Goal: Contribute content

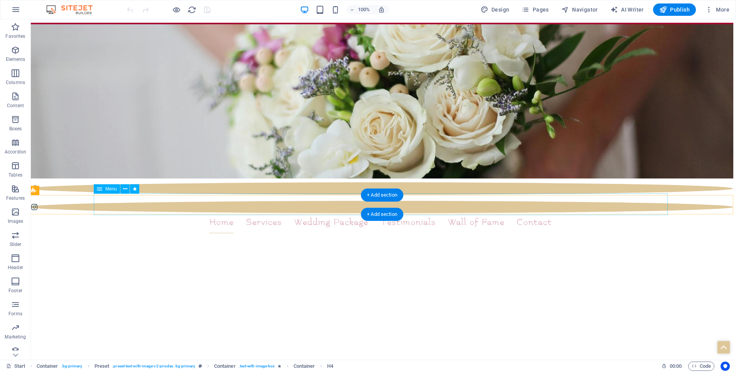
scroll to position [0, 3]
click at [483, 212] on nav "Home Services Wedding Package Testimonials Wall of Fame Contact" at bounding box center [381, 223] width 574 height 22
select select
select select "2"
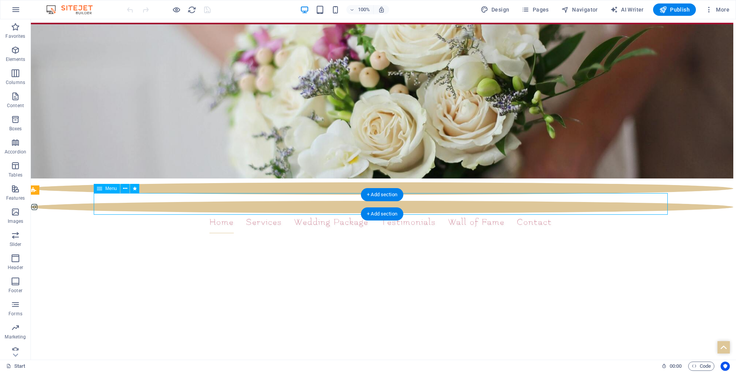
select select
select select "1"
select select
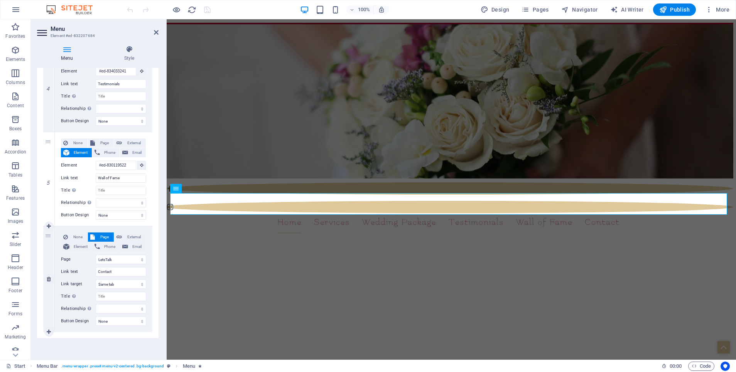
scroll to position [409, 0]
click at [46, 223] on link at bounding box center [48, 226] width 9 height 9
select select
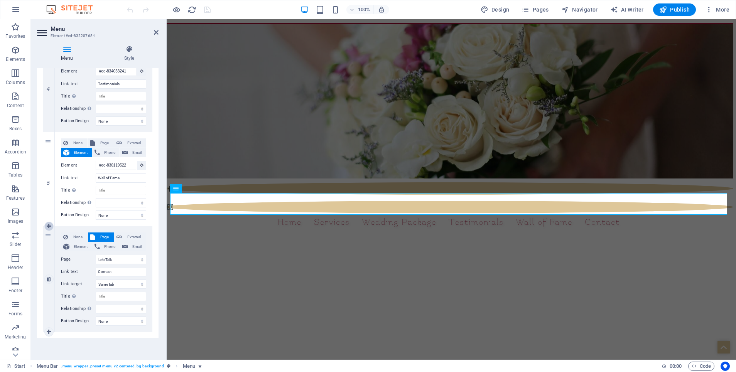
select select
select select "1"
select select
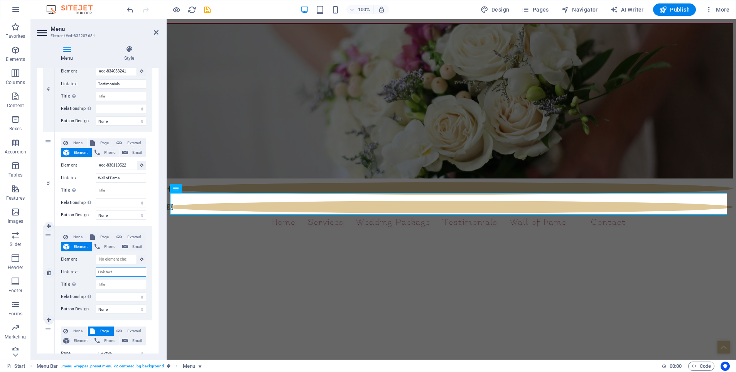
click at [108, 271] on input "Link text" at bounding box center [121, 272] width 51 height 9
type input "Forms"
select select
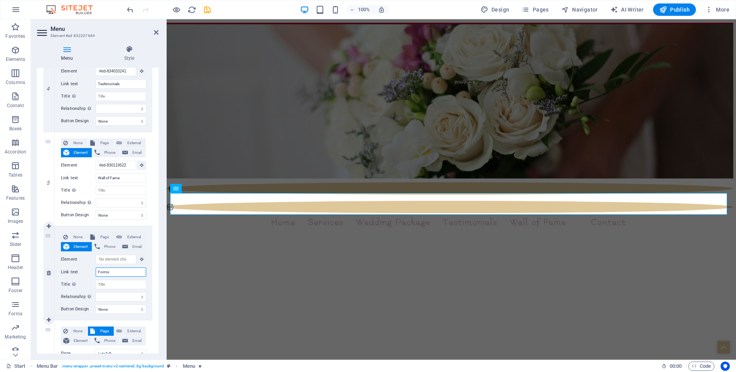
select select
type input "Forms"
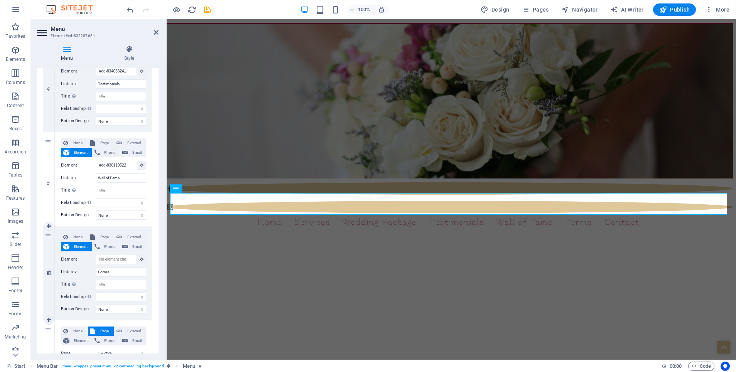
click at [47, 297] on div "6" at bounding box center [49, 273] width 12 height 94
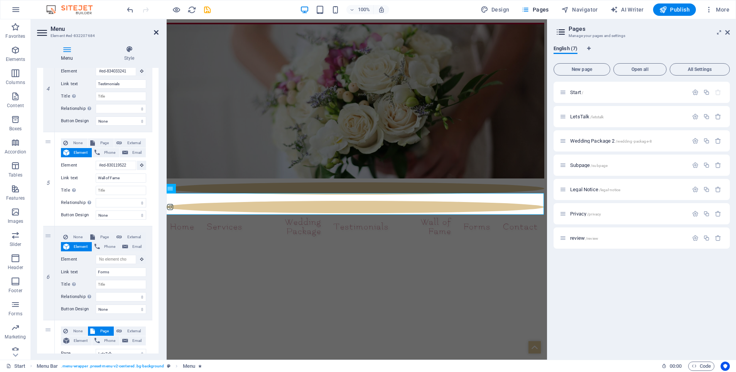
click at [156, 32] on icon at bounding box center [156, 32] width 5 height 6
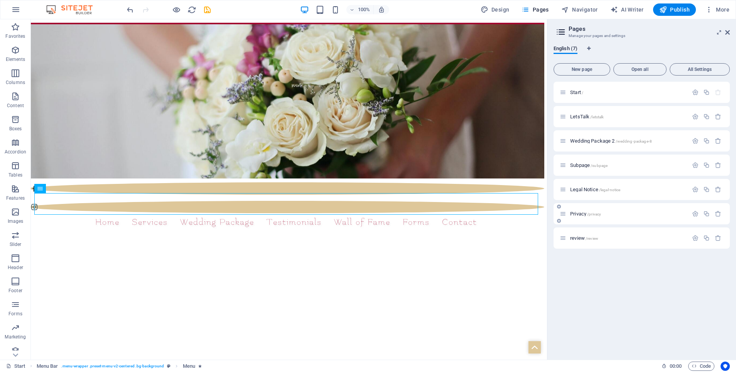
click at [613, 214] on p "Privacy /privacy" at bounding box center [628, 213] width 116 height 5
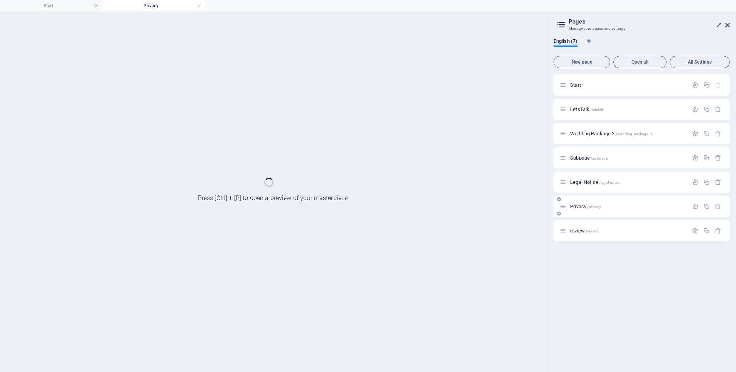
click at [613, 214] on div "Privacy /privacy" at bounding box center [641, 206] width 176 height 21
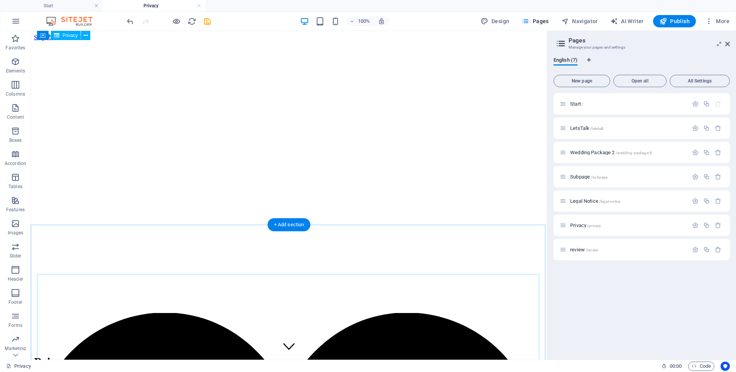
scroll to position [0, 0]
click at [706, 225] on icon "button" at bounding box center [706, 225] width 7 height 7
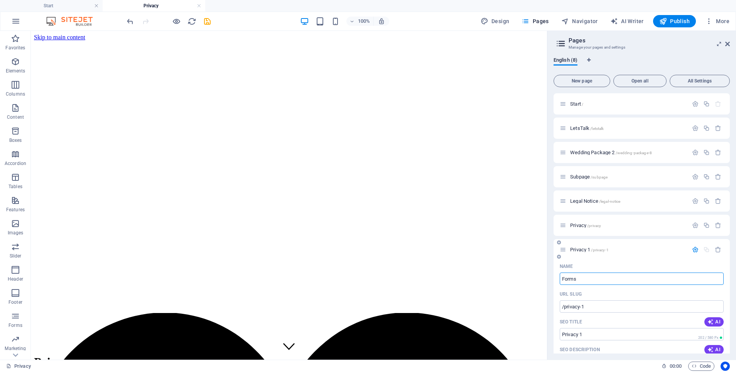
type input "Forms"
type input "/forms"
type input "Forms"
click at [626, 253] on div "Forms /forms" at bounding box center [624, 249] width 128 height 9
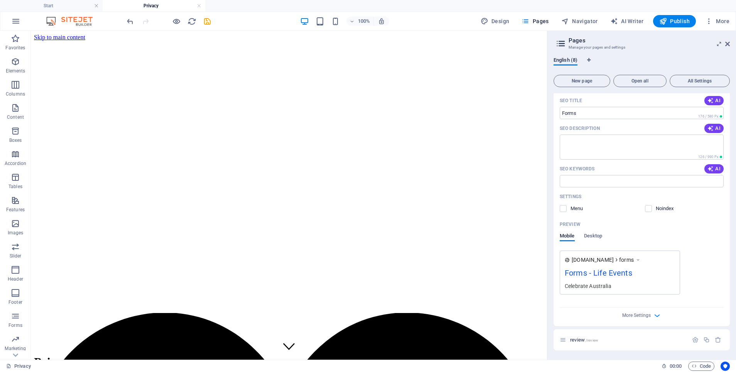
scroll to position [221, 0]
click at [553, 248] on div "English (8) New page Open all All Settings Start / LetsTalk /letstalk Wedding P…" at bounding box center [641, 205] width 189 height 309
click at [560, 41] on icon at bounding box center [561, 43] width 12 height 11
click at [535, 18] on span "Pages" at bounding box center [534, 21] width 27 height 8
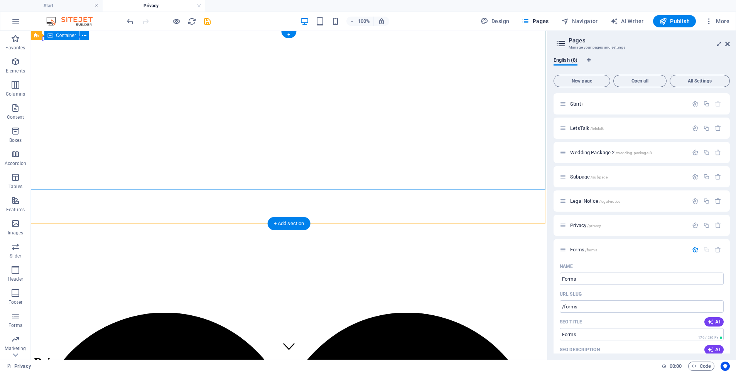
scroll to position [0, 0]
click at [575, 104] on span "Start /" at bounding box center [576, 104] width 13 height 6
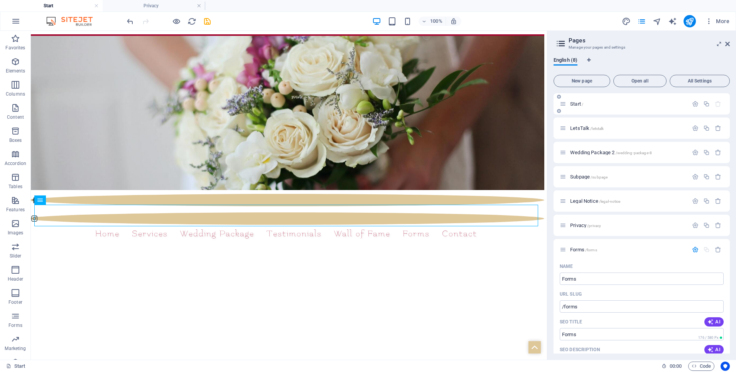
click at [575, 104] on span "Start /" at bounding box center [576, 104] width 13 height 6
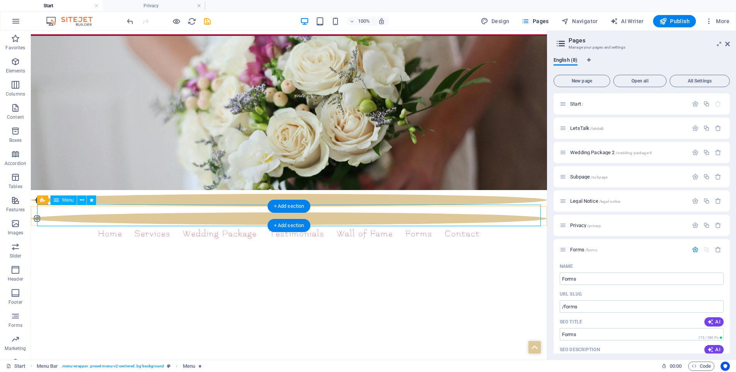
click at [109, 223] on nav "Home Services Wedding Package Testimonials Wall of Fame Forms Contact" at bounding box center [289, 234] width 504 height 22
select select
select select "2"
select select
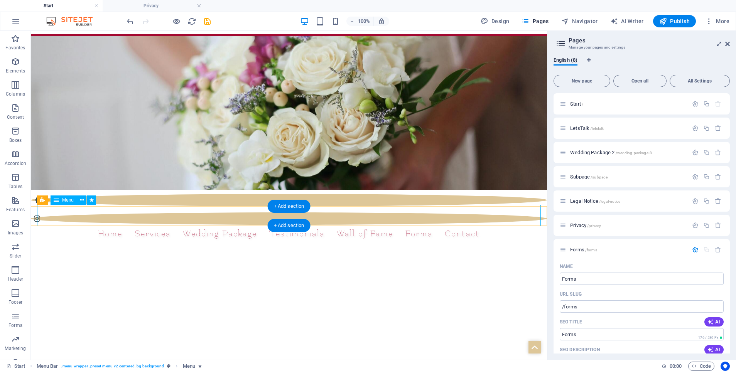
select select "1"
select select
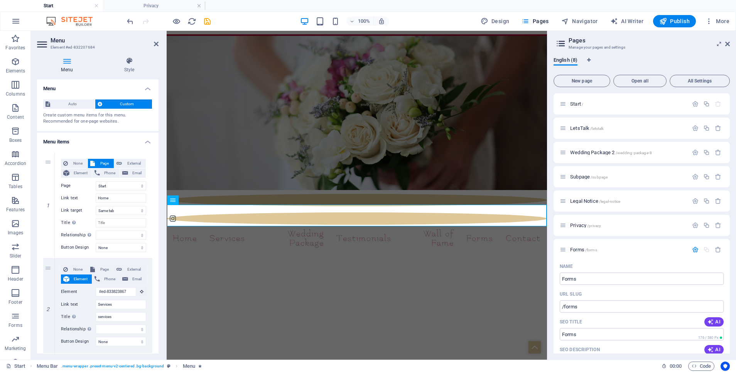
click at [730, 41] on aside "Pages Manage your pages and settings English (8) New page Open all All Settings…" at bounding box center [641, 195] width 189 height 329
click at [728, 42] on icon at bounding box center [727, 44] width 5 height 6
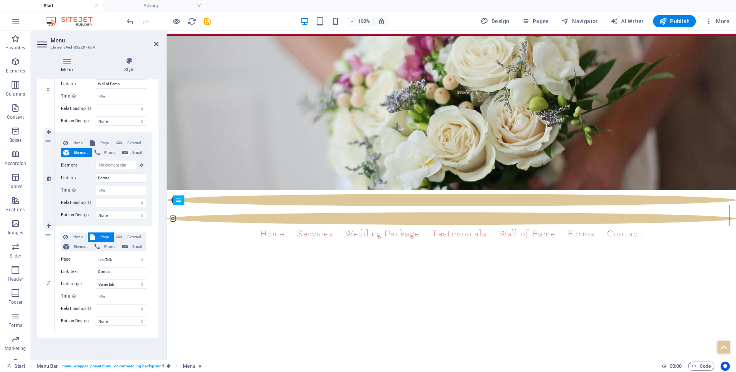
scroll to position [515, 0]
click at [121, 165] on input "Element" at bounding box center [116, 165] width 40 height 9
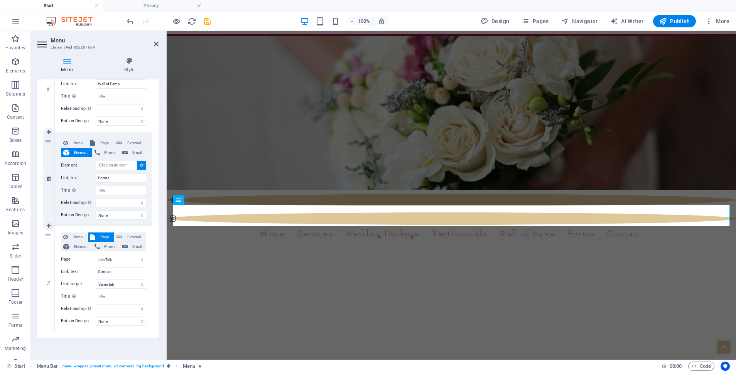
click at [137, 165] on button at bounding box center [141, 165] width 9 height 9
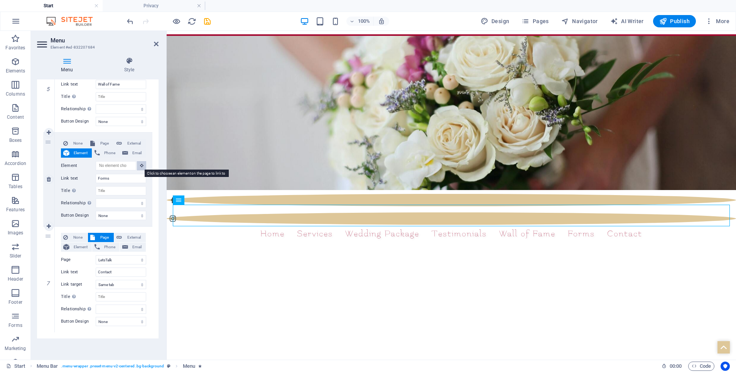
click at [140, 165] on icon at bounding box center [141, 166] width 3 height 4
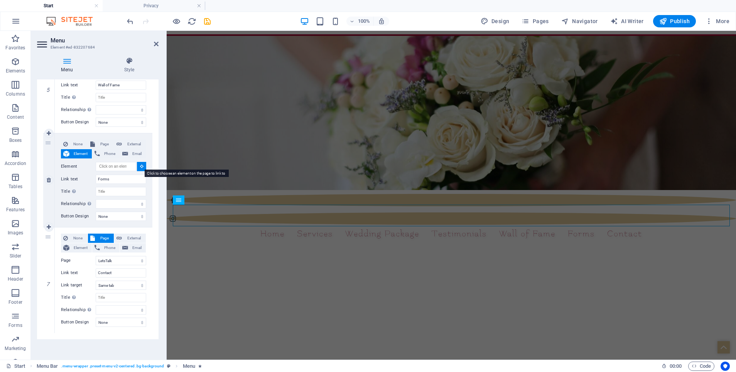
scroll to position [514, 0]
click at [126, 165] on input "Element" at bounding box center [116, 165] width 40 height 9
click at [140, 165] on button at bounding box center [141, 167] width 9 height 9
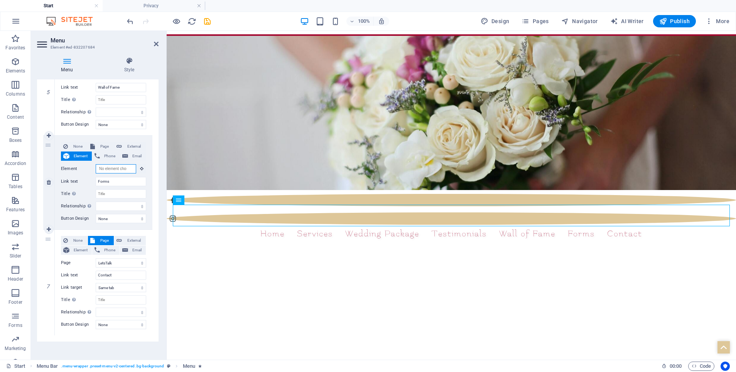
click at [110, 166] on input "Element" at bounding box center [116, 168] width 40 height 9
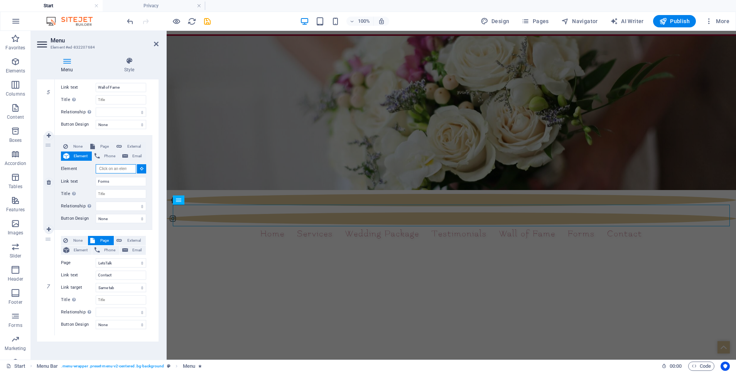
scroll to position [511, 0]
click at [101, 145] on span "Page" at bounding box center [104, 147] width 14 height 9
select select
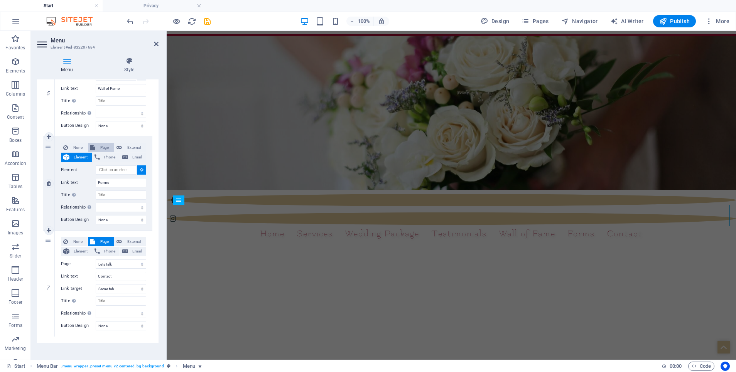
select select
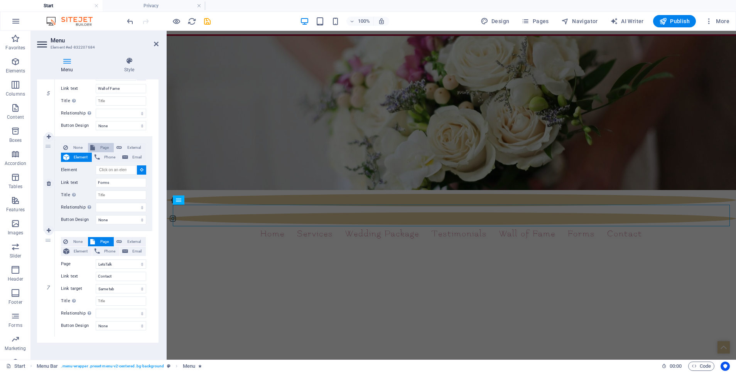
select select
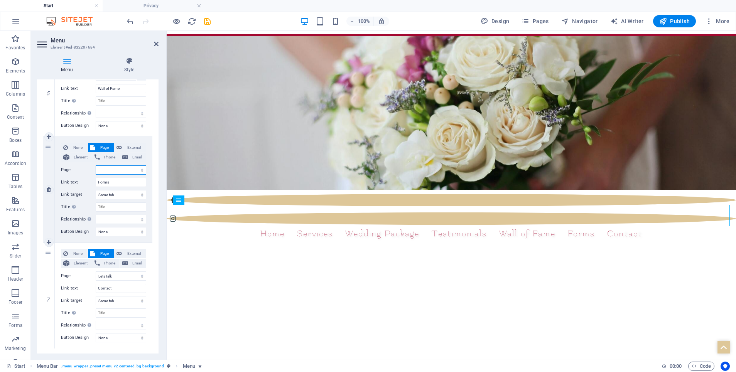
scroll to position [512, 0]
select select "6"
select select
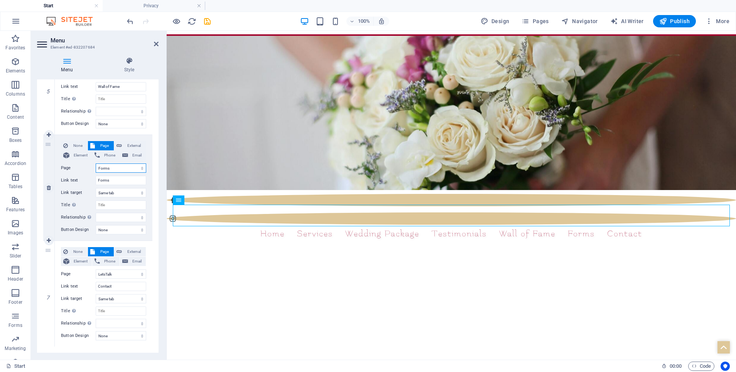
select select
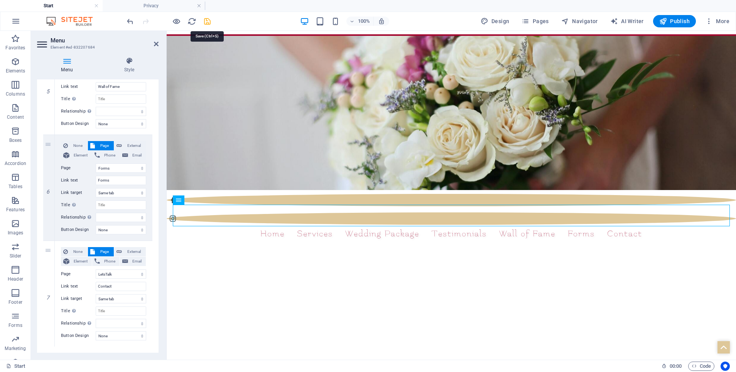
click at [203, 21] on icon "save" at bounding box center [207, 21] width 9 height 9
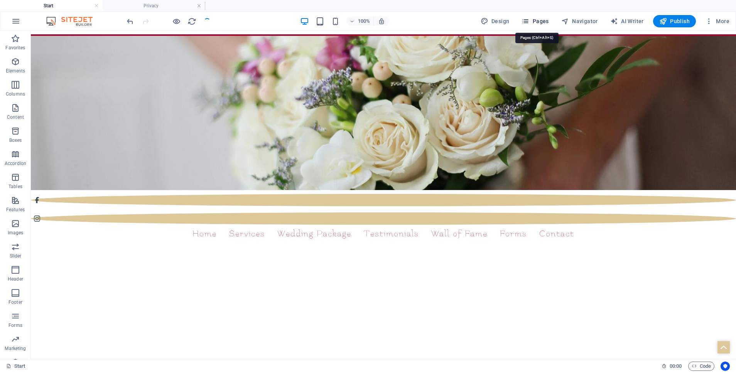
click at [536, 21] on span "Pages" at bounding box center [534, 21] width 27 height 8
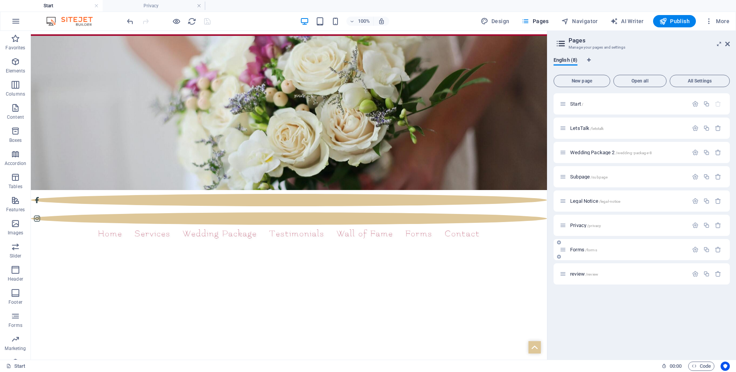
click at [583, 248] on span "Forms /forms" at bounding box center [583, 250] width 27 height 6
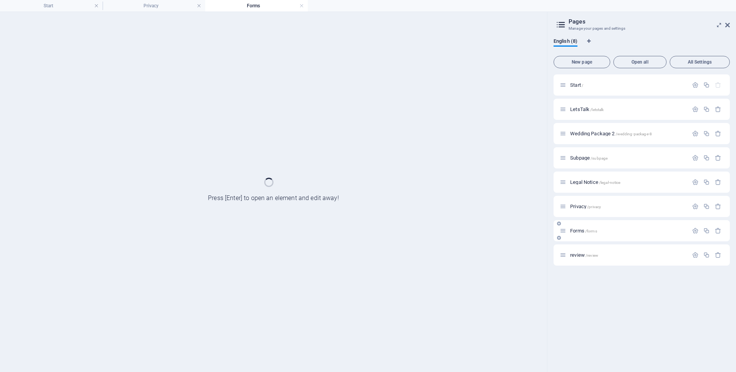
click at [583, 248] on div "review /review" at bounding box center [641, 254] width 176 height 21
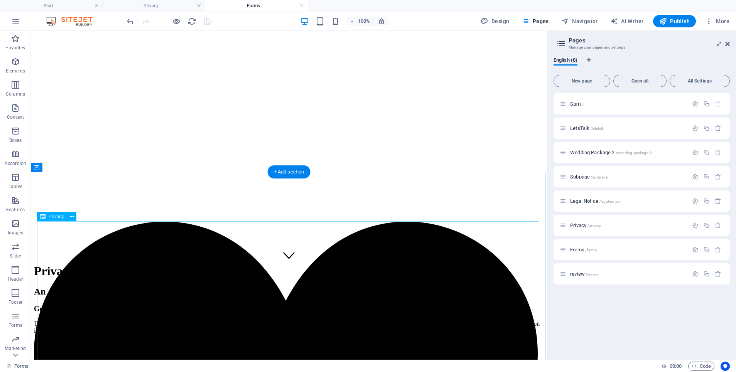
scroll to position [97, 0]
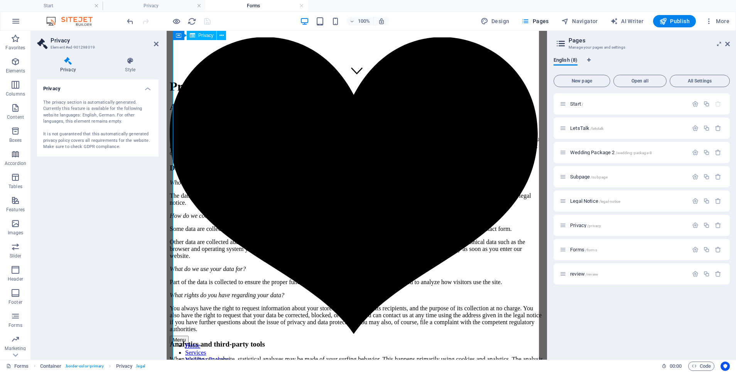
scroll to position [95, 0]
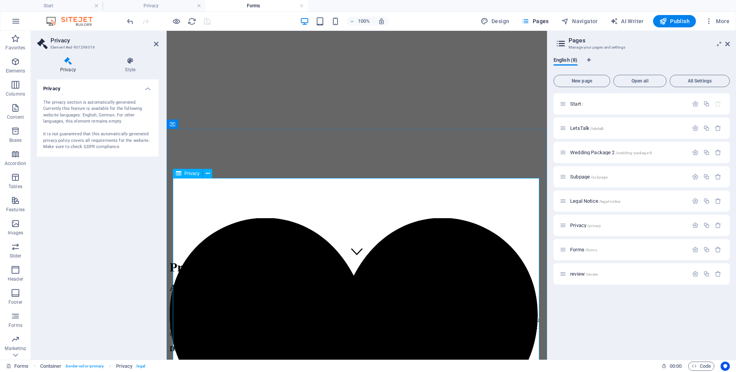
drag, startPoint x: 290, startPoint y: 221, endPoint x: 291, endPoint y: 228, distance: 6.3
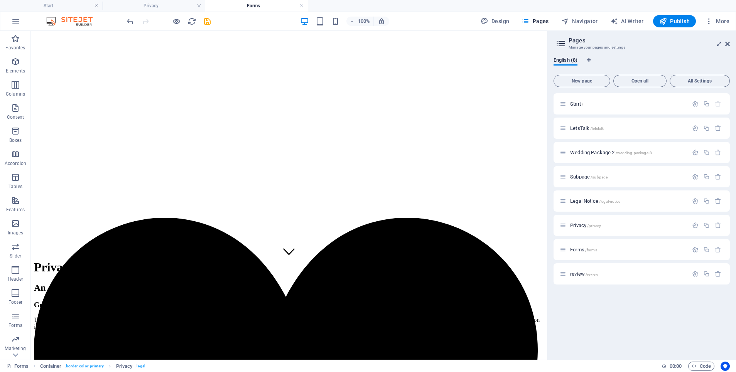
scroll to position [18, 0]
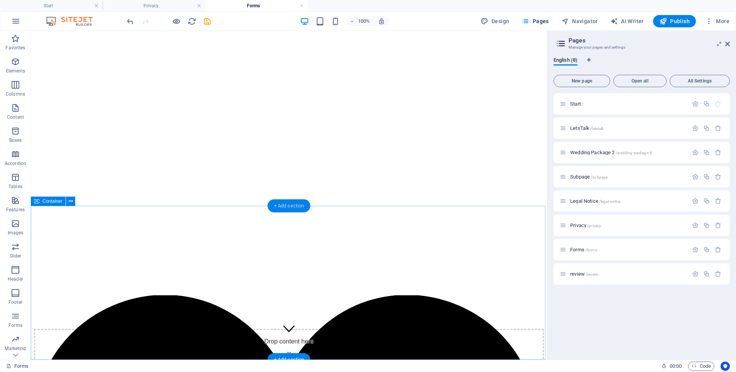
click at [286, 207] on div "+ Add section" at bounding box center [289, 205] width 43 height 13
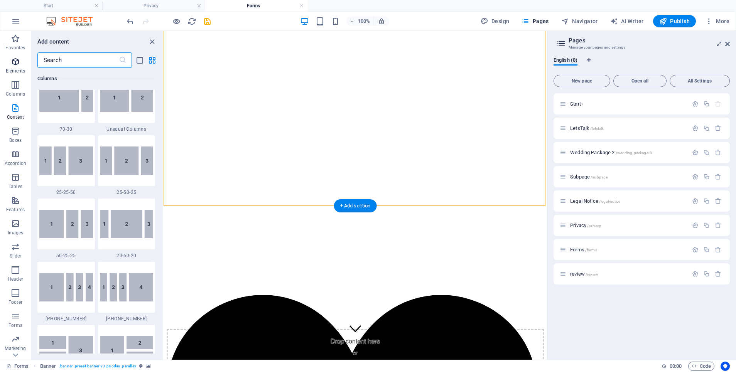
click at [15, 62] on icon "button" at bounding box center [15, 61] width 9 height 9
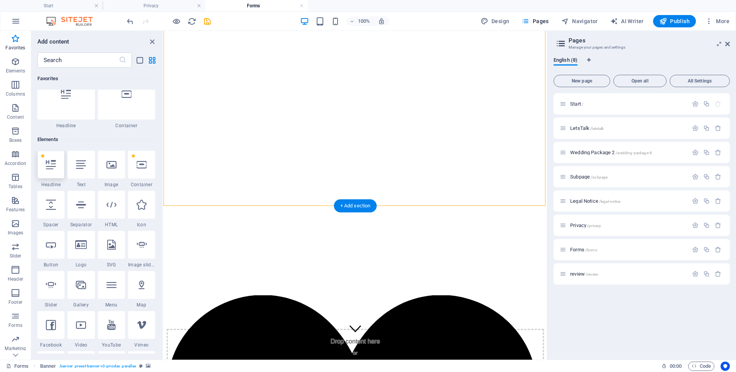
scroll to position [16, 0]
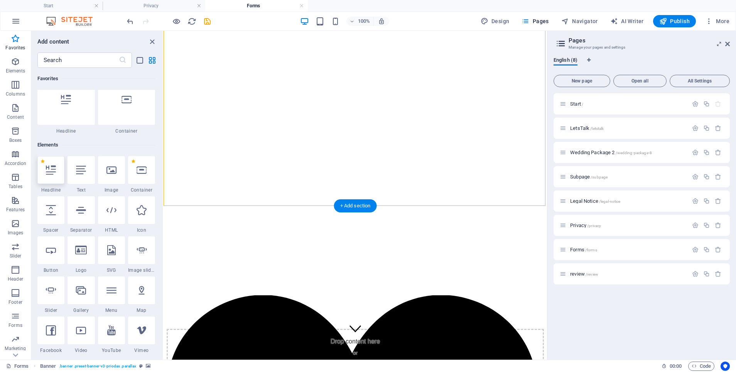
click at [54, 165] on div at bounding box center [50, 170] width 27 height 28
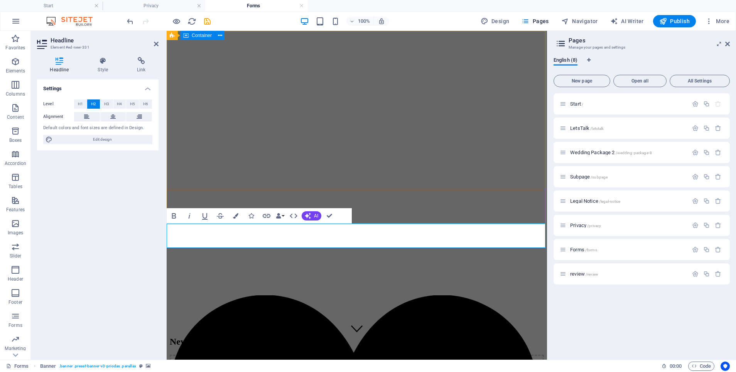
scroll to position [0, 0]
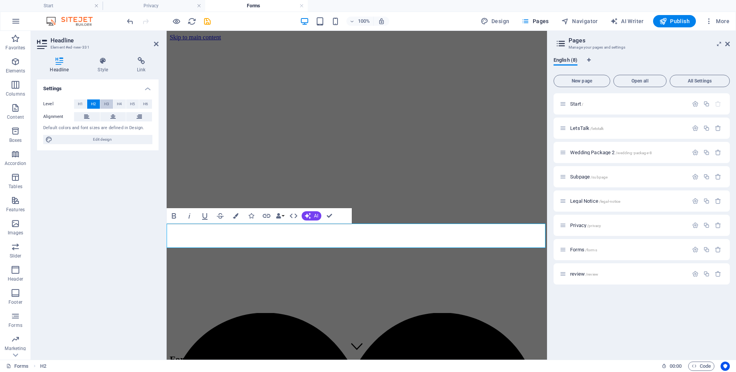
click at [106, 105] on span "H3" at bounding box center [106, 103] width 5 height 9
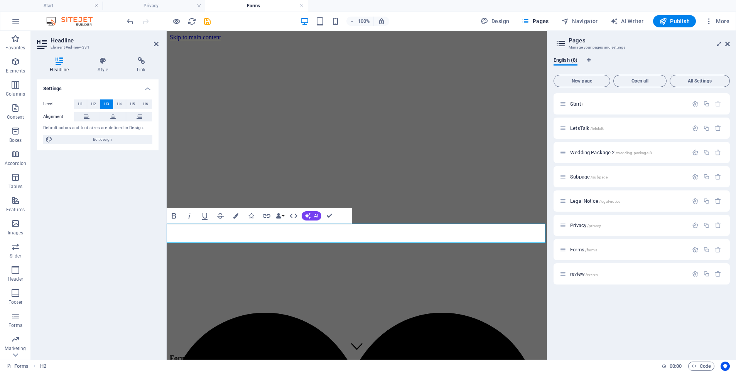
click at [113, 200] on div "Settings Level H1 H2 H3 H4 H5 H6 Alignment Default colors and font sizes are de…" at bounding box center [97, 216] width 121 height 274
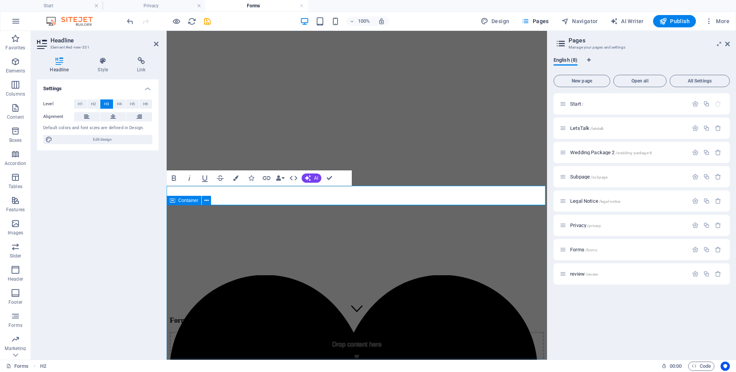
scroll to position [37, 0]
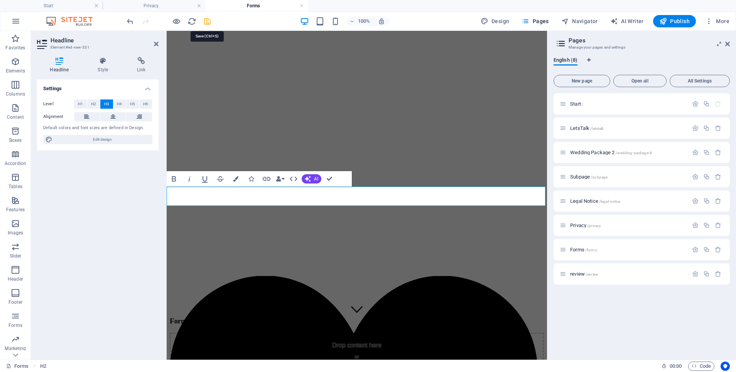
click at [204, 19] on icon "save" at bounding box center [207, 21] width 9 height 9
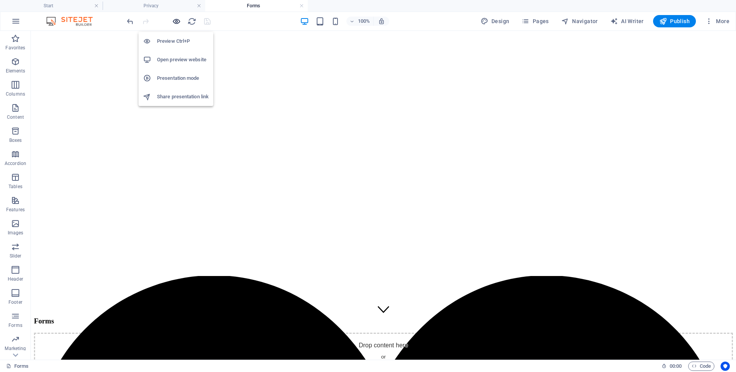
click at [175, 19] on icon "button" at bounding box center [176, 21] width 9 height 9
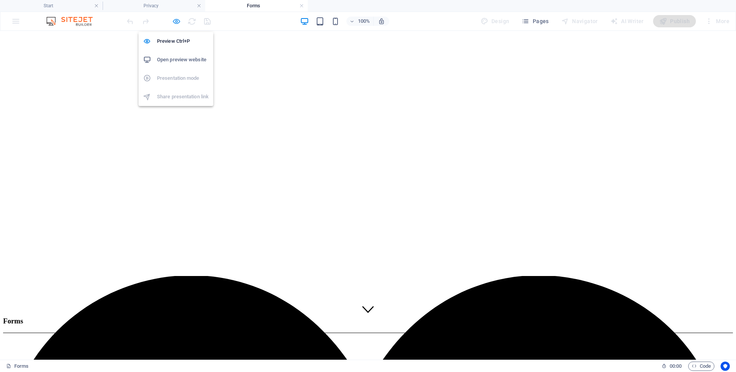
scroll to position [0, 0]
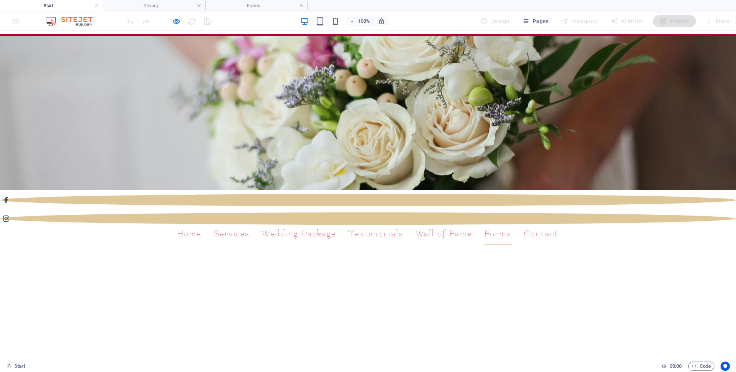
click at [502, 223] on link "Forms" at bounding box center [497, 234] width 27 height 22
click at [500, 223] on link "Forms" at bounding box center [497, 234] width 27 height 22
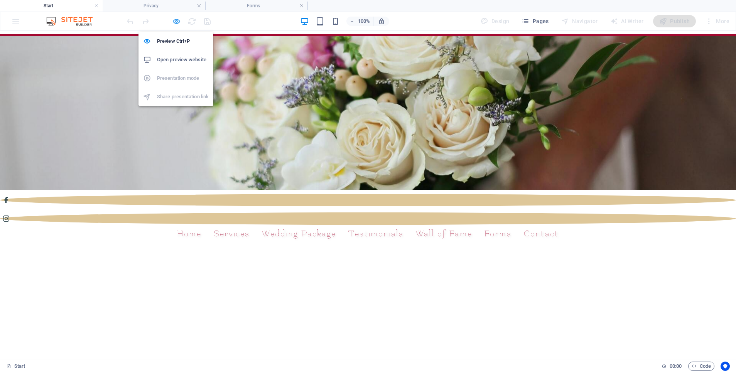
click at [172, 21] on icon "button" at bounding box center [176, 21] width 9 height 9
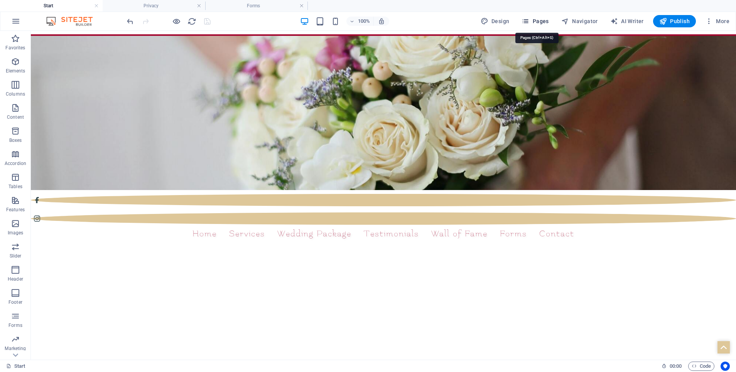
click at [538, 21] on span "Pages" at bounding box center [534, 21] width 27 height 8
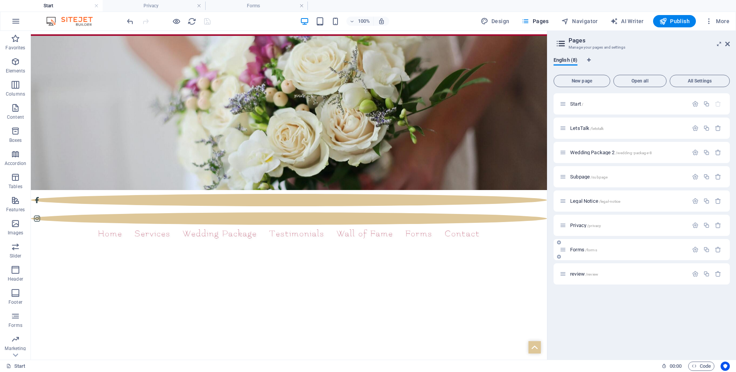
click at [577, 247] on div "Forms /forms" at bounding box center [624, 249] width 128 height 9
click at [577, 248] on span "Forms /forms" at bounding box center [583, 250] width 27 height 6
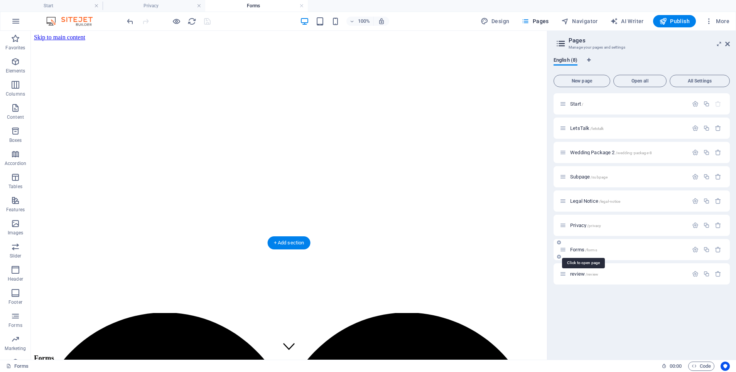
click at [577, 248] on span "Forms /forms" at bounding box center [583, 250] width 27 height 6
click at [575, 103] on span "Start /" at bounding box center [576, 104] width 13 height 6
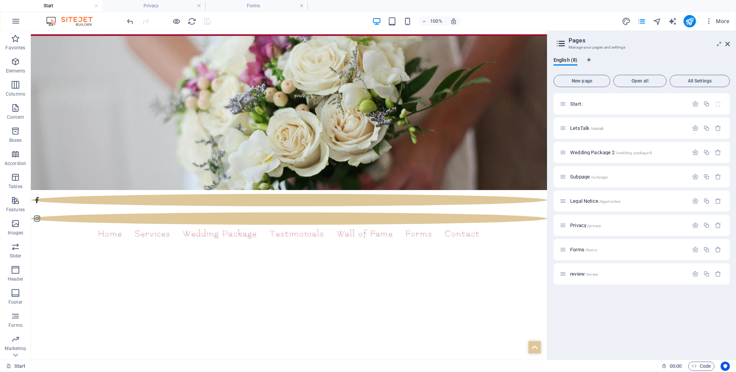
click at [575, 103] on span "Start /" at bounding box center [576, 104] width 13 height 6
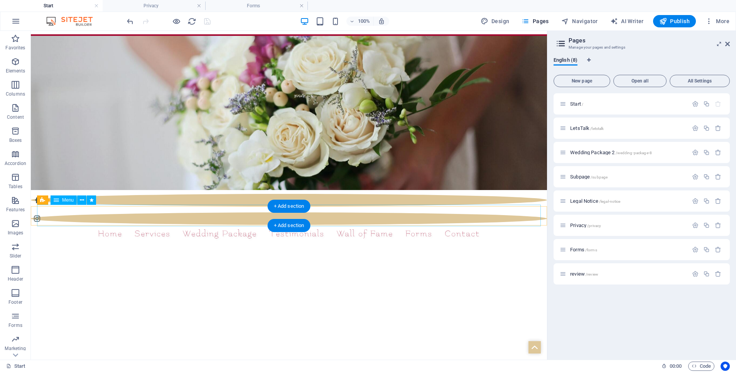
click at [409, 223] on nav "Home Services Wedding Package Testimonials Wall of Fame Forms Contact" at bounding box center [289, 234] width 504 height 22
select select
select select "2"
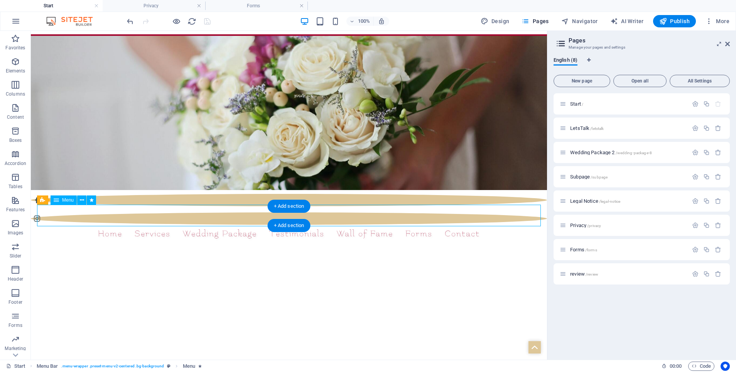
select select
select select "6"
select select
select select "1"
select select
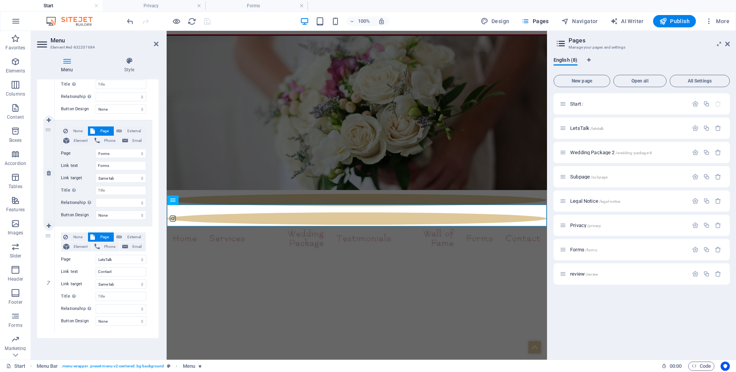
scroll to position [527, 0]
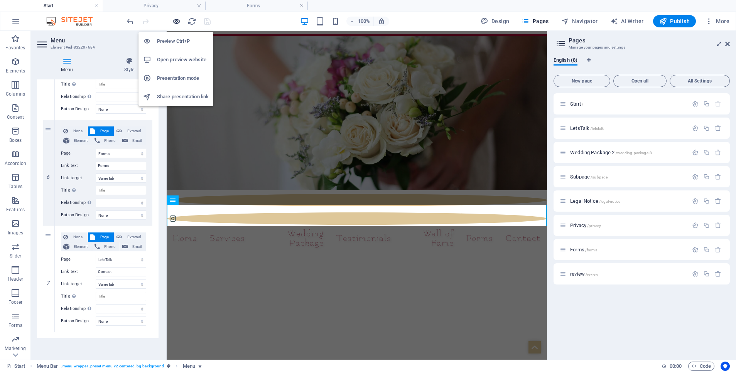
click at [173, 19] on icon "button" at bounding box center [176, 21] width 9 height 9
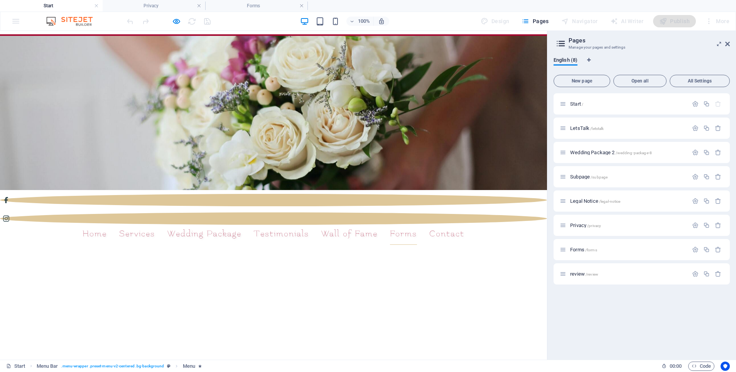
click at [400, 223] on link "Forms" at bounding box center [403, 234] width 27 height 22
click at [262, 223] on link "Testimonials" at bounding box center [281, 234] width 55 height 22
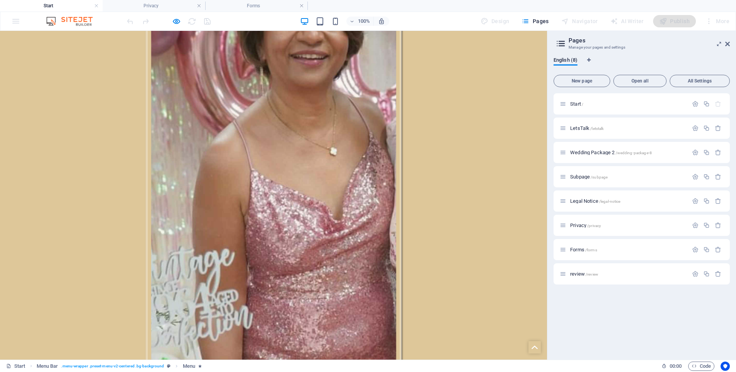
scroll to position [1043, 0]
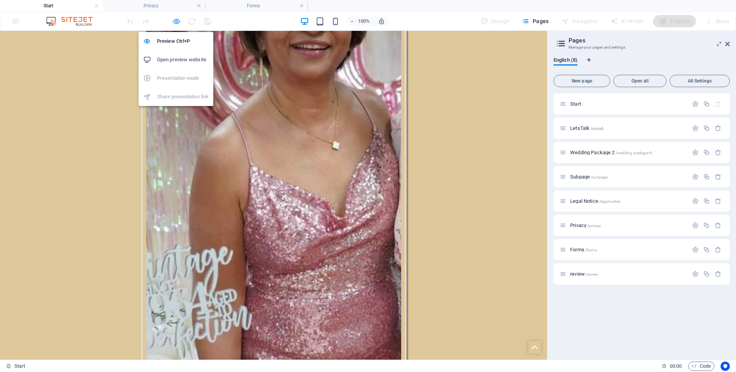
click at [177, 20] on icon "button" at bounding box center [176, 21] width 9 height 9
select select
select select "2"
select select
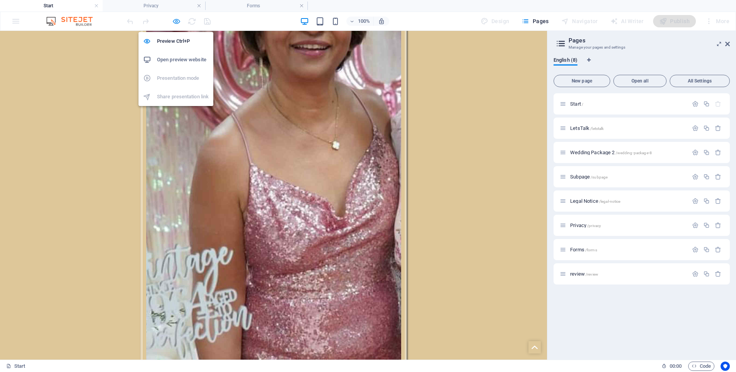
select select "6"
select select
select select "1"
select select
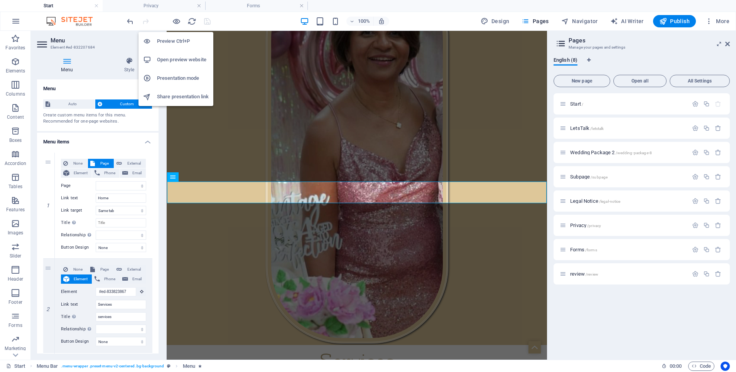
scroll to position [23, 0]
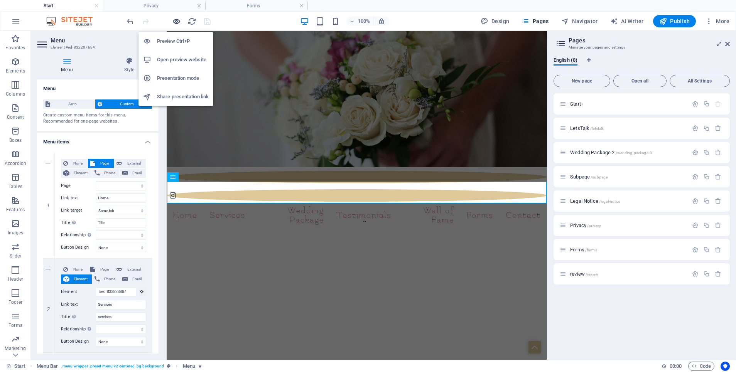
click at [174, 18] on icon "button" at bounding box center [176, 21] width 9 height 9
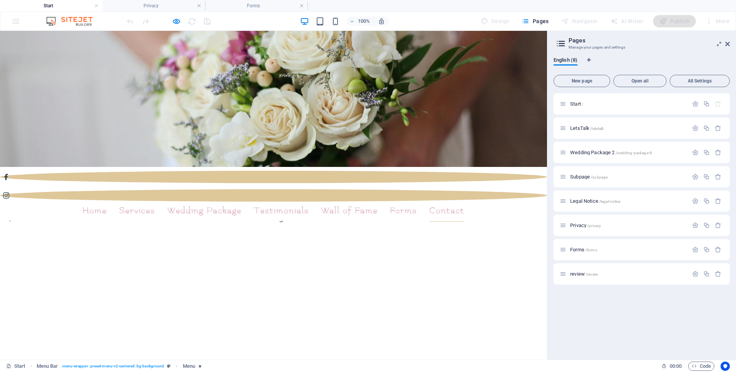
click at [439, 200] on link "Contact" at bounding box center [446, 211] width 35 height 22
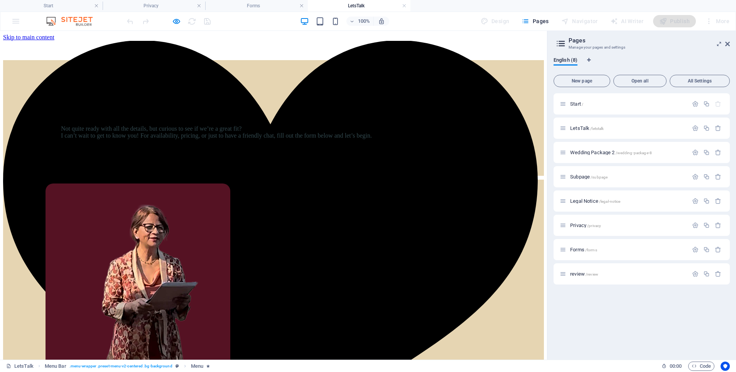
scroll to position [0, 0]
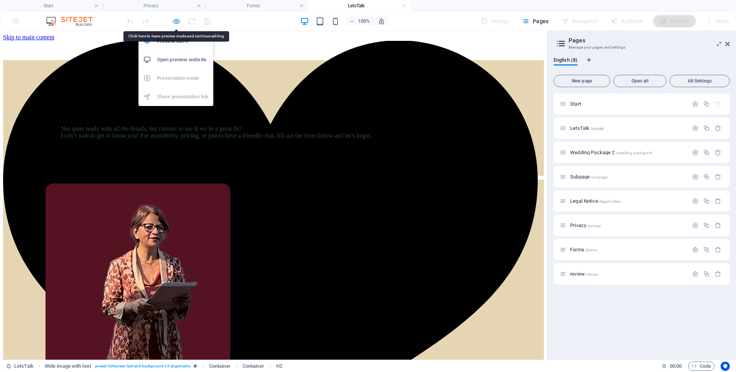
click at [172, 22] on icon "button" at bounding box center [176, 21] width 9 height 9
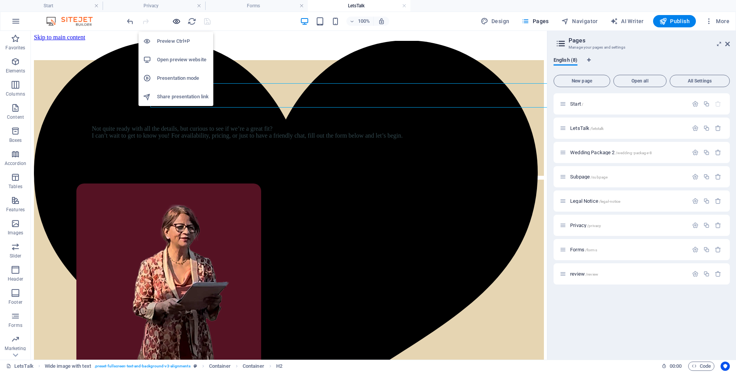
click at [173, 20] on icon "button" at bounding box center [176, 21] width 9 height 9
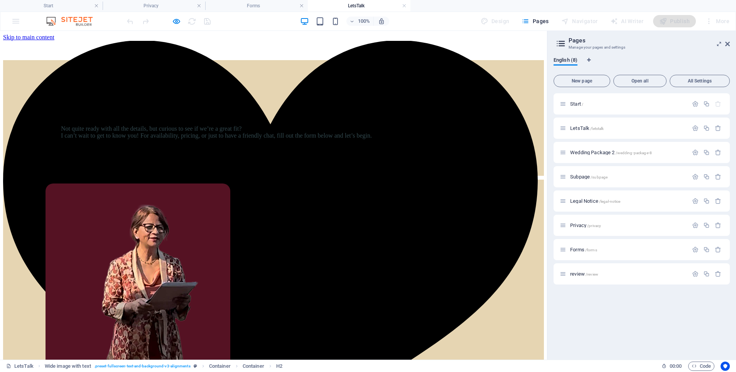
click at [729, 45] on icon at bounding box center [727, 44] width 5 height 6
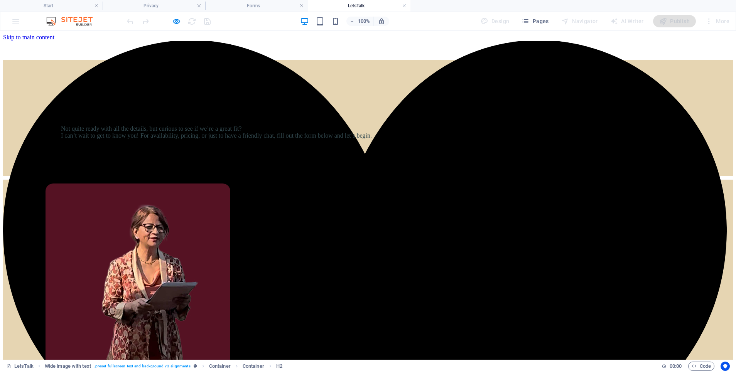
click at [529, 23] on icon "button" at bounding box center [525, 21] width 8 height 8
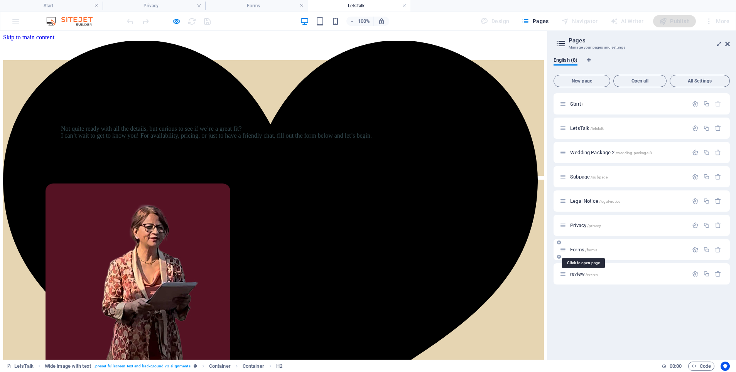
click at [595, 252] on span "/forms" at bounding box center [591, 250] width 12 height 4
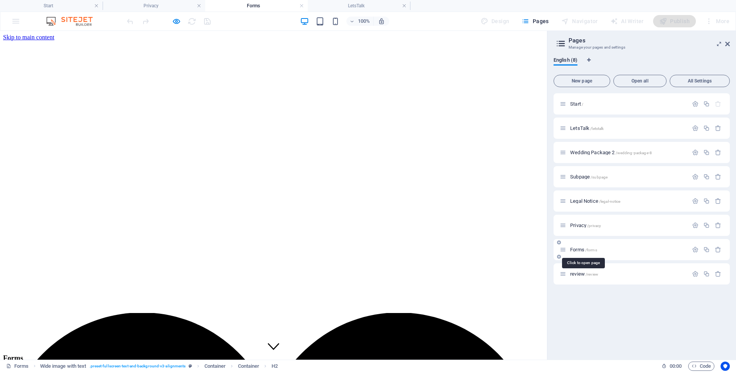
click at [595, 252] on span "/forms" at bounding box center [591, 250] width 12 height 4
click at [566, 249] on icon at bounding box center [563, 249] width 7 height 7
click at [577, 249] on span "Forms /forms" at bounding box center [583, 250] width 27 height 6
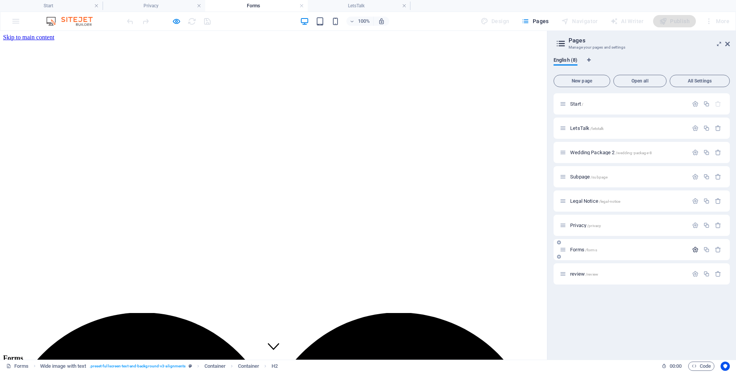
click at [696, 250] on icon "button" at bounding box center [695, 249] width 7 height 7
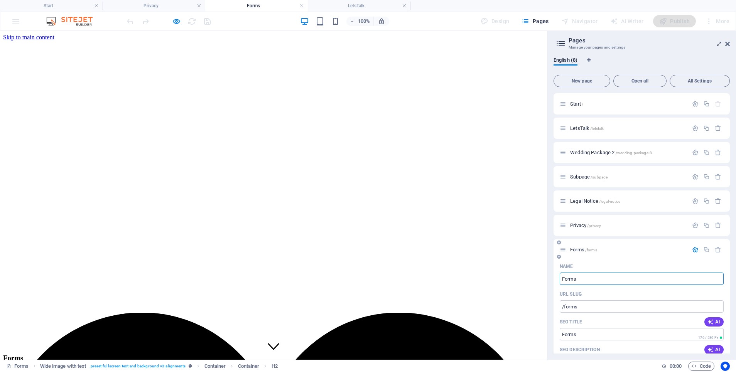
click at [591, 243] on div "Forms /forms" at bounding box center [641, 249] width 176 height 21
click at [589, 226] on span "/privacy" at bounding box center [594, 226] width 14 height 4
click at [587, 221] on div "Privacy /privacy" at bounding box center [624, 225] width 128 height 9
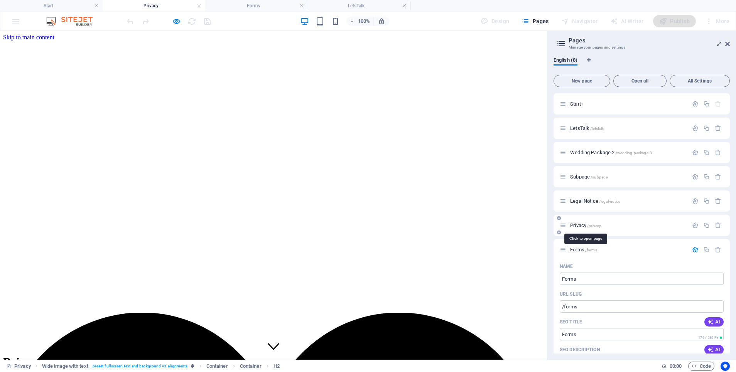
click at [590, 225] on span "/privacy" at bounding box center [594, 226] width 14 height 4
click at [577, 224] on span "Privacy /privacy" at bounding box center [585, 226] width 31 height 6
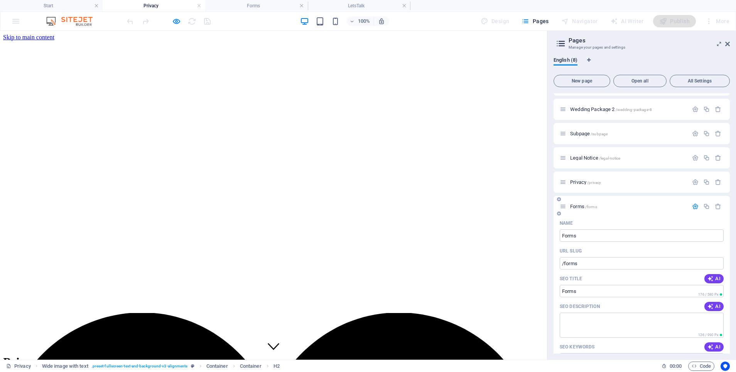
scroll to position [44, 0]
click at [597, 180] on span "/privacy" at bounding box center [594, 182] width 14 height 4
click at [607, 180] on p "Privacy /privacy" at bounding box center [628, 181] width 116 height 5
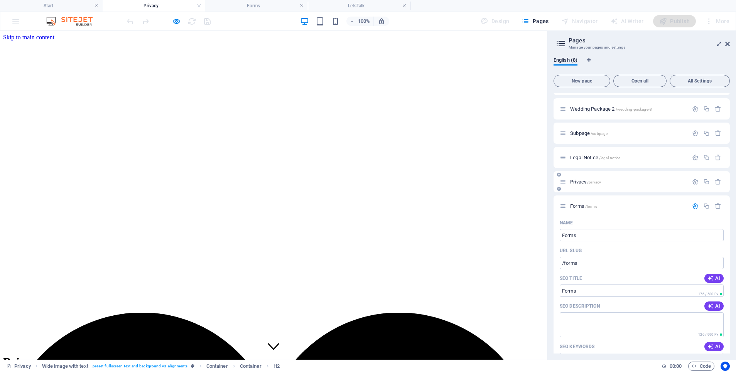
click at [607, 180] on p "Privacy /privacy" at bounding box center [628, 181] width 116 height 5
click at [592, 155] on div "Legal Notice /legal-notice" at bounding box center [624, 157] width 128 height 9
click at [591, 157] on span "Legal Notice /legal-notice" at bounding box center [595, 158] width 50 height 6
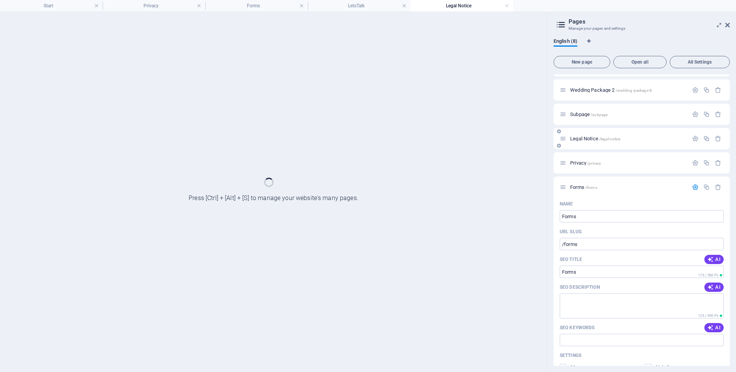
click at [591, 157] on div "Privacy /privacy" at bounding box center [641, 162] width 176 height 21
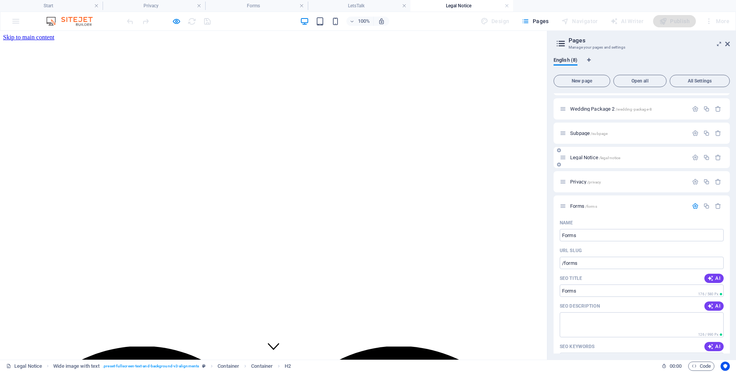
scroll to position [0, 0]
click at [591, 157] on span "Legal Notice /legal-notice" at bounding box center [595, 158] width 50 height 6
click at [582, 156] on span "Legal Notice /legal-notice" at bounding box center [595, 158] width 50 height 6
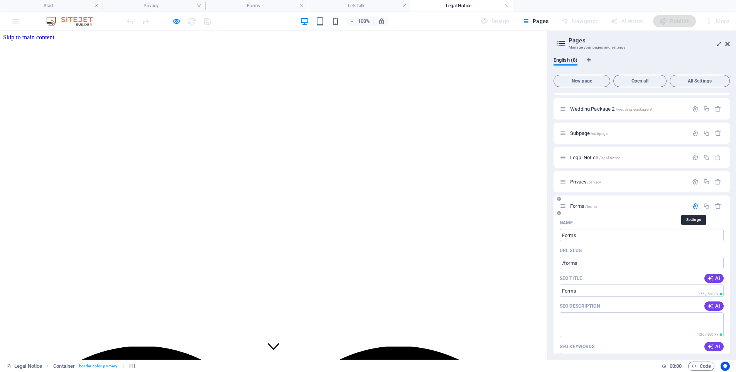
click at [694, 207] on icon "button" at bounding box center [695, 206] width 7 height 7
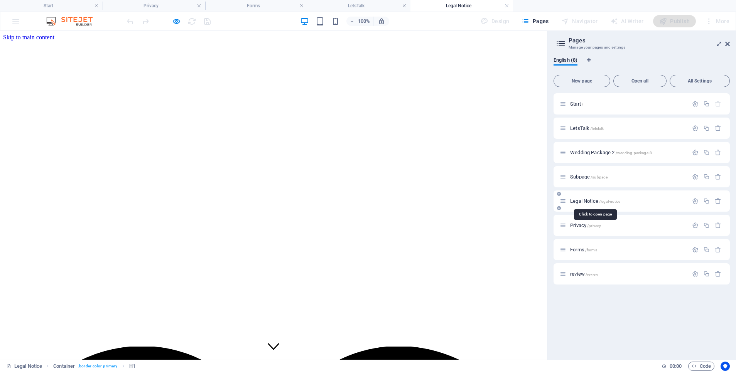
click at [611, 201] on span "/legal-notice" at bounding box center [610, 201] width 22 height 4
click at [696, 201] on icon "button" at bounding box center [695, 201] width 7 height 7
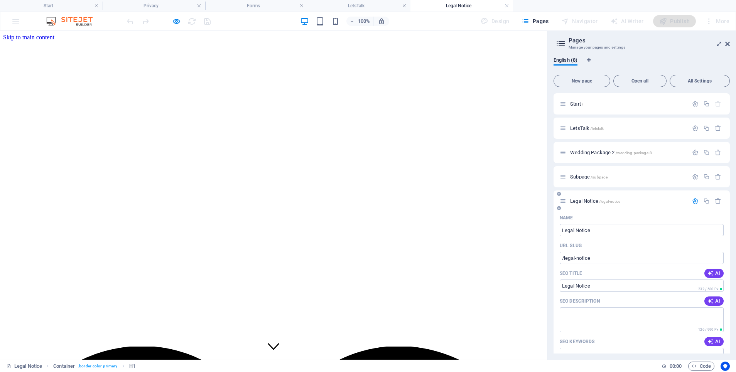
click at [693, 199] on icon "button" at bounding box center [695, 201] width 7 height 7
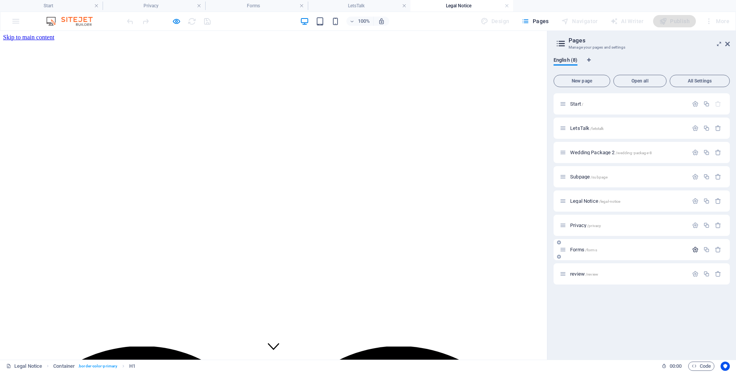
click at [696, 252] on icon "button" at bounding box center [695, 249] width 7 height 7
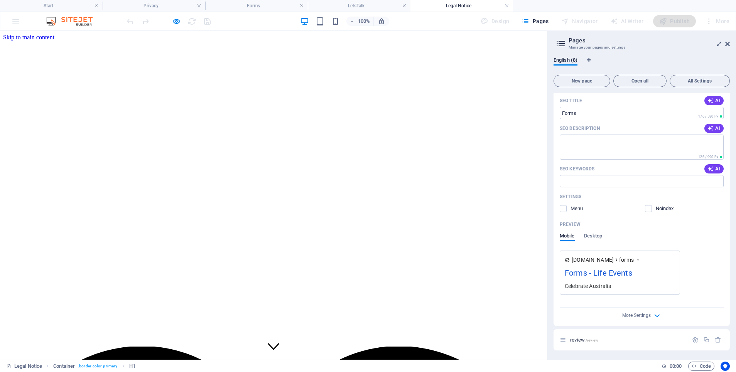
scroll to position [221, 0]
click at [588, 281] on div "Forms - Life Events" at bounding box center [620, 274] width 110 height 15
click at [583, 276] on div "Forms - Life Events" at bounding box center [620, 274] width 110 height 15
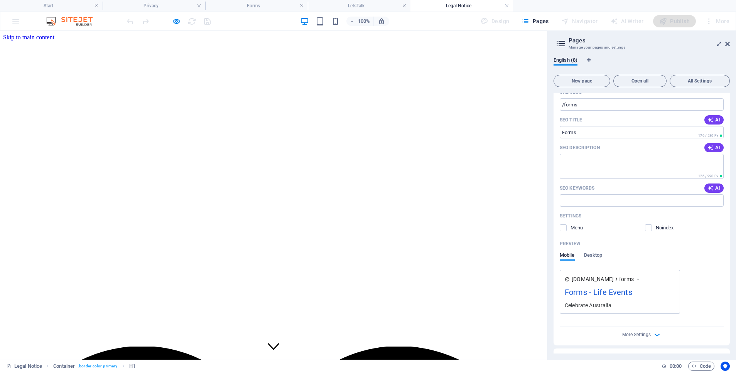
scroll to position [204, 0]
click at [575, 121] on div "SEO Title AI" at bounding box center [642, 118] width 164 height 12
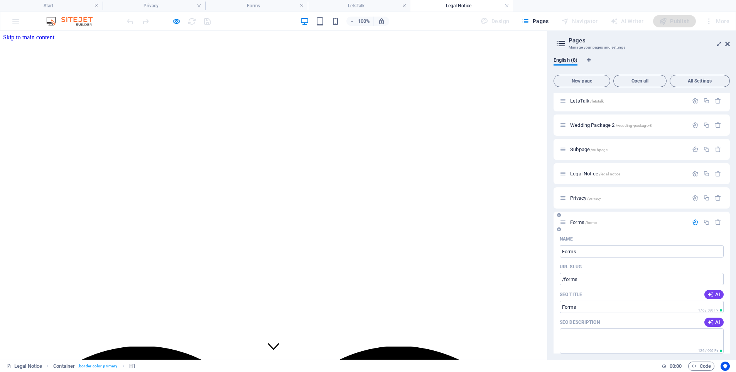
scroll to position [29, 0]
click at [580, 221] on span "Forms /forms" at bounding box center [583, 221] width 27 height 6
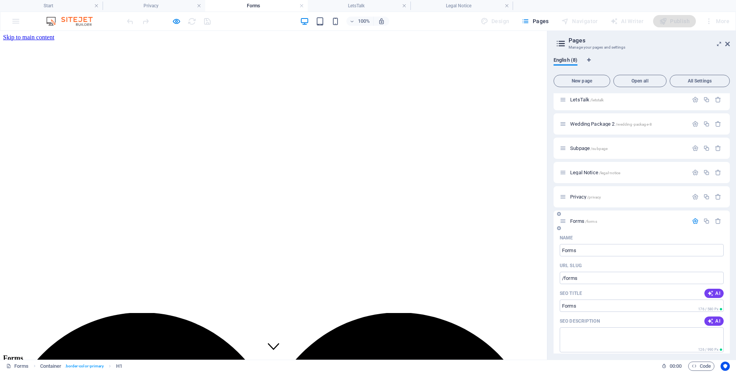
click at [580, 221] on span "Forms /forms" at bounding box center [583, 221] width 27 height 6
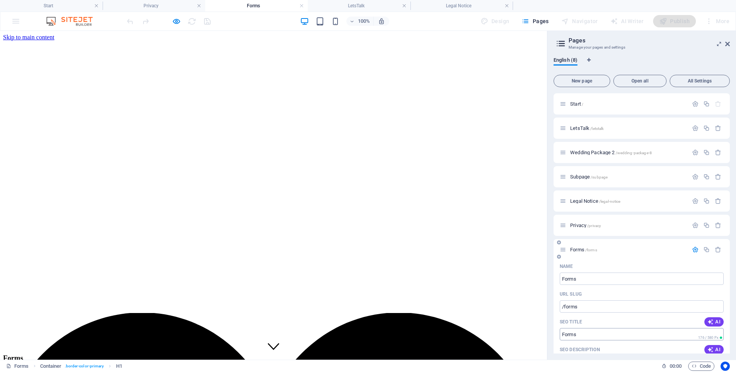
scroll to position [0, 0]
click at [727, 44] on icon at bounding box center [727, 44] width 5 height 6
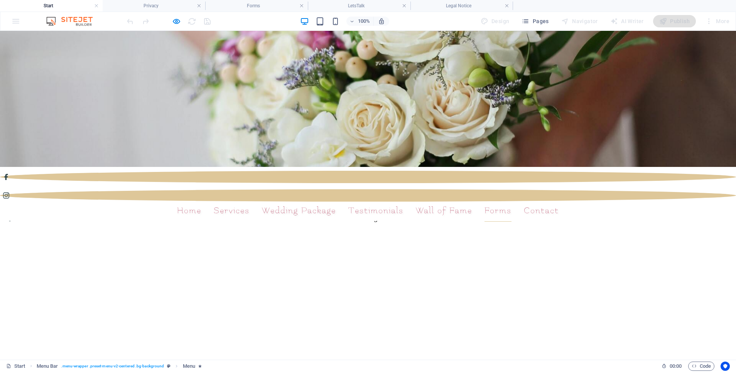
click at [489, 200] on link "Forms" at bounding box center [497, 211] width 27 height 22
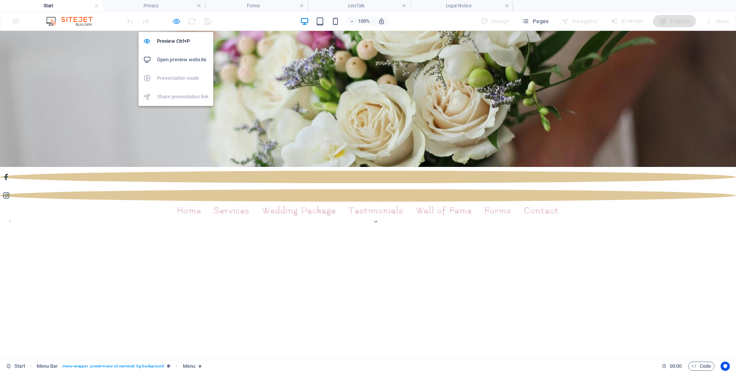
click at [175, 23] on icon "button" at bounding box center [176, 21] width 9 height 9
select select
select select "2"
select select
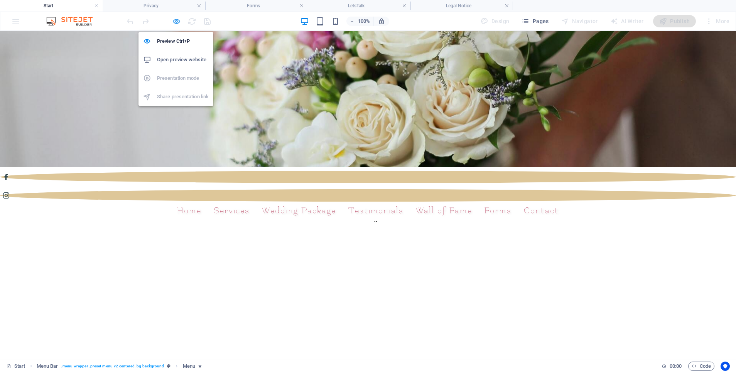
select select "6"
select select
select select "1"
select select
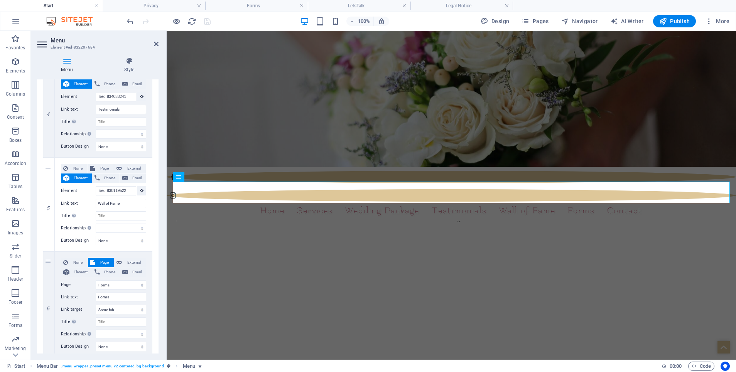
scroll to position [527, 0]
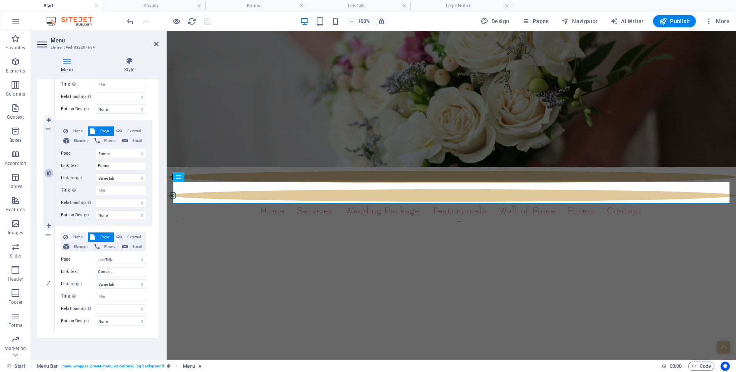
click at [49, 173] on icon at bounding box center [49, 172] width 4 height 5
select select "0"
select select
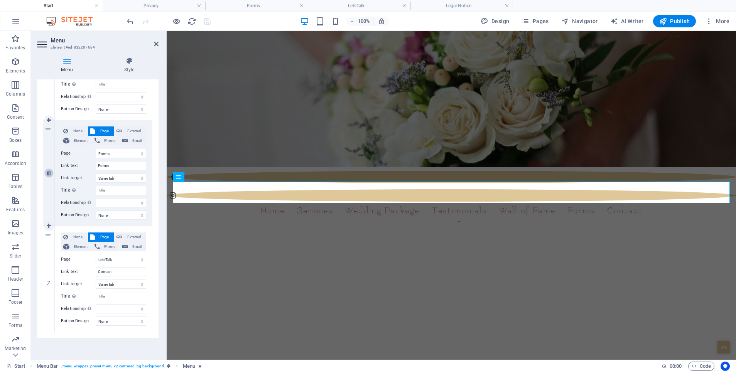
select select
select select "1"
type input "Contact"
select select
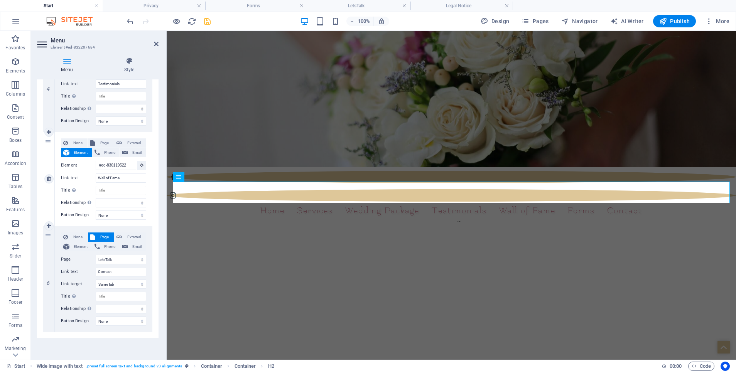
scroll to position [421, 0]
click at [46, 131] on link at bounding box center [48, 132] width 9 height 9
select select
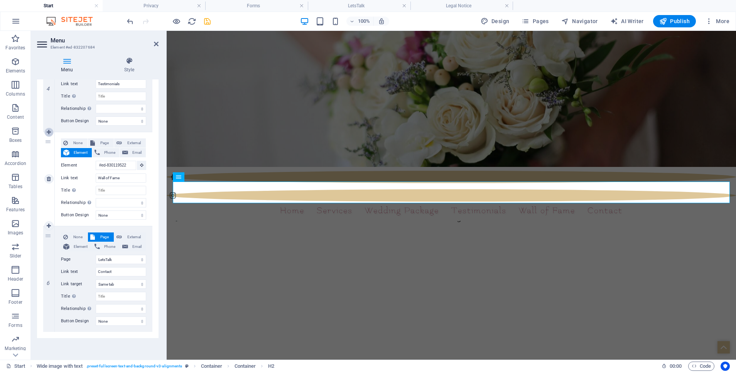
select select
type input "#ed-830119522"
type input "Wall of Fame"
select select
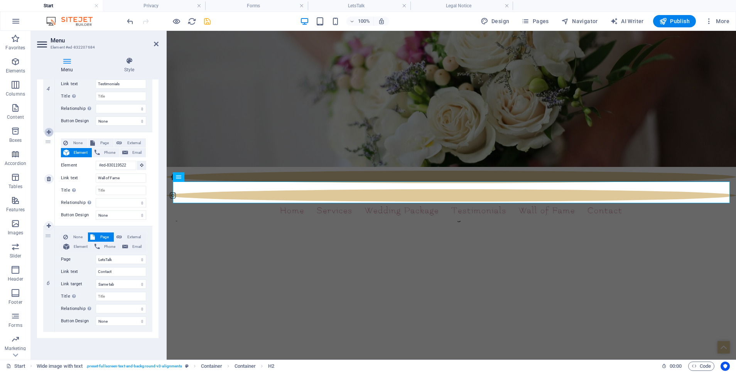
select select "1"
select select
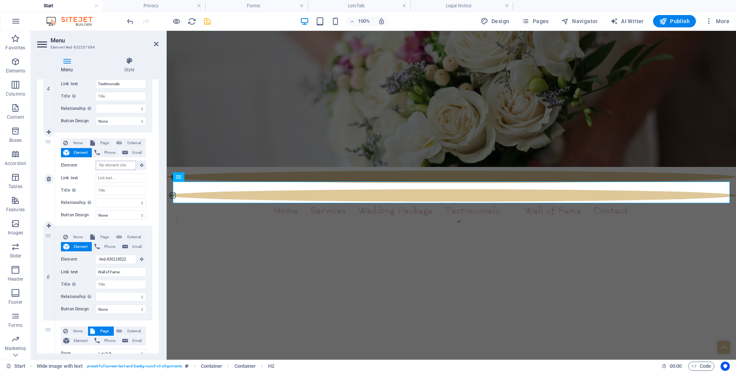
scroll to position [0, 0]
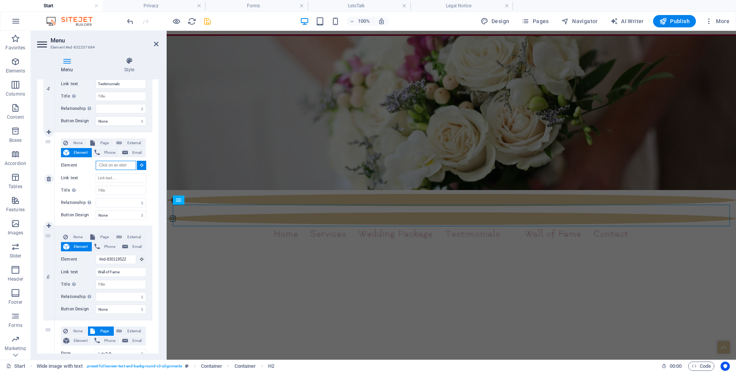
click at [110, 166] on input "Element" at bounding box center [116, 165] width 40 height 9
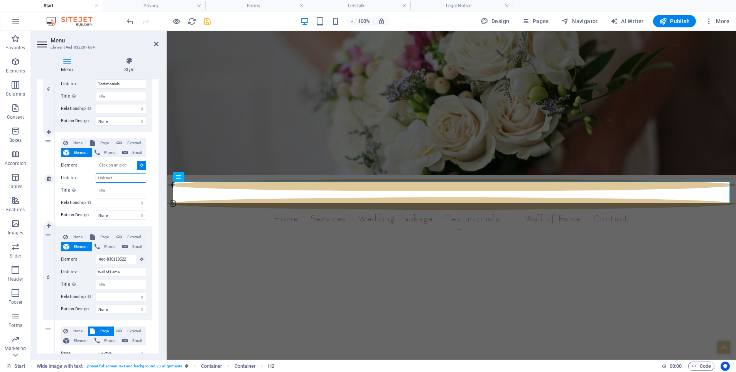
scroll to position [23, 0]
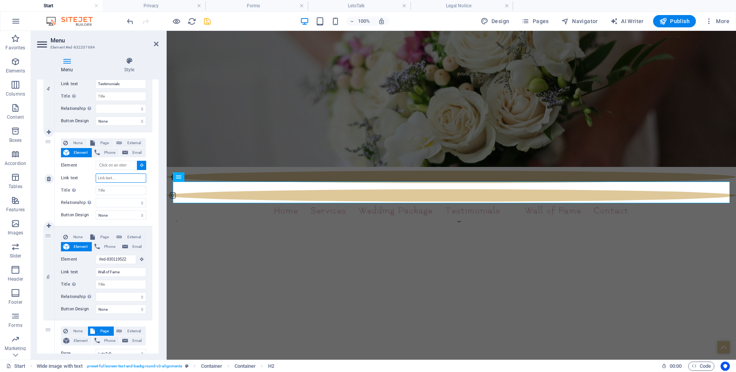
click at [108, 176] on input "Link text" at bounding box center [121, 178] width 51 height 9
type input "Forms"
select select
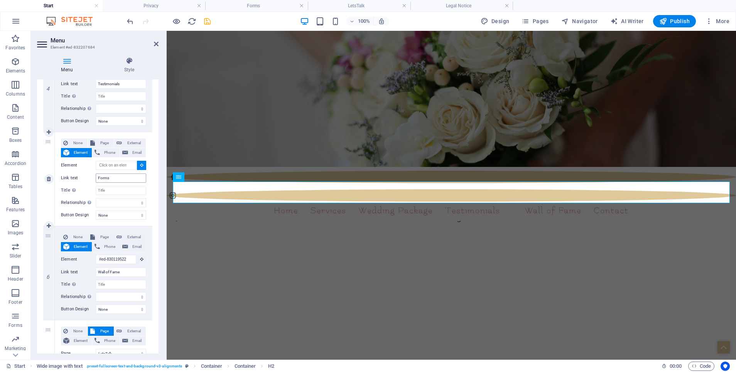
select select
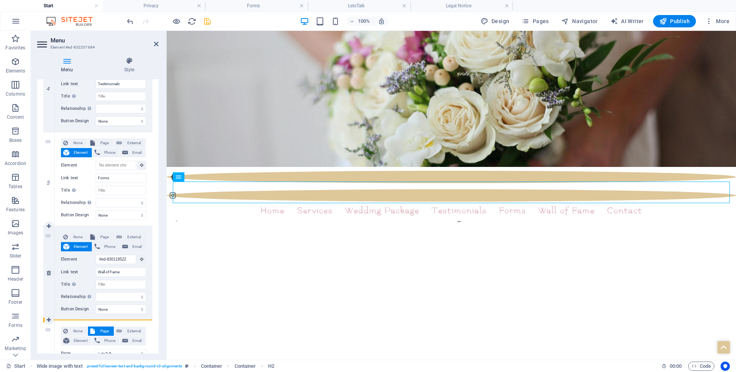
drag, startPoint x: 47, startPoint y: 145, endPoint x: 52, endPoint y: 311, distance: 166.6
click at [52, 311] on div "1 None Page External Element Phone Email Page Start LetsTalk Wedding Package 2 …" at bounding box center [97, 79] width 109 height 695
select select
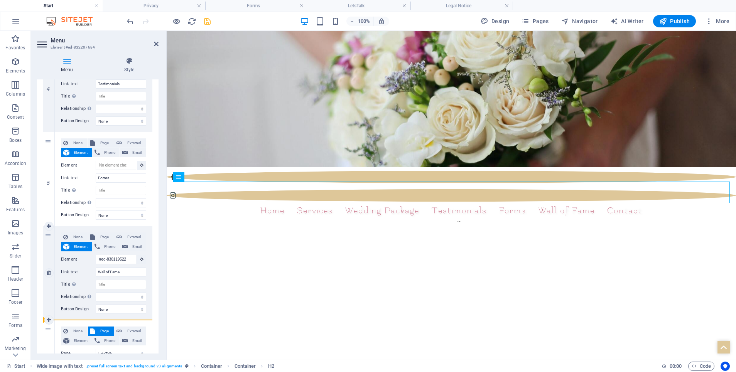
select select
type input "#ed-830119522"
type input "Wall of Fame"
select select
type input "Forms"
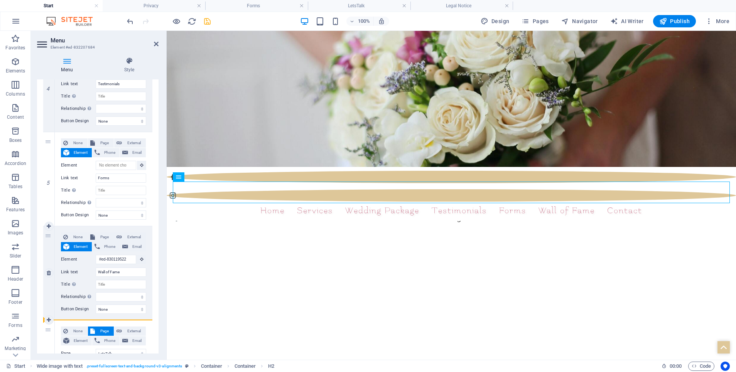
select select
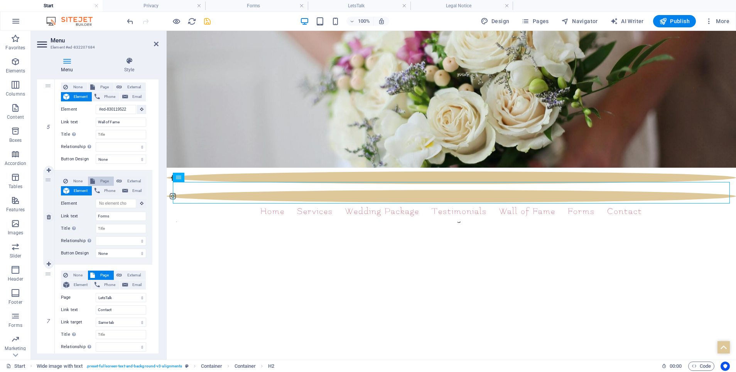
scroll to position [23, 0]
click at [100, 182] on span "Page" at bounding box center [104, 181] width 14 height 9
select select
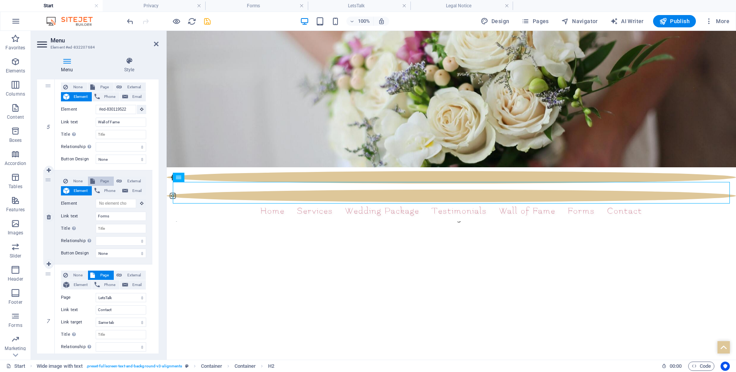
select select
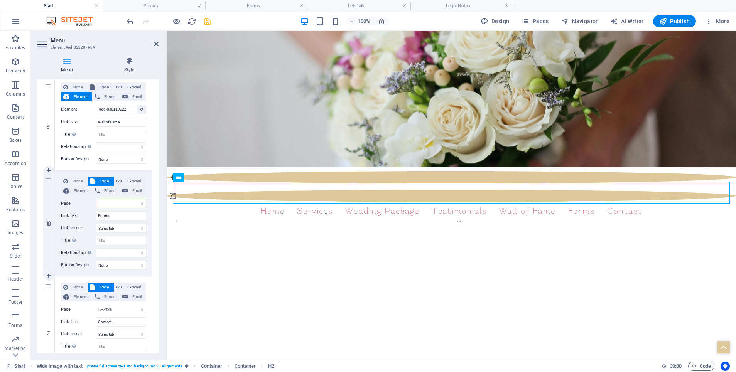
select select "6"
select select
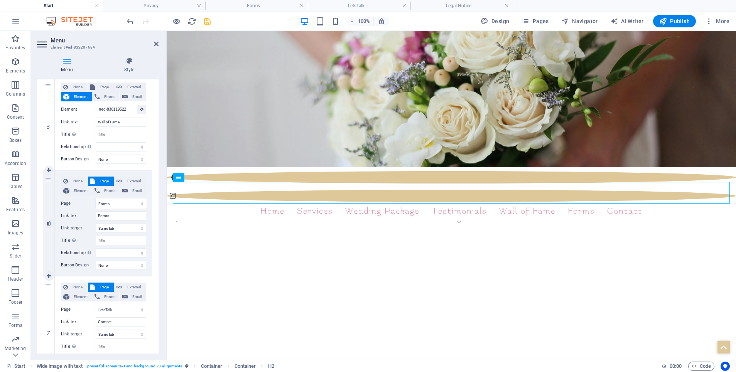
select select
click at [208, 20] on icon "save" at bounding box center [207, 21] width 9 height 9
select select
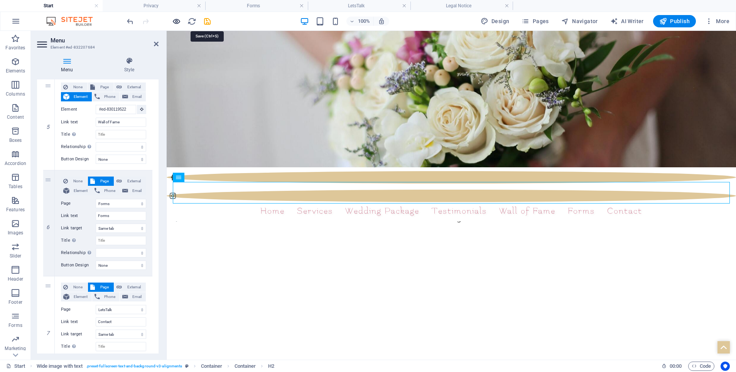
select select "2"
select select
select select "6"
select select
select select "1"
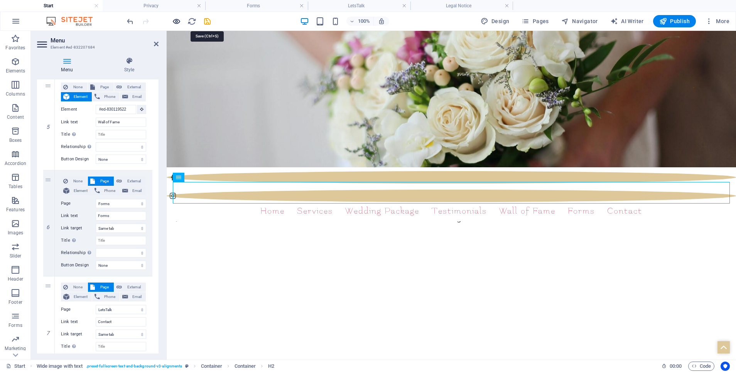
select select
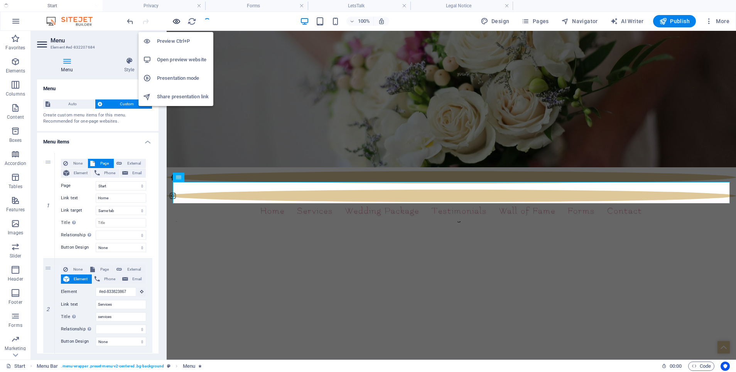
click at [176, 22] on icon "button" at bounding box center [176, 21] width 9 height 9
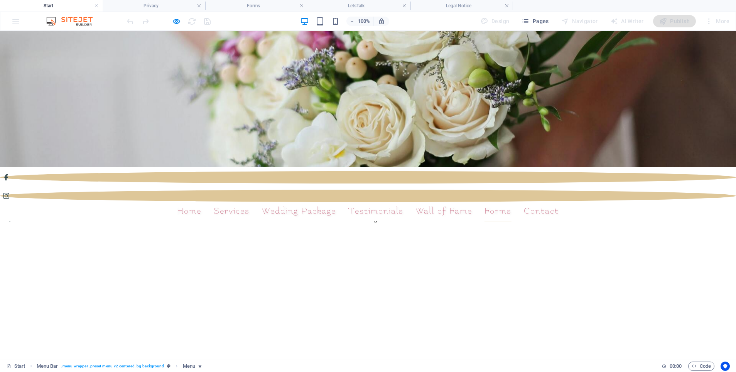
click at [501, 201] on link "Forms" at bounding box center [497, 212] width 27 height 22
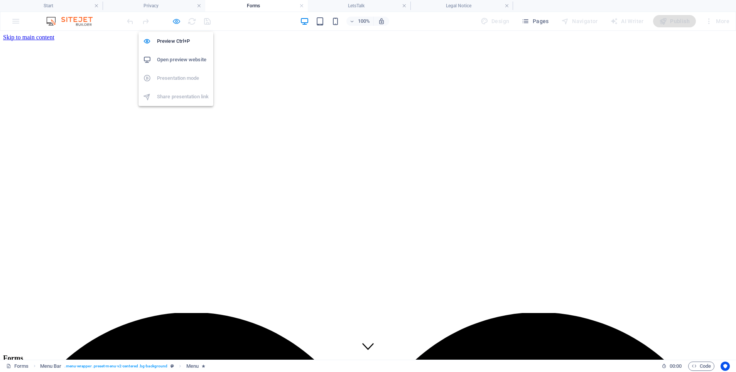
click at [178, 22] on icon "button" at bounding box center [176, 21] width 9 height 9
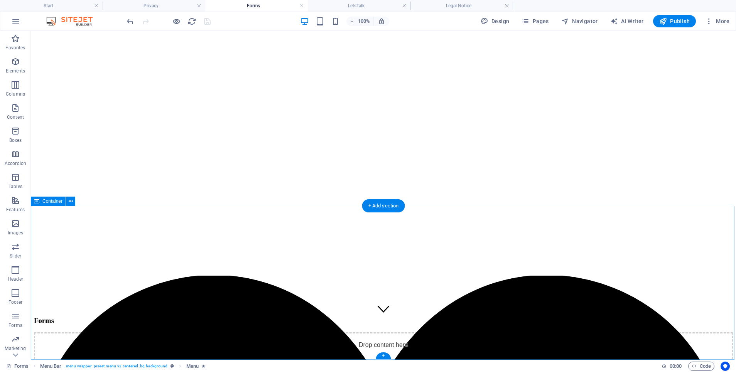
scroll to position [37, 0]
click at [354, 366] on span "Add elements" at bounding box center [361, 371] width 38 height 11
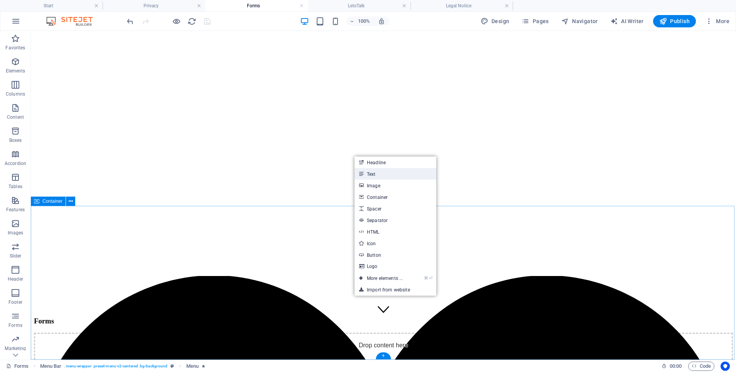
click at [364, 171] on link "Text" at bounding box center [395, 174] width 82 height 12
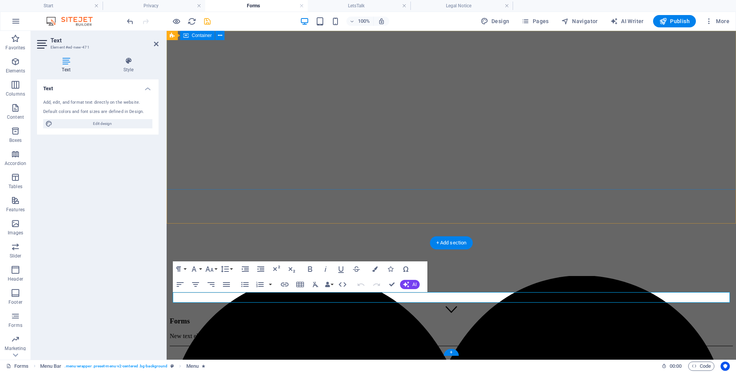
scroll to position [0, 0]
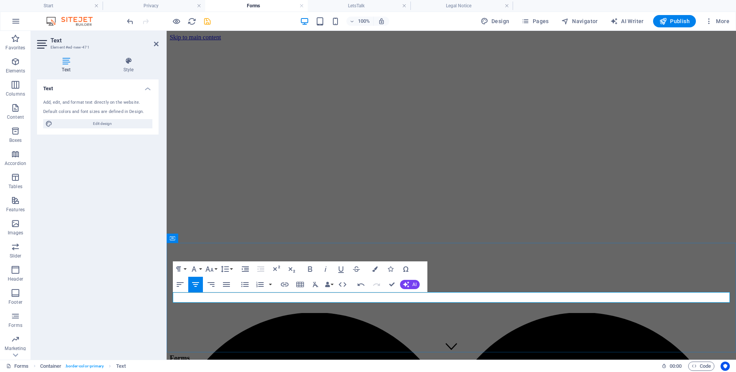
drag, startPoint x: 260, startPoint y: 295, endPoint x: 664, endPoint y: 292, distance: 404.1
click at [664, 370] on p ""You will be redirected to the corresponding forms outside this website. If not…" at bounding box center [451, 373] width 563 height 7
copy span ""You will be redirected to the corresponding forms outside this website. If not…"
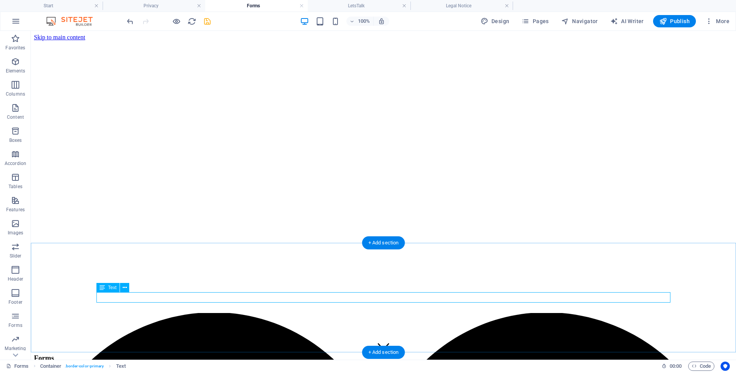
click at [369, 370] on div ""You will be redirected to the corresponding forms outside this website. If not…" at bounding box center [383, 373] width 699 height 7
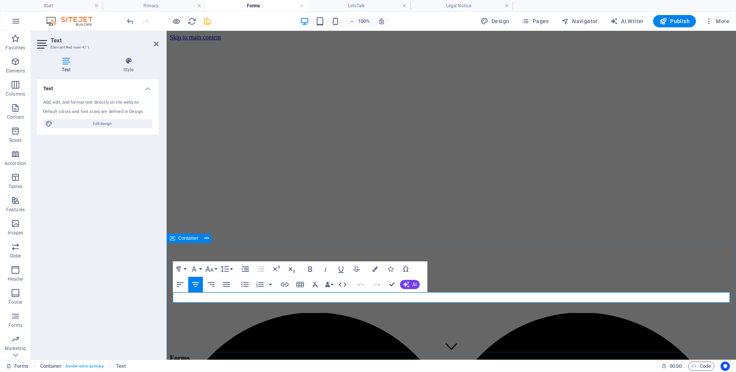
click at [539, 370] on div ""You will be redirected to the corresponding forms outside this website. If not…" at bounding box center [451, 376] width 563 height 13
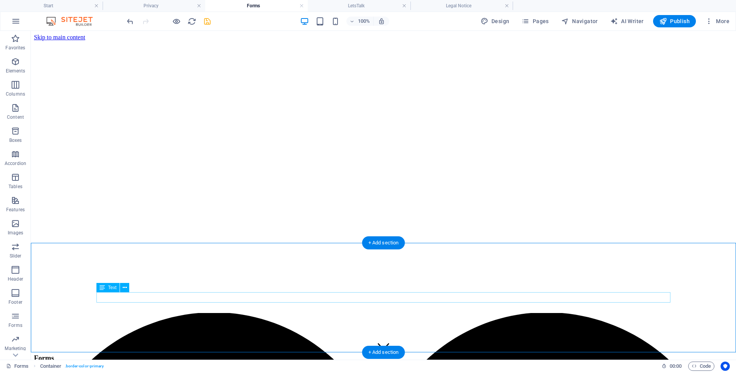
click at [393, 370] on div ""You will be redirected to the corresponding forms outside this website. If not…" at bounding box center [383, 373] width 699 height 7
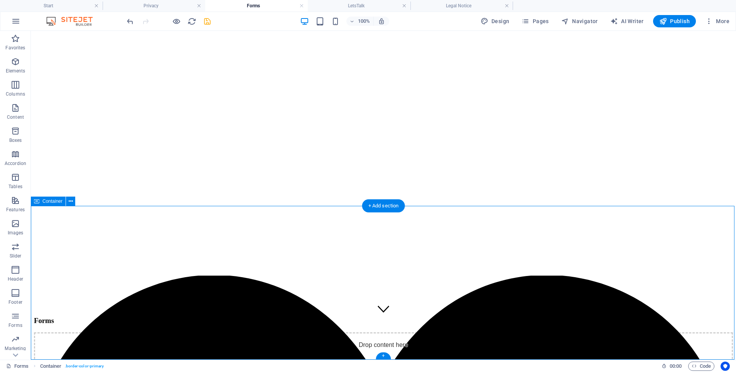
scroll to position [37, 0]
click at [365, 333] on div "Drop content here or Add elements Paste clipboard" at bounding box center [383, 360] width 699 height 55
click at [352, 366] on span "Add elements" at bounding box center [361, 371] width 38 height 11
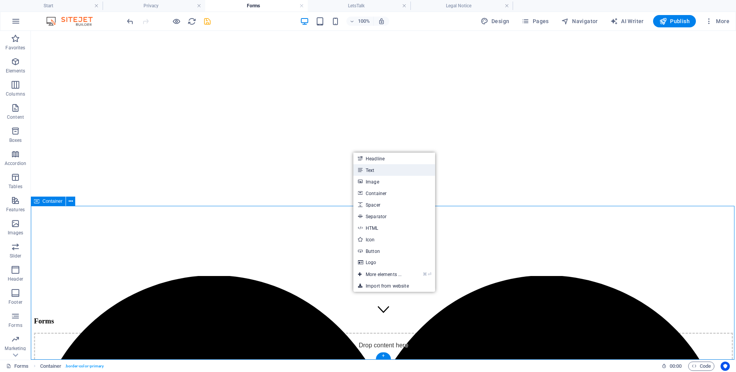
click at [374, 172] on link "Text" at bounding box center [394, 170] width 82 height 12
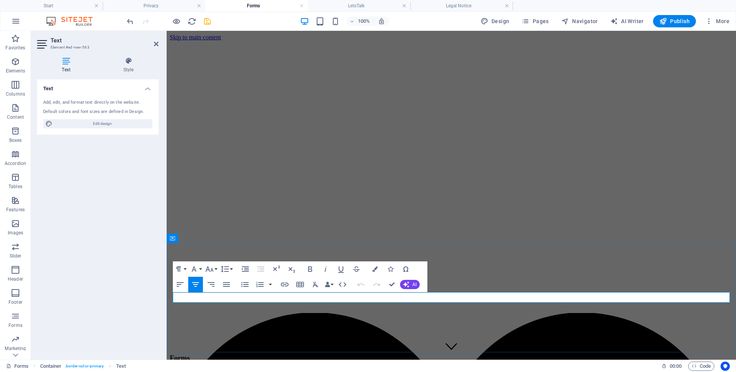
click at [259, 370] on p "New text element" at bounding box center [451, 373] width 563 height 7
click at [238, 370] on p ""You will be redirected to the corresponding forms outside this website. If not…" at bounding box center [451, 373] width 563 height 7
click at [210, 269] on icon "button" at bounding box center [209, 269] width 9 height 9
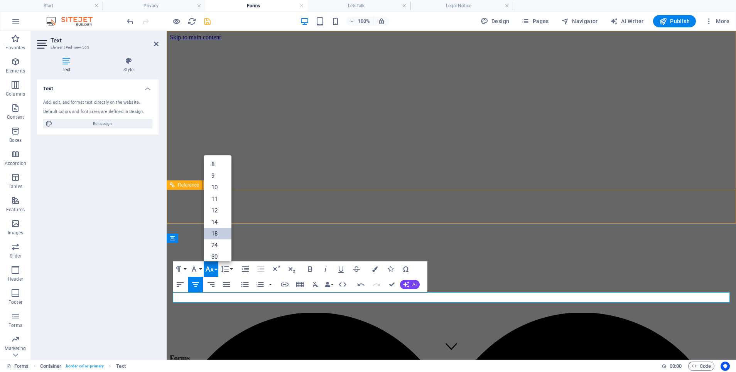
click at [209, 230] on link "18" at bounding box center [218, 234] width 28 height 12
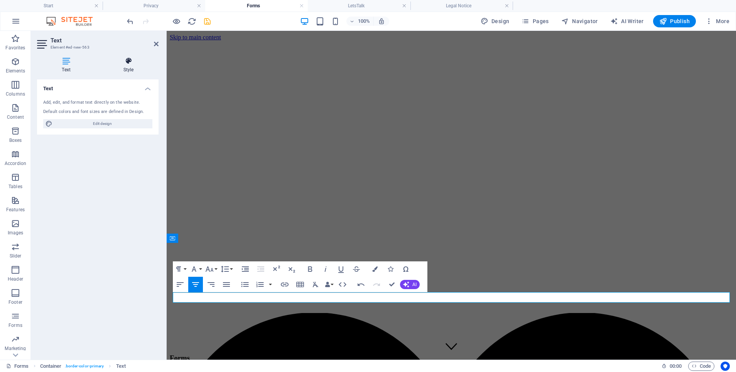
click at [121, 63] on icon at bounding box center [128, 61] width 60 height 8
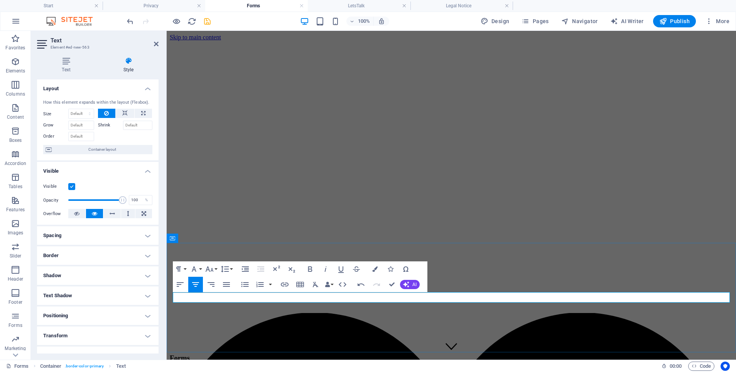
click at [593, 370] on span ""You will be redirected to the corresponding forms outside this website. If not…" at bounding box center [381, 374] width 423 height 8
drag, startPoint x: 639, startPoint y: 298, endPoint x: 700, endPoint y: 297, distance: 60.6
click at [700, 370] on p ""You will be redirected to the corresponding forms outside this website. If not…" at bounding box center [451, 374] width 563 height 8
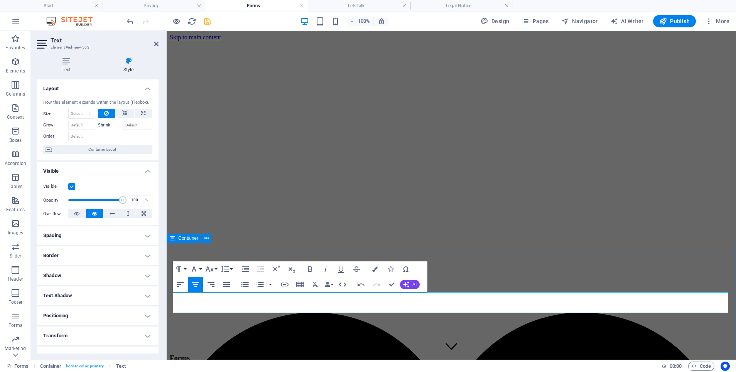
click at [194, 282] on icon "button" at bounding box center [195, 284] width 7 height 5
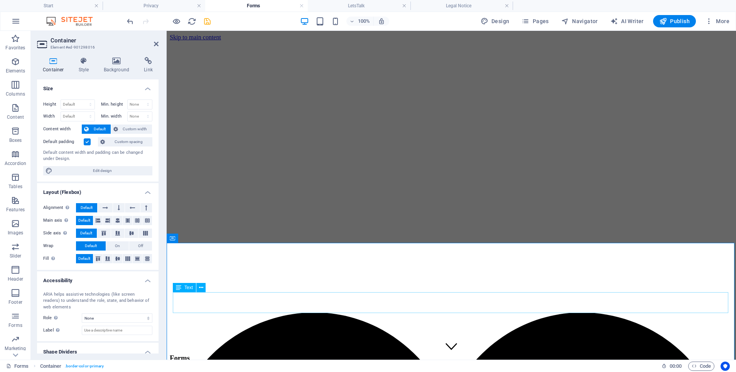
click at [117, 220] on icon at bounding box center [117, 220] width 5 height 9
click at [127, 233] on icon at bounding box center [131, 233] width 9 height 5
click at [84, 143] on label at bounding box center [87, 141] width 7 height 7
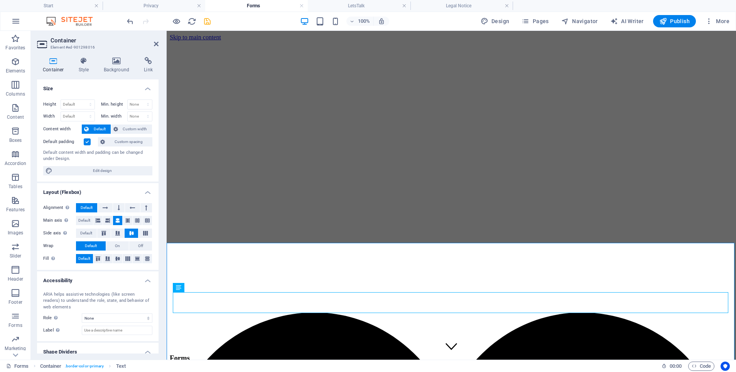
click at [0, 0] on input "Default padding" at bounding box center [0, 0] width 0 height 0
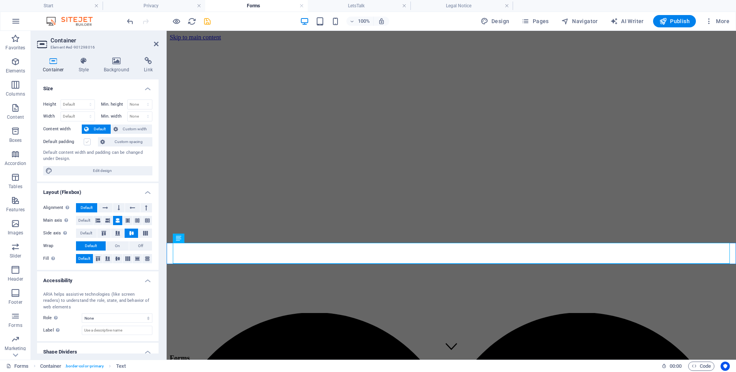
click at [84, 143] on label at bounding box center [87, 141] width 7 height 7
click at [0, 0] on input "Default padding" at bounding box center [0, 0] width 0 height 0
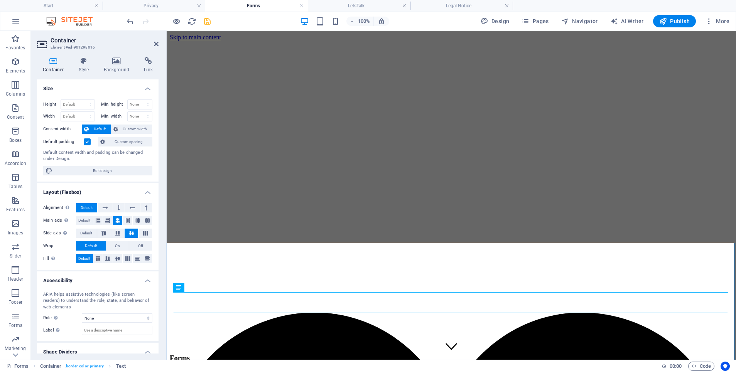
click at [84, 143] on label at bounding box center [87, 141] width 7 height 7
click at [0, 0] on input "Default padding" at bounding box center [0, 0] width 0 height 0
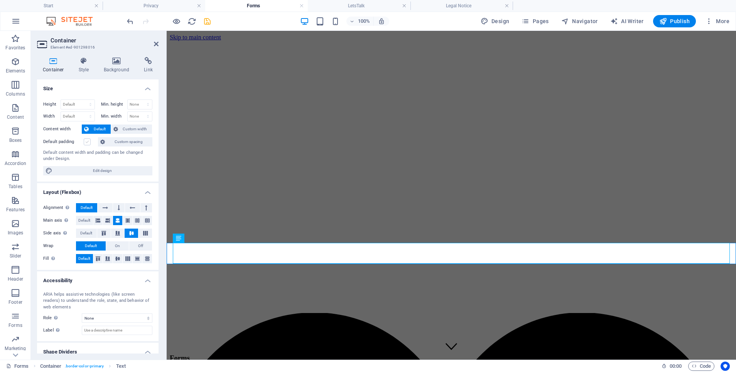
click at [88, 142] on label at bounding box center [87, 141] width 7 height 7
click at [0, 0] on input "Default padding" at bounding box center [0, 0] width 0 height 0
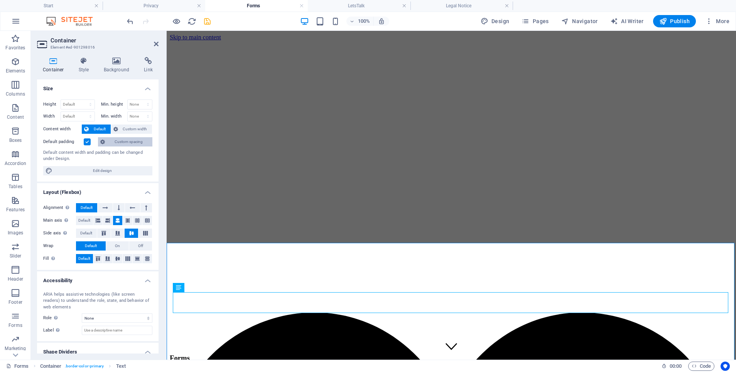
click at [120, 143] on span "Custom spacing" at bounding box center [128, 141] width 43 height 9
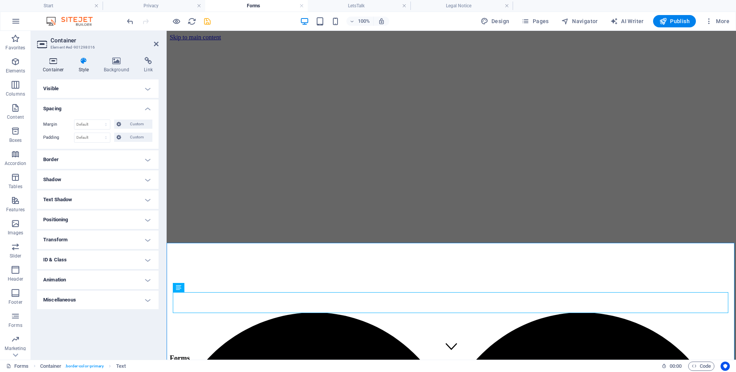
click at [57, 62] on icon at bounding box center [53, 61] width 33 height 8
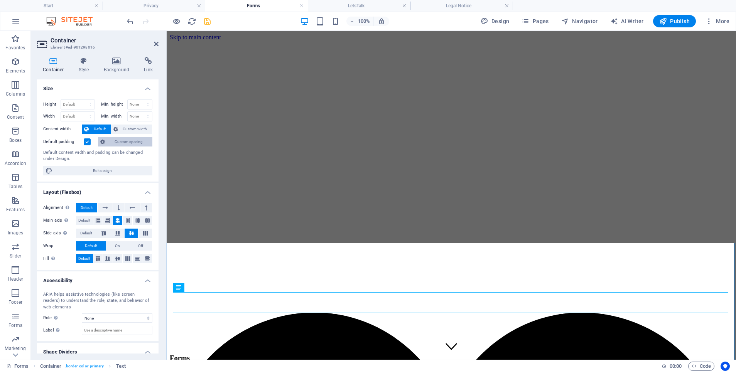
click at [101, 142] on icon at bounding box center [102, 141] width 5 height 9
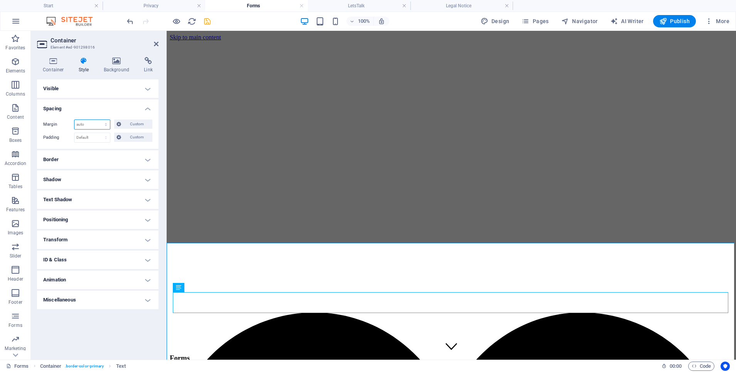
select select "px"
type input "10"
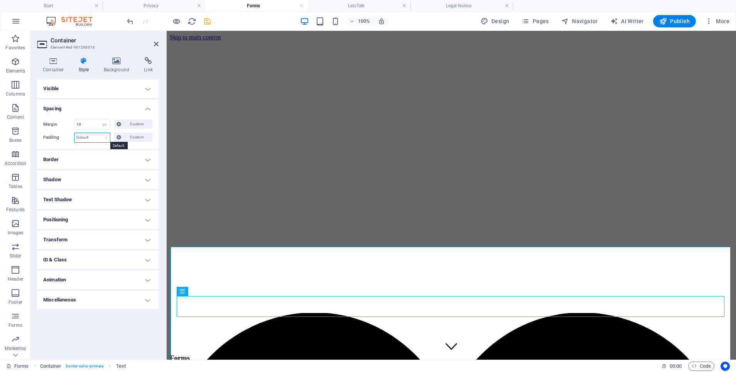
select select "px"
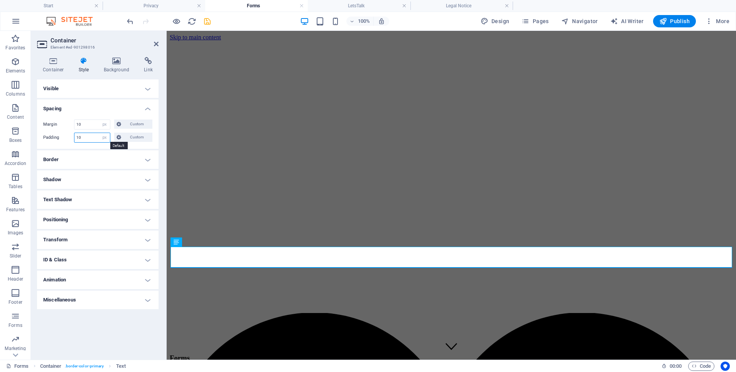
type input "10"
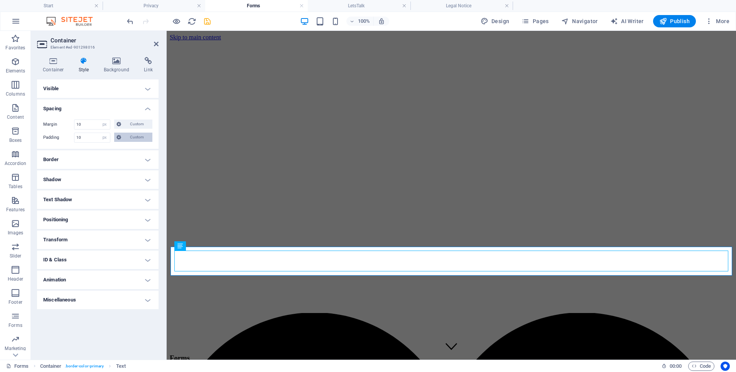
click at [150, 138] on button "Custom" at bounding box center [133, 137] width 38 height 9
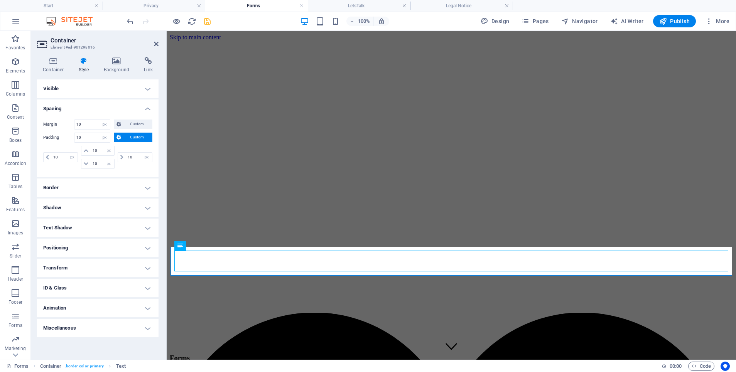
click at [83, 65] on h4 "Style" at bounding box center [85, 65] width 25 height 16
click at [54, 63] on icon at bounding box center [53, 61] width 33 height 8
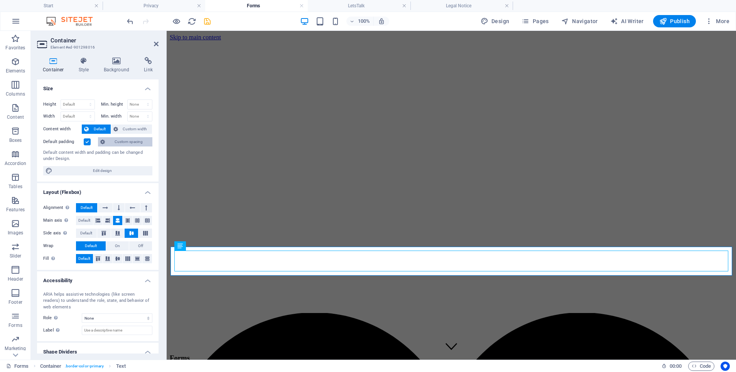
click at [117, 143] on span "Custom spacing" at bounding box center [128, 141] width 43 height 9
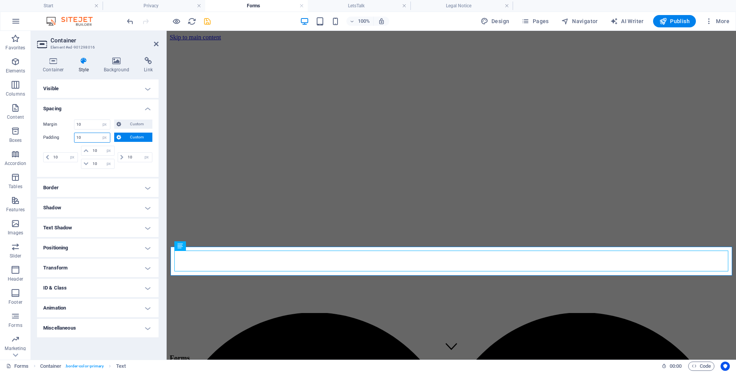
drag, startPoint x: 64, startPoint y: 135, endPoint x: 43, endPoint y: 134, distance: 21.6
click at [43, 134] on div "Margin 10 Default auto px % rem vw vh Custom Custom 10 auto px % rem vw vh 10 a…" at bounding box center [97, 145] width 121 height 64
drag, startPoint x: 60, startPoint y: 155, endPoint x: 39, endPoint y: 151, distance: 20.7
click at [40, 151] on div "Margin 10 Default auto px % rem vw vh Custom Custom 10 auto px % rem vw vh 10 a…" at bounding box center [97, 145] width 121 height 64
type input "30"
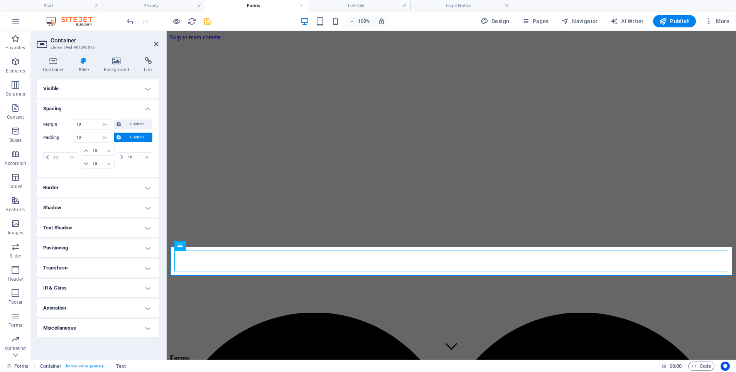
select select "DISABLED_OPTION_VALUE"
drag, startPoint x: 59, startPoint y: 156, endPoint x: 12, endPoint y: 155, distance: 47.5
click at [15, 154] on section "Favorites Elements Columns Content Boxes Accordion Tables Features Images Slide…" at bounding box center [368, 195] width 736 height 329
drag, startPoint x: 59, startPoint y: 156, endPoint x: 25, endPoint y: 154, distance: 34.4
click at [30, 153] on section "Favorites Elements Columns Content Boxes Accordion Tables Features Images Slide…" at bounding box center [368, 195] width 736 height 329
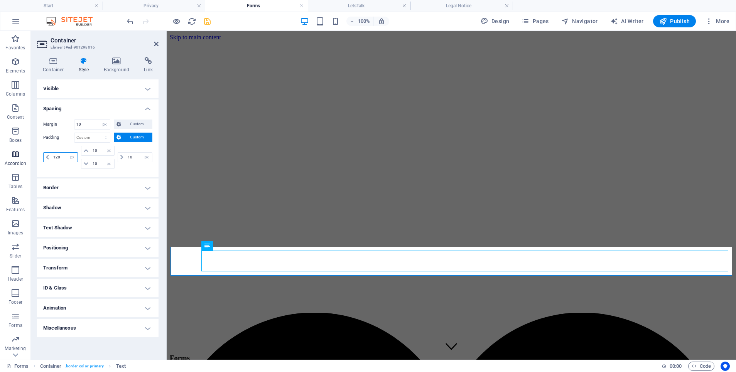
type input "120"
click at [257, 352] on html "Skip to main content Menu Home Services Wedding Package Testimonials Wall of Fa…" at bounding box center [451, 223] width 569 height 384
click at [208, 20] on icon "save" at bounding box center [207, 21] width 9 height 9
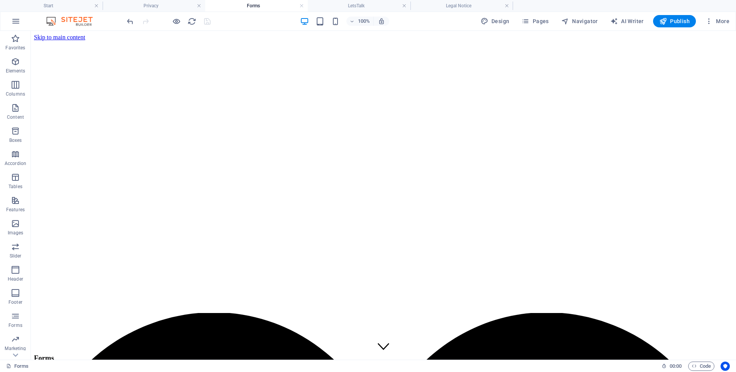
click at [97, 300] on html "Skip to main content Menu Home Services Wedding Package Testimonials Wall of Fa…" at bounding box center [383, 223] width 705 height 384
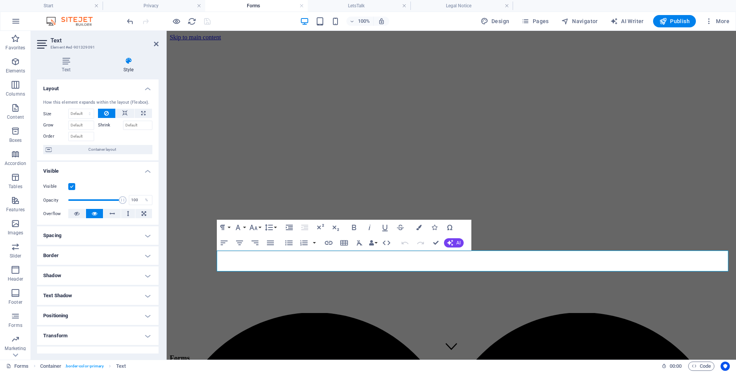
click at [52, 237] on h4 "Spacing" at bounding box center [97, 235] width 121 height 19
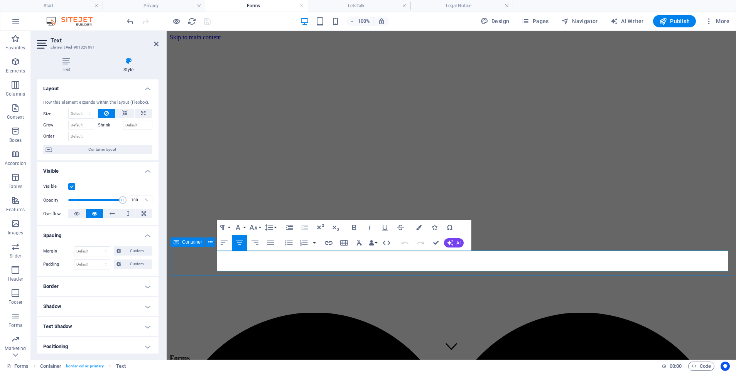
select select "px"
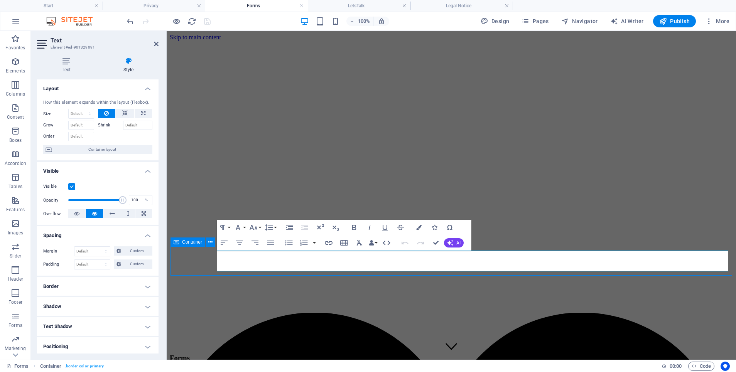
select select "px"
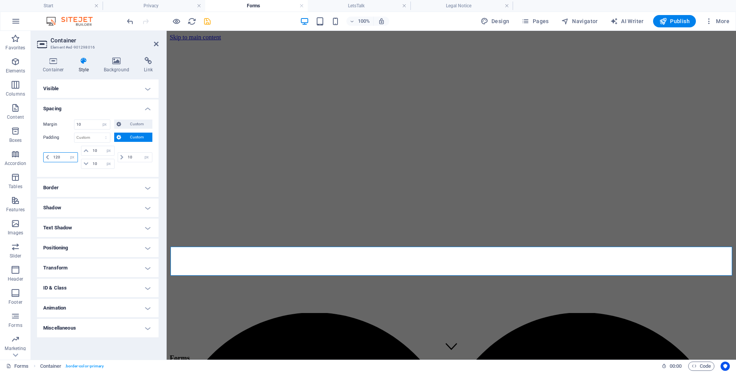
drag, startPoint x: 62, startPoint y: 155, endPoint x: 34, endPoint y: 152, distance: 27.6
click at [34, 152] on div "Container Style Background Link Size Height Default px rem % vh vw Min. height …" at bounding box center [98, 205] width 134 height 309
type input "150"
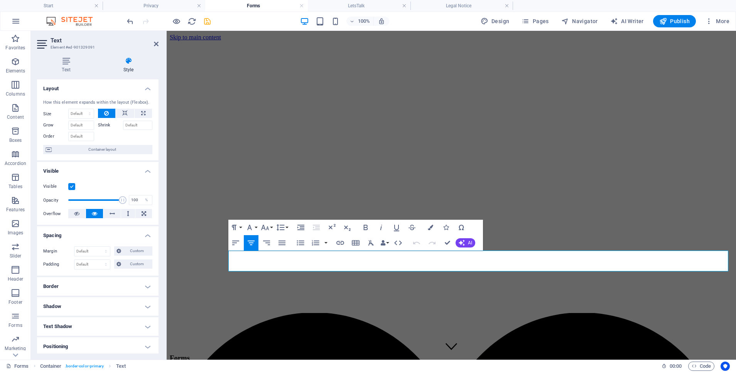
drag, startPoint x: 429, startPoint y: 255, endPoint x: 425, endPoint y: 284, distance: 30.0
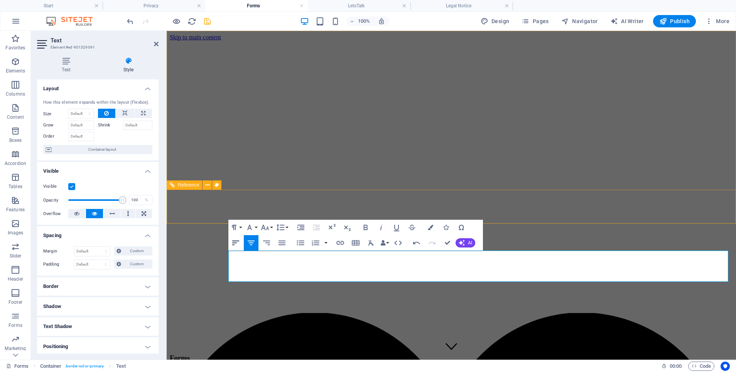
click at [236, 243] on icon "button" at bounding box center [235, 243] width 7 height 5
click at [245, 243] on button "Align Center" at bounding box center [251, 242] width 15 height 15
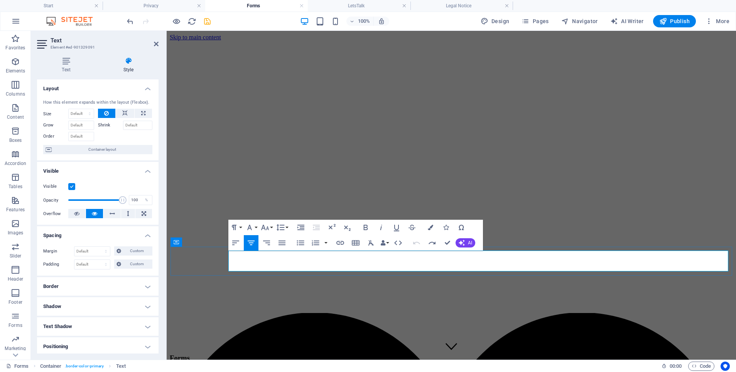
click at [348, 295] on html "Skip to main content Menu Home Services Wedding Package Testimonials Wall of Fa…" at bounding box center [451, 223] width 569 height 384
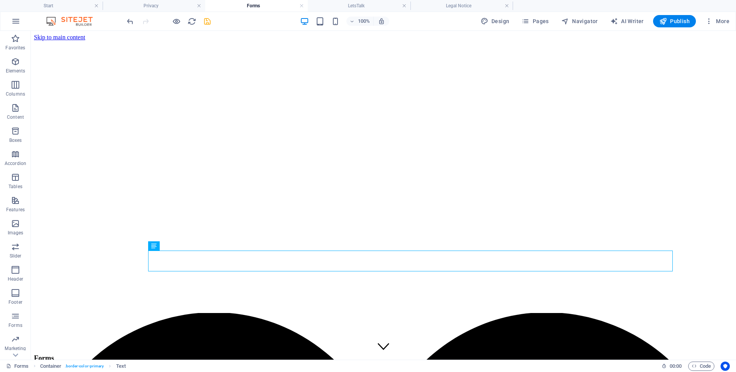
click at [272, 326] on html "Skip to main content Menu Home Services Wedding Package Testimonials Wall of Fa…" at bounding box center [383, 223] width 705 height 384
click at [268, 294] on html "Skip to main content Menu Home Services Wedding Package Testimonials Wall of Fa…" at bounding box center [383, 223] width 705 height 384
click at [204, 21] on icon "save" at bounding box center [207, 21] width 9 height 9
click at [529, 19] on icon "button" at bounding box center [525, 21] width 8 height 8
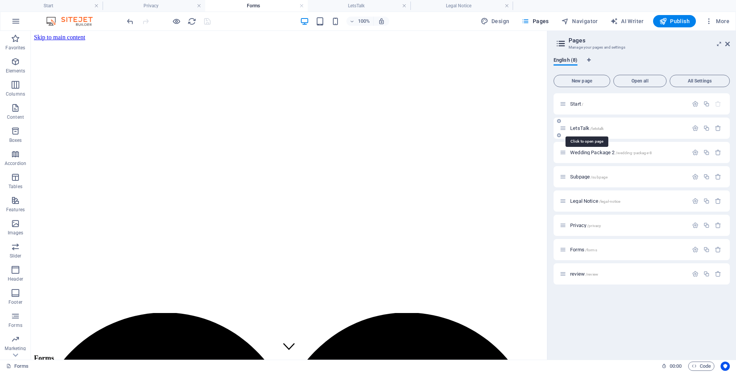
click at [574, 126] on span "LetsTalk /letstalk" at bounding box center [587, 128] width 34 height 6
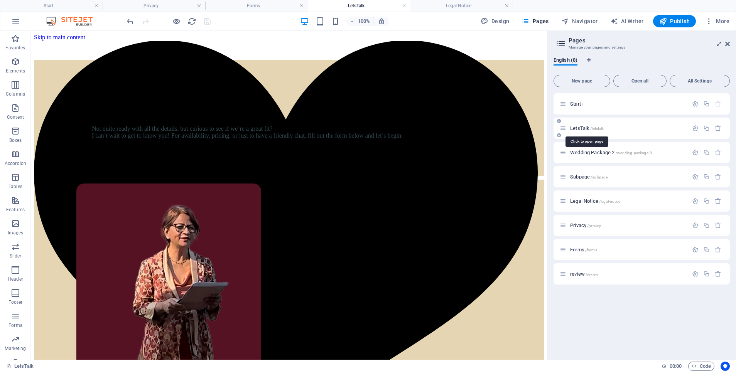
click at [574, 126] on span "LetsTalk /letstalk" at bounding box center [587, 128] width 34 height 6
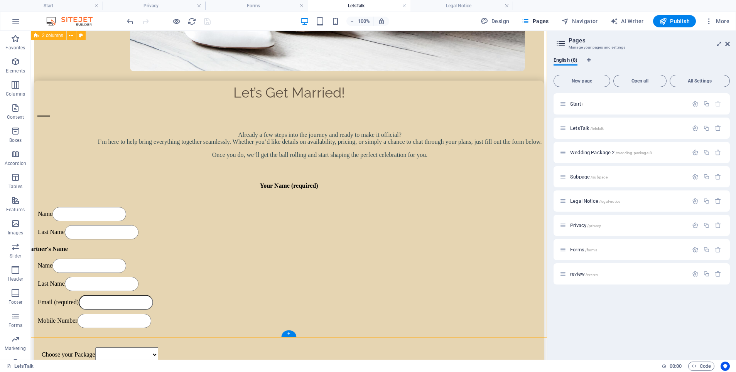
scroll to position [973, 0]
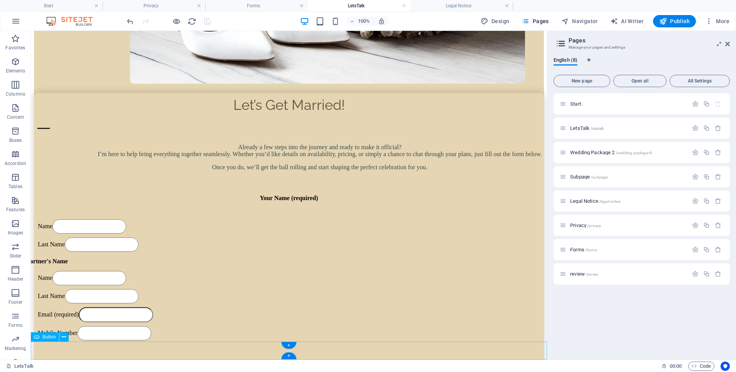
click at [573, 254] on div "Forms /forms" at bounding box center [624, 249] width 128 height 9
click at [571, 251] on span "Forms /forms" at bounding box center [583, 250] width 27 height 6
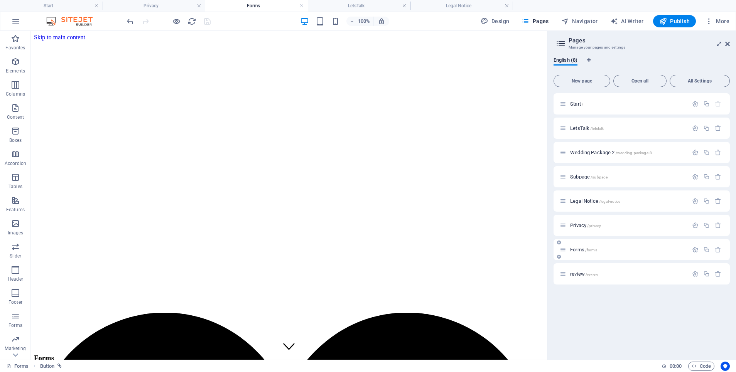
click at [571, 251] on span "Forms /forms" at bounding box center [583, 250] width 27 height 6
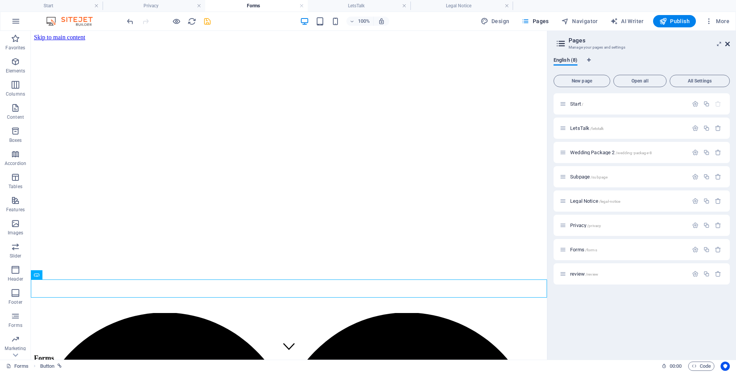
click at [726, 42] on icon at bounding box center [727, 44] width 5 height 6
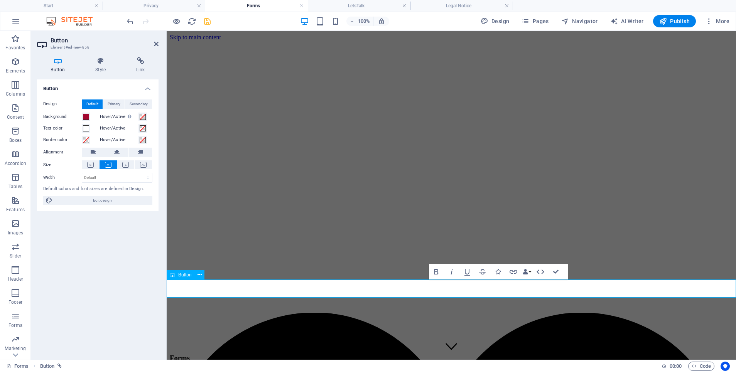
drag, startPoint x: 440, startPoint y: 289, endPoint x: 472, endPoint y: 290, distance: 32.8
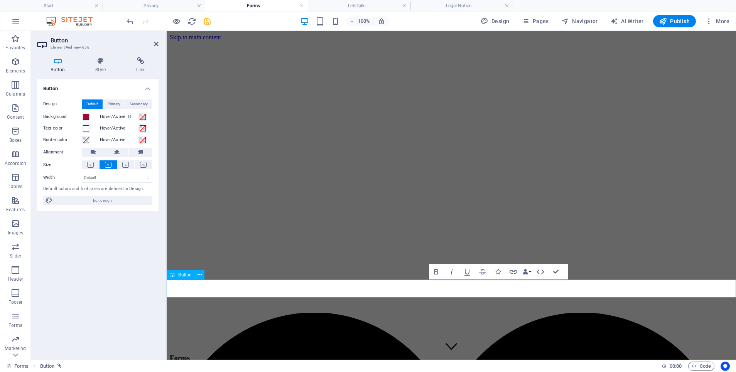
drag, startPoint x: 457, startPoint y: 289, endPoint x: 443, endPoint y: 288, distance: 13.9
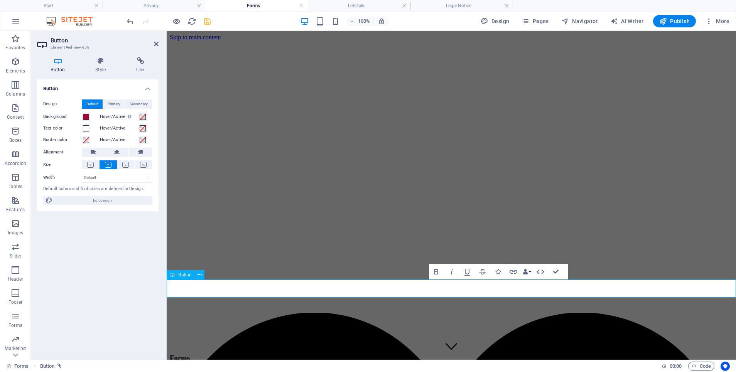
click at [100, 62] on icon at bounding box center [101, 61] width 38 height 8
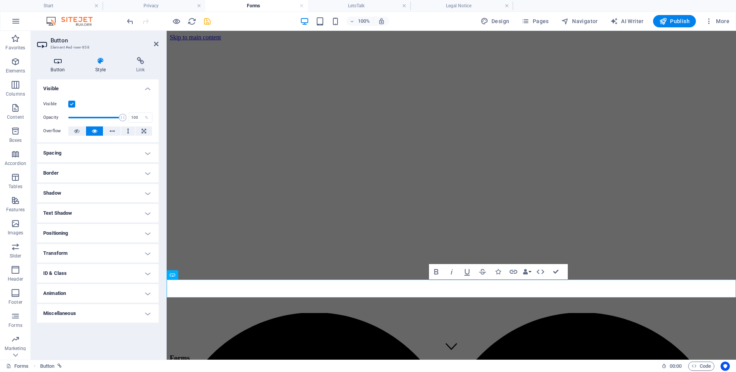
click at [62, 59] on icon at bounding box center [58, 61] width 42 height 8
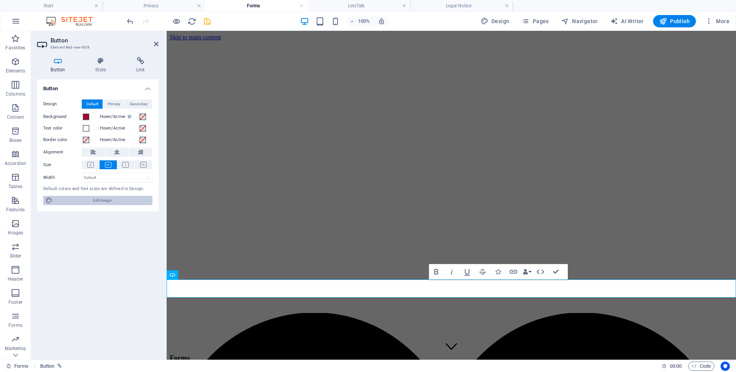
click at [76, 201] on span "Edit design" at bounding box center [102, 200] width 95 height 9
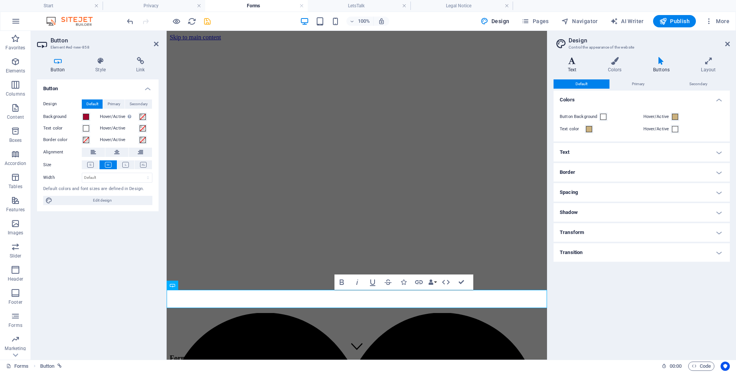
click at [567, 63] on icon at bounding box center [571, 61] width 37 height 8
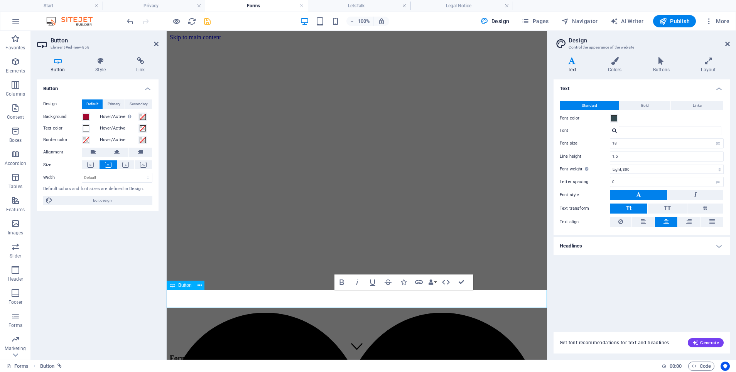
drag, startPoint x: 362, startPoint y: 298, endPoint x: 343, endPoint y: 298, distance: 19.3
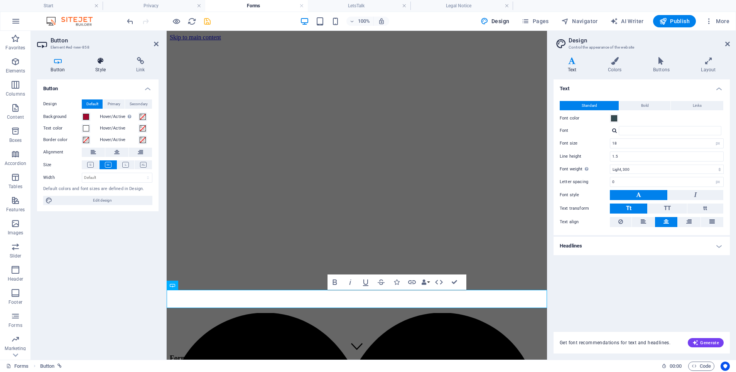
click at [102, 64] on icon at bounding box center [101, 61] width 38 height 8
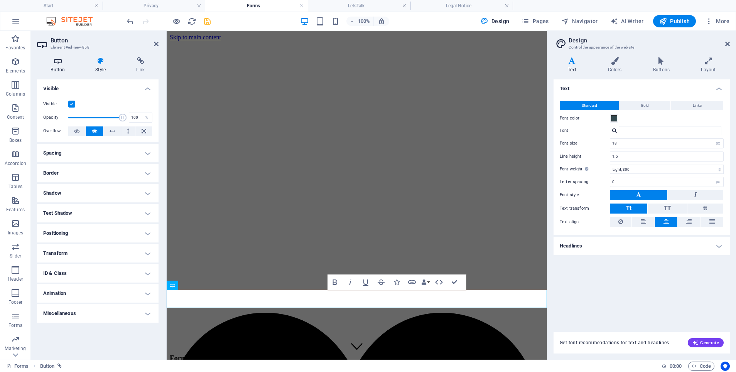
click at [54, 64] on icon at bounding box center [58, 61] width 42 height 8
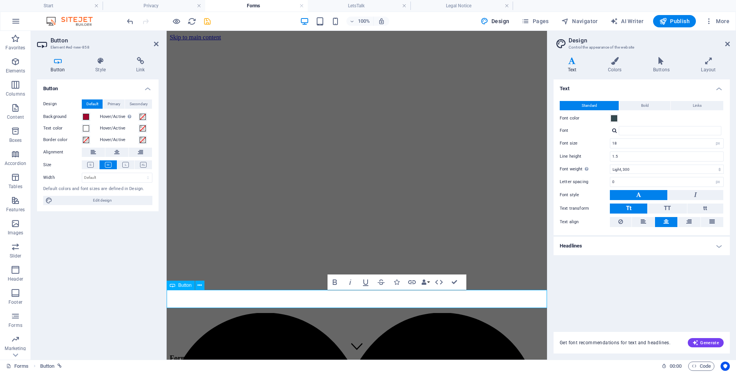
drag, startPoint x: 446, startPoint y: 282, endPoint x: 452, endPoint y: 282, distance: 5.4
click at [446, 282] on div "Bold Italic Underline Strikethrough Icons Link Data Bindings Company First name…" at bounding box center [394, 282] width 134 height 15
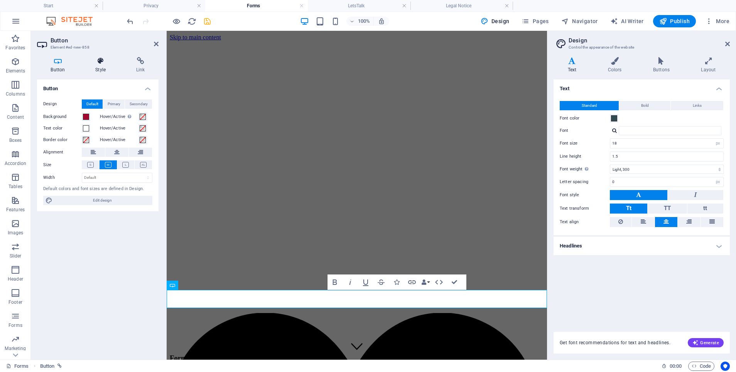
click at [91, 65] on h4 "Style" at bounding box center [102, 65] width 41 height 16
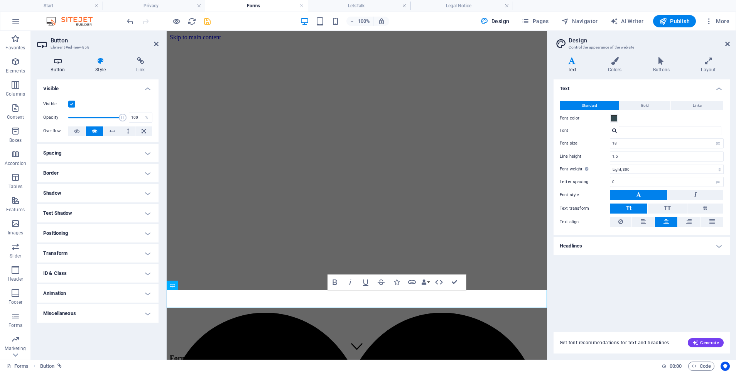
click at [56, 63] on icon at bounding box center [58, 61] width 42 height 8
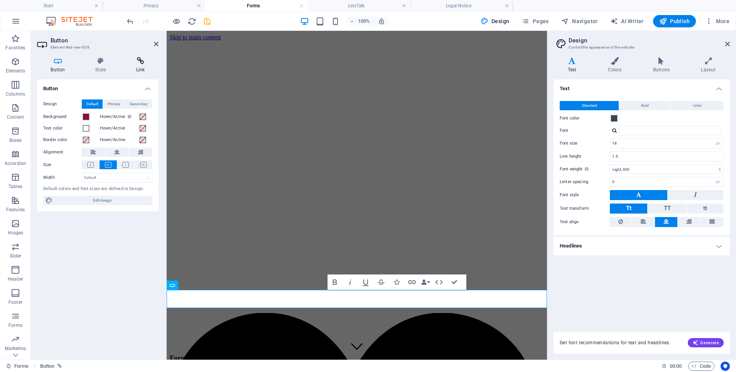
click at [138, 67] on h4 "Link" at bounding box center [140, 65] width 36 height 16
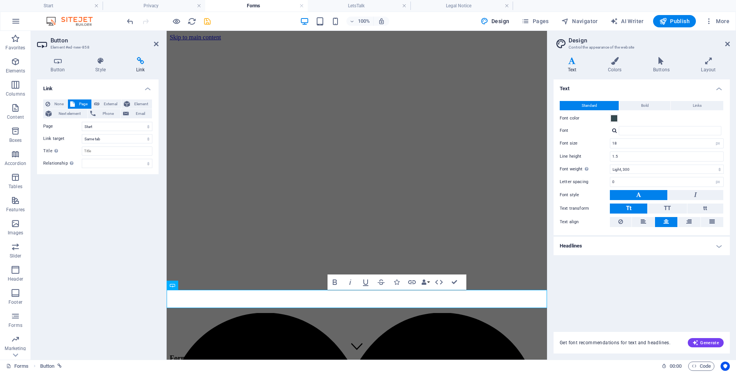
click at [131, 59] on icon at bounding box center [140, 61] width 36 height 8
click at [112, 102] on span "External" at bounding box center [110, 103] width 17 height 9
select select "blank"
drag, startPoint x: 115, startPoint y: 127, endPoint x: 54, endPoint y: 122, distance: 60.4
click at [54, 122] on div "URL /15968389" at bounding box center [97, 126] width 109 height 9
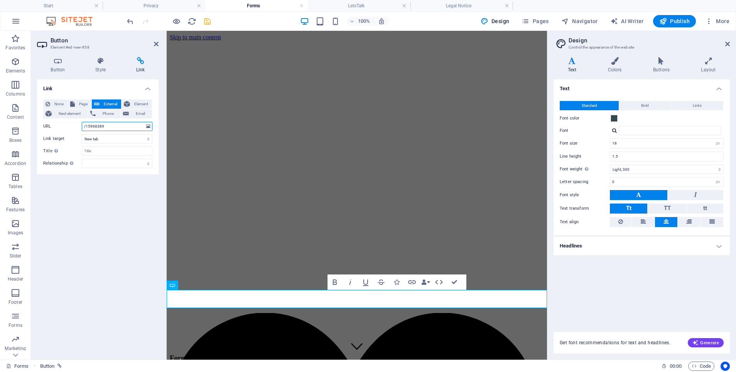
paste input "https://forms.gle/sLTo7jPR9nwwjBb77"
type input "https://forms.gle/sLTo7jPR9nwwjBb77"
click at [204, 22] on icon "save" at bounding box center [207, 21] width 9 height 9
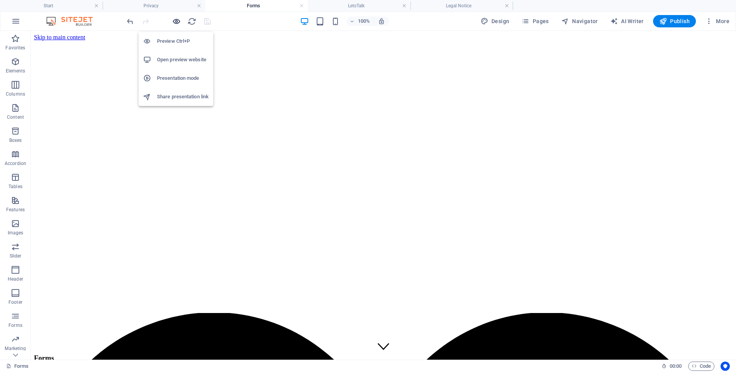
click at [176, 21] on icon "button" at bounding box center [176, 21] width 9 height 9
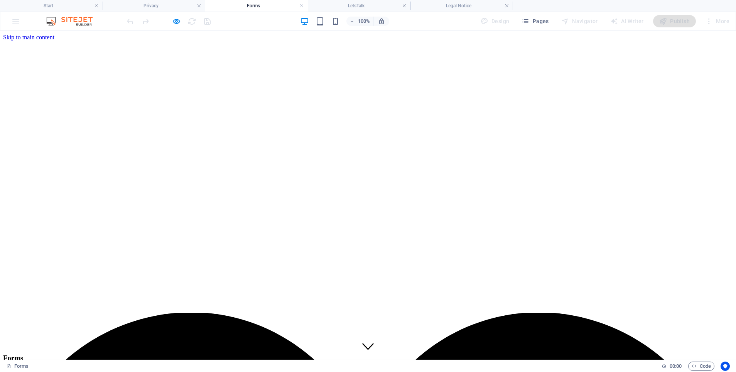
click at [172, 23] on icon "button" at bounding box center [176, 21] width 9 height 9
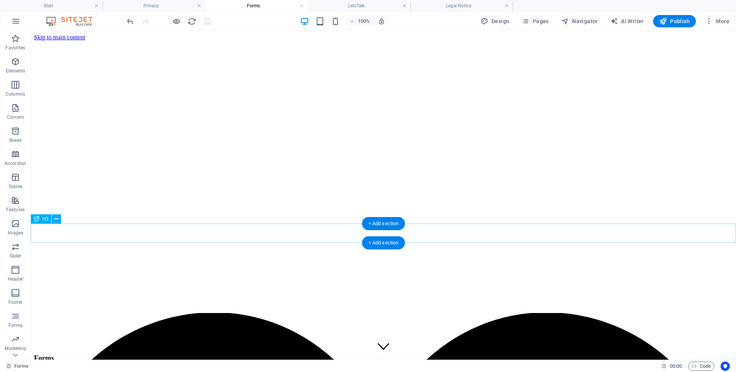
click at [248, 354] on div "Forms" at bounding box center [383, 358] width 699 height 8
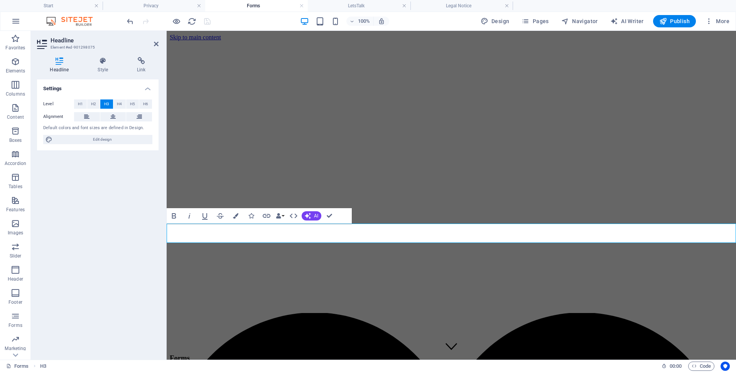
click at [229, 336] on html "Skip to main content Menu Home Services Wedding Package Testimonials Wall of Fa…" at bounding box center [451, 228] width 569 height 394
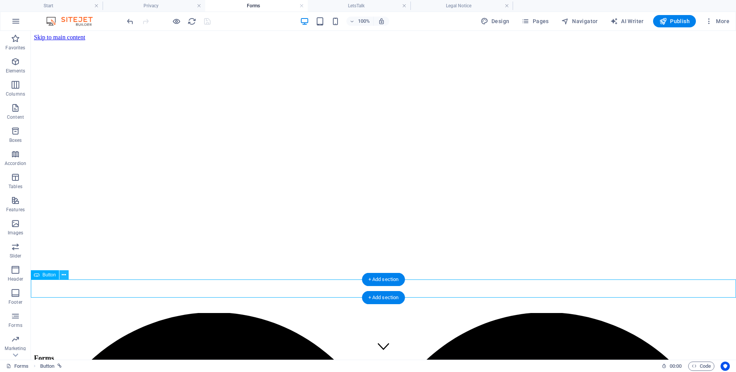
click at [63, 275] on icon at bounding box center [64, 275] width 4 height 8
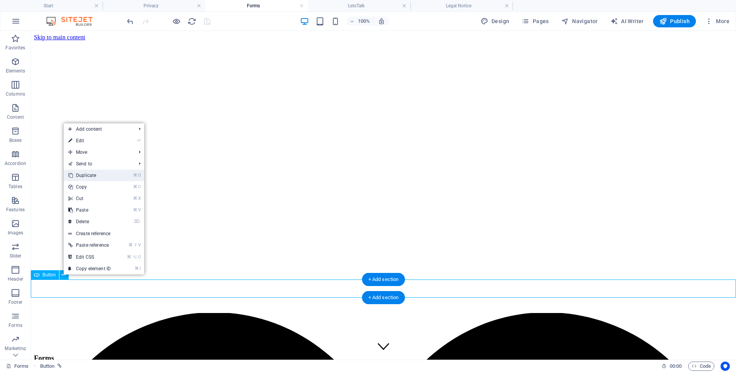
click at [94, 177] on link "⌘ D Duplicate" at bounding box center [90, 176] width 52 height 12
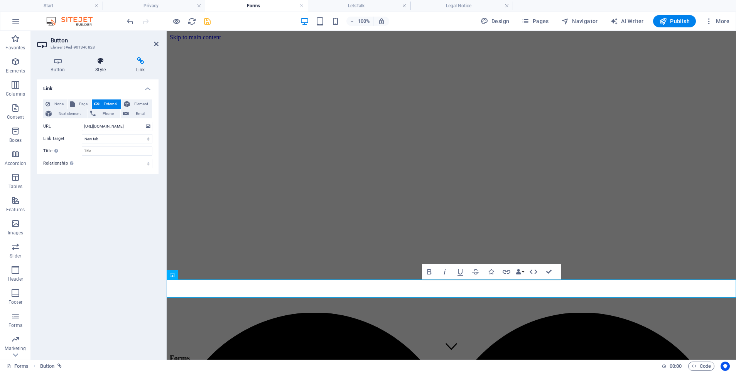
click at [98, 61] on icon at bounding box center [101, 61] width 38 height 8
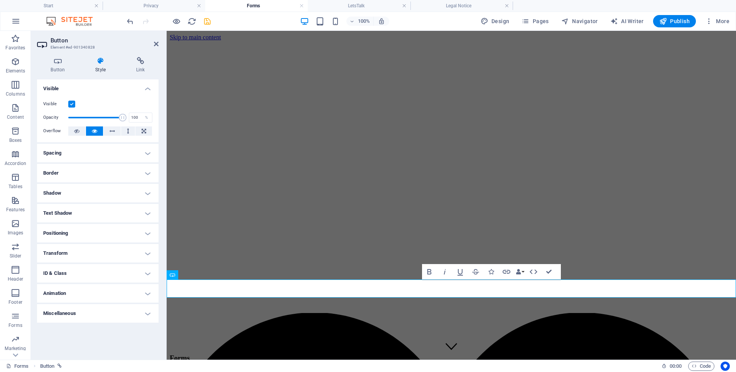
click at [59, 151] on h4 "Spacing" at bounding box center [97, 153] width 121 height 19
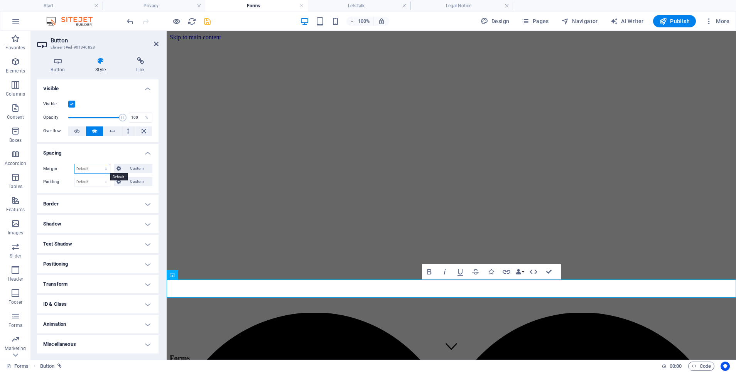
select select "px"
type input "10"
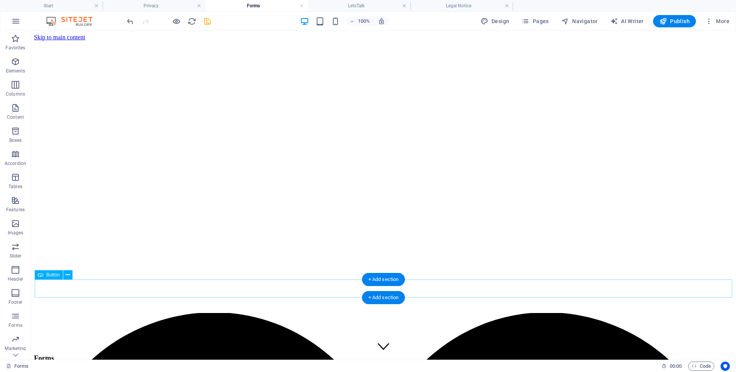
click at [68, 276] on icon at bounding box center [68, 275] width 4 height 8
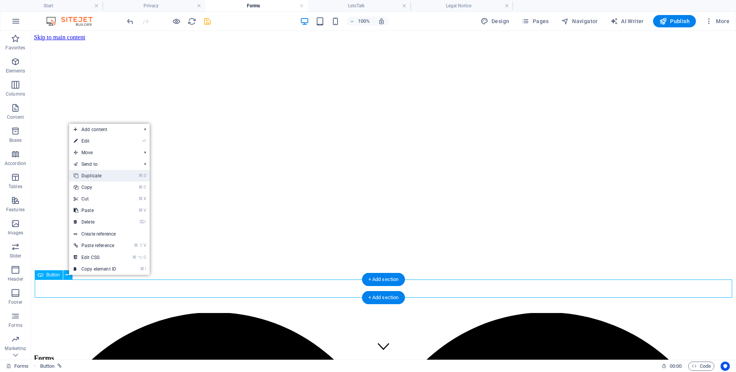
click at [99, 171] on link "⌘ D Duplicate" at bounding box center [95, 176] width 52 height 12
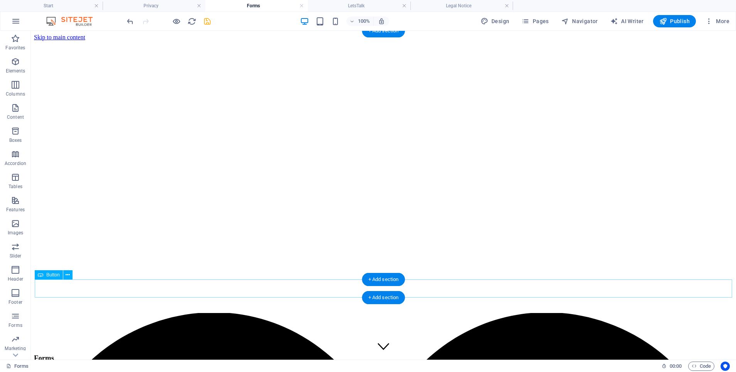
select select "px"
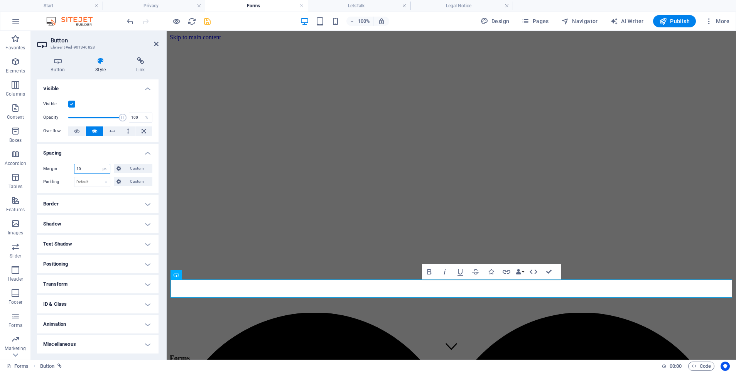
drag, startPoint x: 86, startPoint y: 166, endPoint x: 31, endPoint y: 165, distance: 55.2
click at [34, 165] on div "Button Style Link Button Design Default Primary Secondary Background Hover/Acti…" at bounding box center [98, 205] width 134 height 309
type input "20"
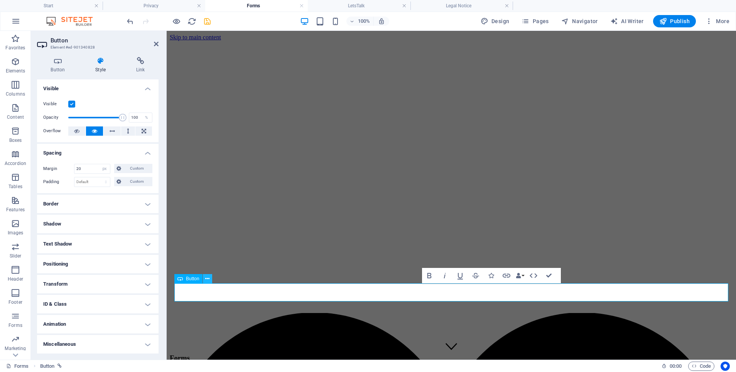
click at [207, 279] on icon at bounding box center [207, 279] width 4 height 8
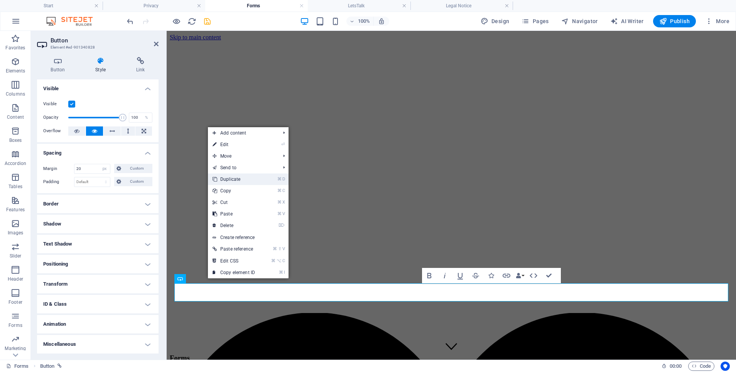
click at [230, 178] on link "⌘ D Duplicate" at bounding box center [234, 180] width 52 height 12
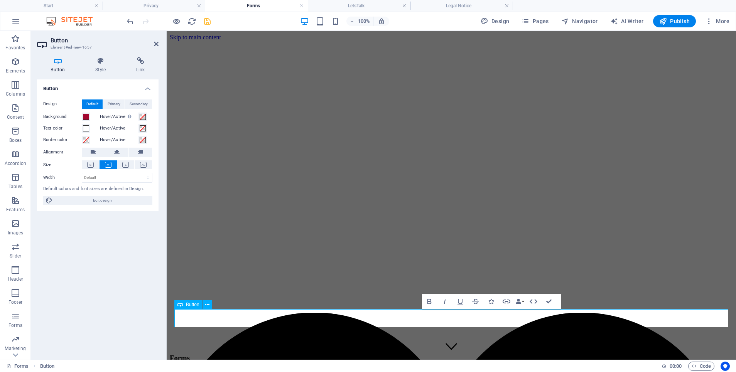
drag, startPoint x: 469, startPoint y: 317, endPoint x: 428, endPoint y: 317, distance: 40.5
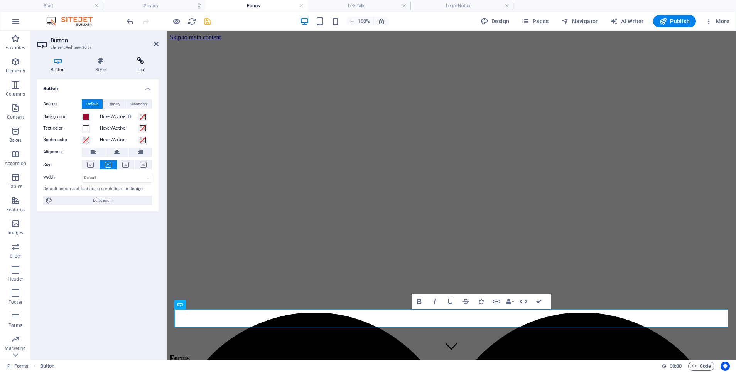
click at [133, 61] on icon at bounding box center [140, 61] width 36 height 8
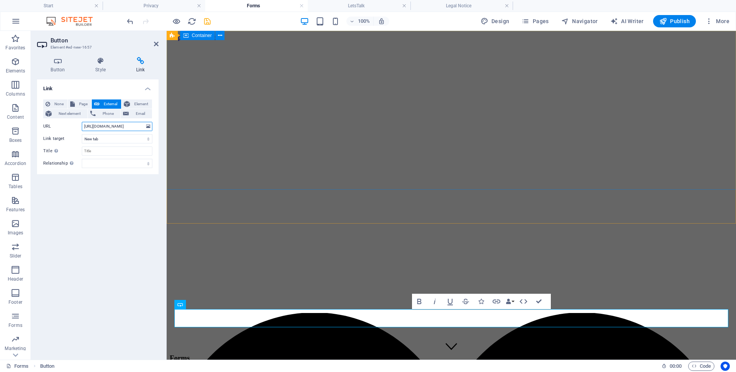
drag, startPoint x: 249, startPoint y: 156, endPoint x: 190, endPoint y: 127, distance: 65.9
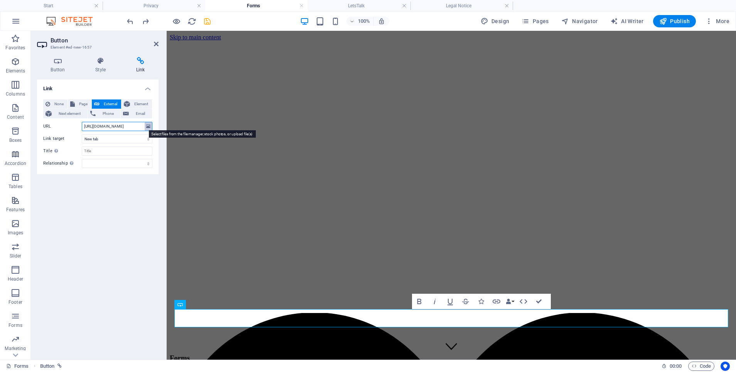
drag, startPoint x: 83, startPoint y: 125, endPoint x: 148, endPoint y: 126, distance: 65.2
click at [148, 126] on div "URL https://forms.gle/sLTo7jPR9nwwjBb77" at bounding box center [97, 126] width 109 height 9
type input "https://forms.gle/JVJXJ8hgK8jvbg7J6"
click at [210, 18] on icon "save" at bounding box center [207, 21] width 9 height 9
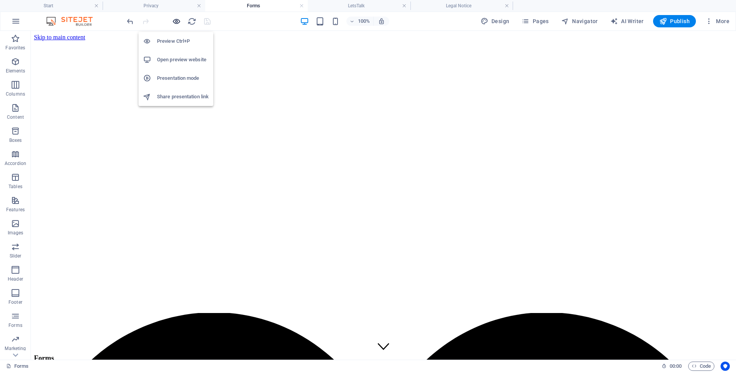
click at [175, 19] on icon "button" at bounding box center [176, 21] width 9 height 9
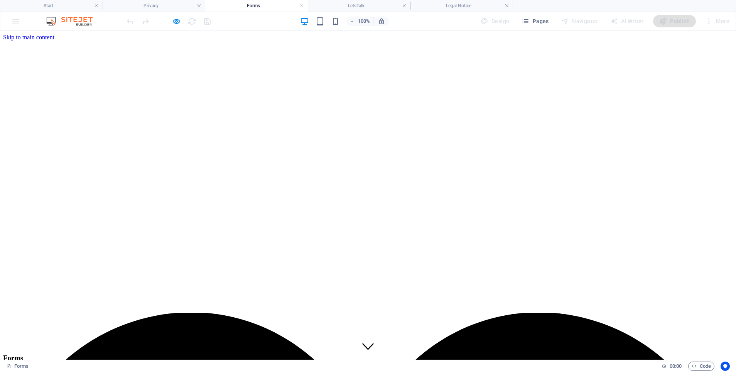
click at [170, 20] on div at bounding box center [168, 21] width 86 height 12
click at [172, 21] on icon "button" at bounding box center [176, 21] width 9 height 9
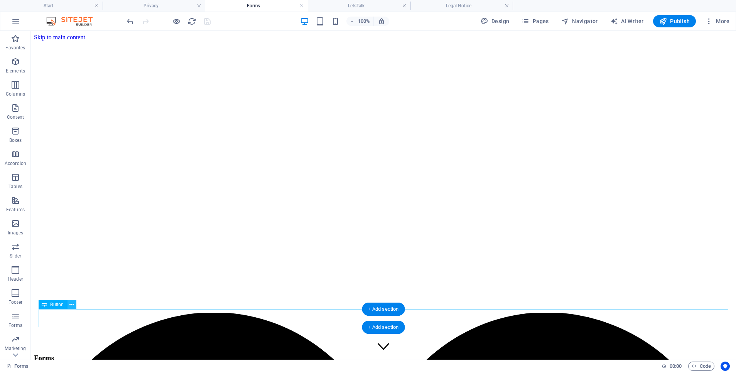
click at [69, 304] on icon at bounding box center [71, 305] width 4 height 8
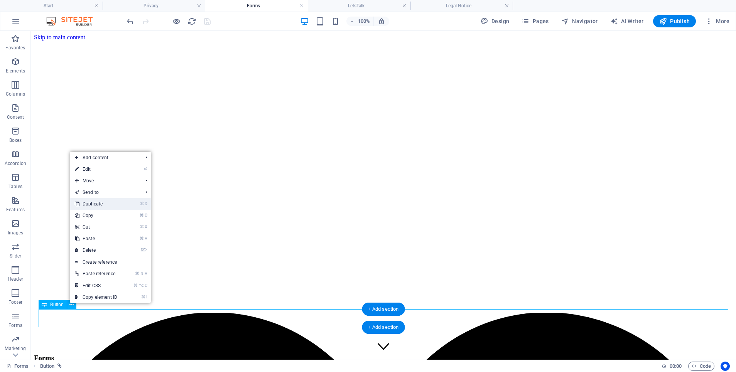
click at [123, 202] on li "⌘ D Duplicate" at bounding box center [110, 204] width 81 height 12
click at [119, 201] on link "⌘ D Duplicate" at bounding box center [96, 204] width 52 height 12
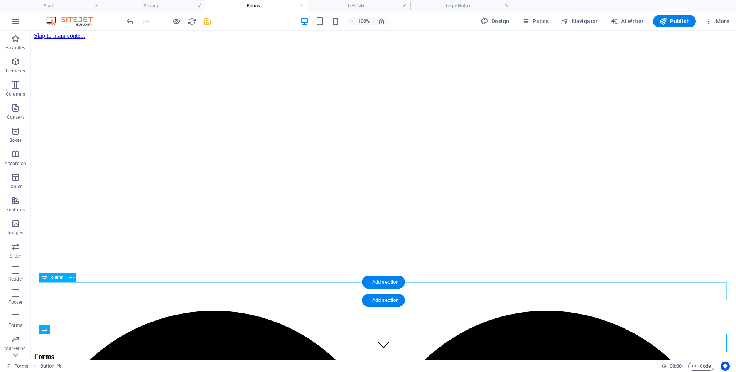
scroll to position [1, 0]
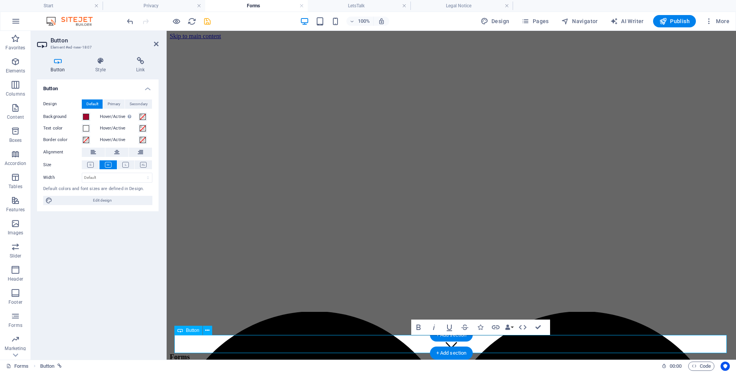
scroll to position [0, 0]
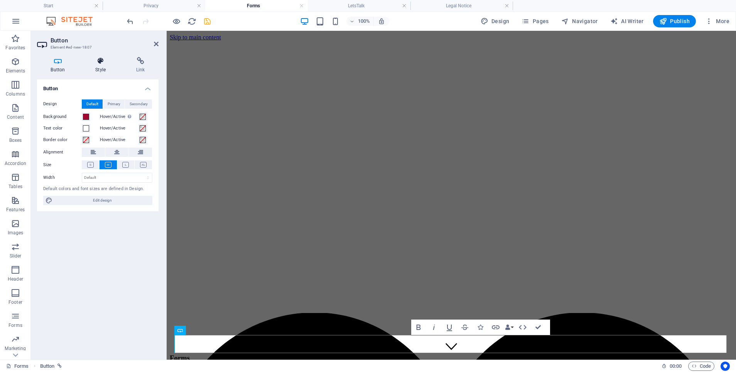
click at [95, 60] on icon at bounding box center [101, 61] width 38 height 8
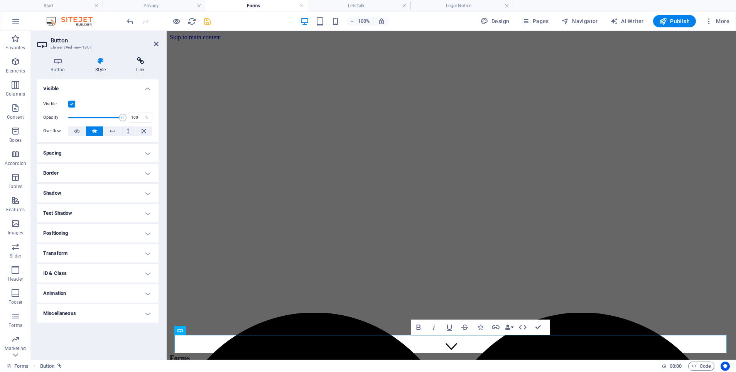
click at [141, 60] on icon at bounding box center [140, 61] width 36 height 8
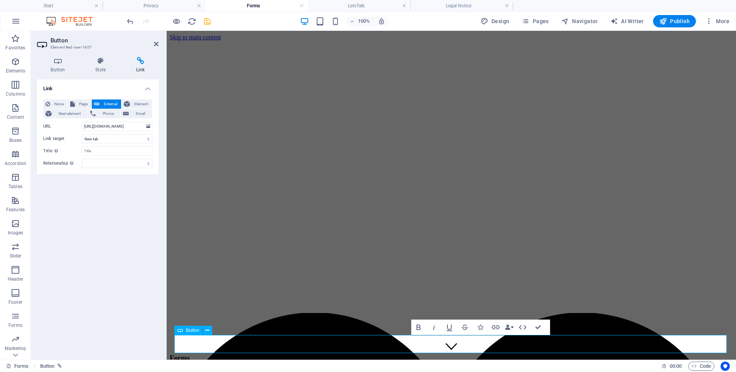
drag, startPoint x: 421, startPoint y: 342, endPoint x: 481, endPoint y: 344, distance: 59.4
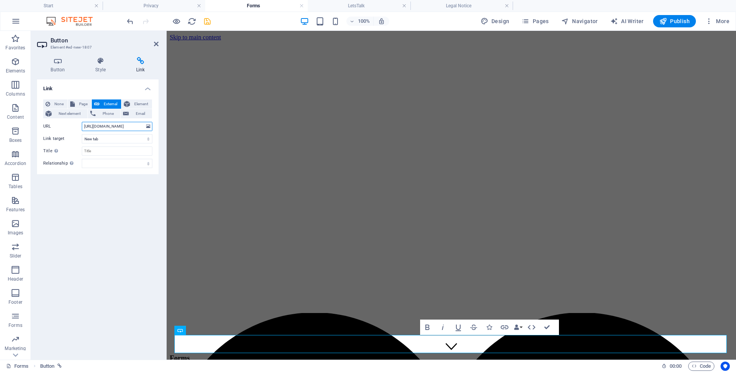
drag, startPoint x: 84, startPoint y: 124, endPoint x: 161, endPoint y: 128, distance: 77.2
click at [161, 128] on div "Button Style Link Button Design Default Primary Secondary Background Hover/Acti…" at bounding box center [98, 205] width 134 height 309
click at [93, 125] on input "URL" at bounding box center [117, 126] width 71 height 9
paste input "https://forms.gle/gcYcqZdrndWcRpwp8"
type input "https://forms.gle/gcYcqZdrndWcRpwp8"
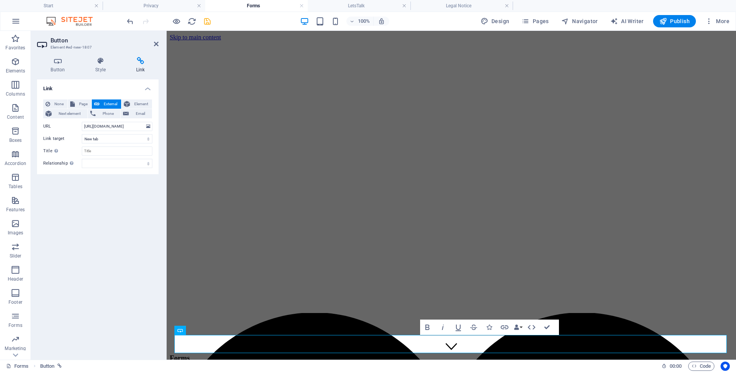
click at [204, 20] on icon "save" at bounding box center [207, 21] width 9 height 9
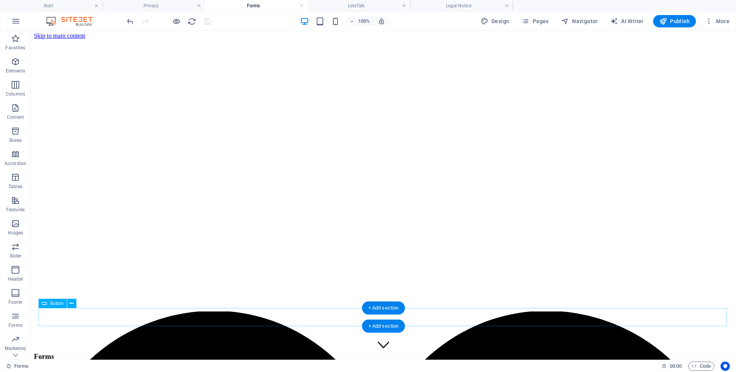
scroll to position [1, 0]
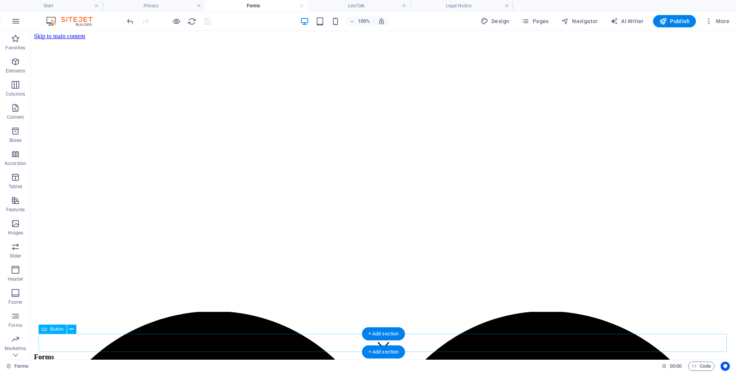
click at [69, 329] on icon at bounding box center [71, 329] width 4 height 8
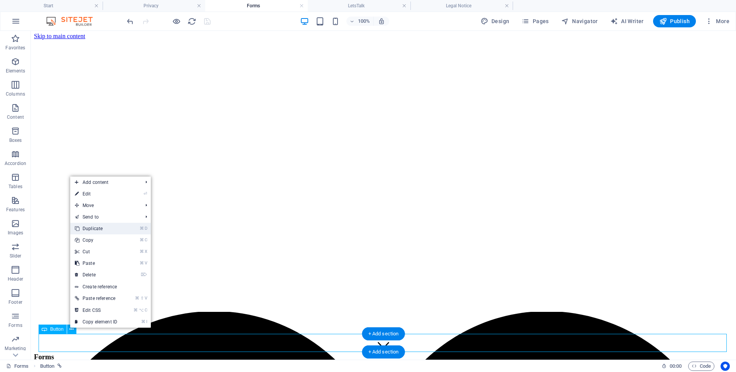
click at [111, 230] on link "⌘ D Duplicate" at bounding box center [96, 229] width 52 height 12
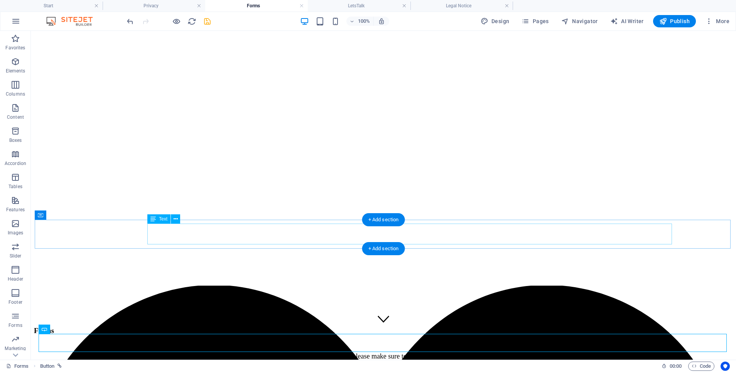
scroll to position [27, 0]
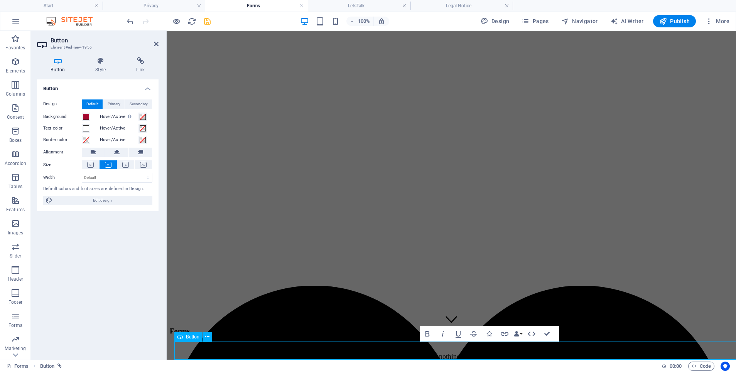
scroll to position [19, 0]
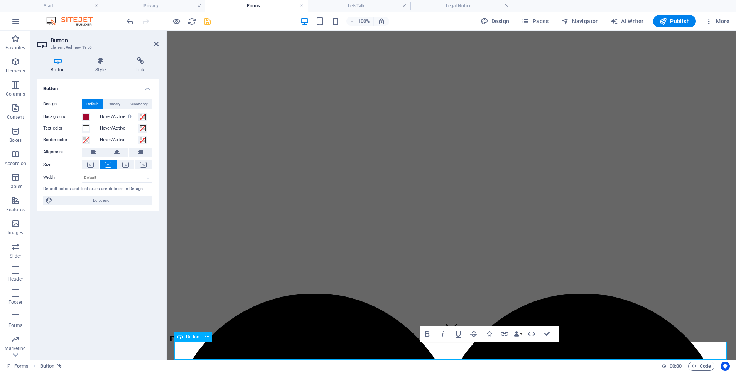
drag, startPoint x: 432, startPoint y: 350, endPoint x: 476, endPoint y: 350, distance: 44.0
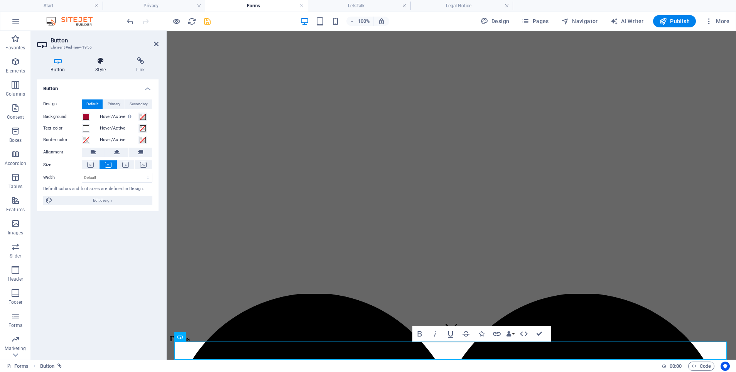
click at [106, 61] on icon at bounding box center [101, 61] width 38 height 8
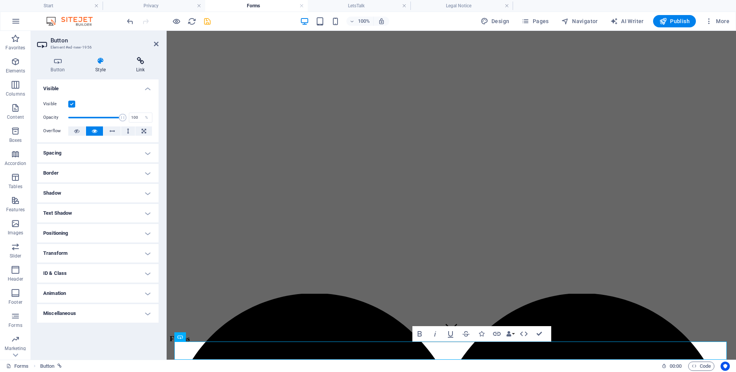
click at [134, 62] on icon at bounding box center [140, 61] width 36 height 8
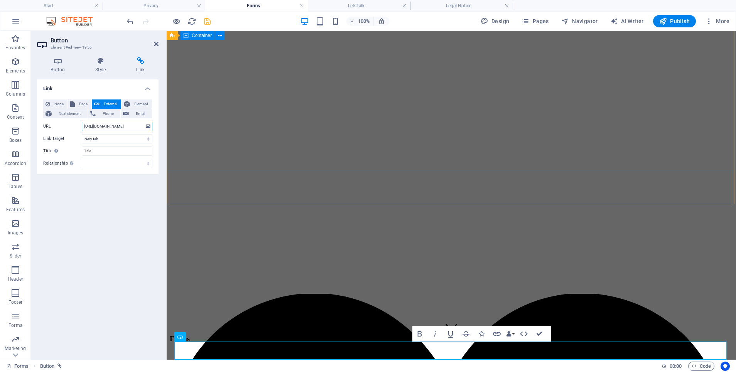
drag, startPoint x: 252, startPoint y: 156, endPoint x: 170, endPoint y: 131, distance: 85.9
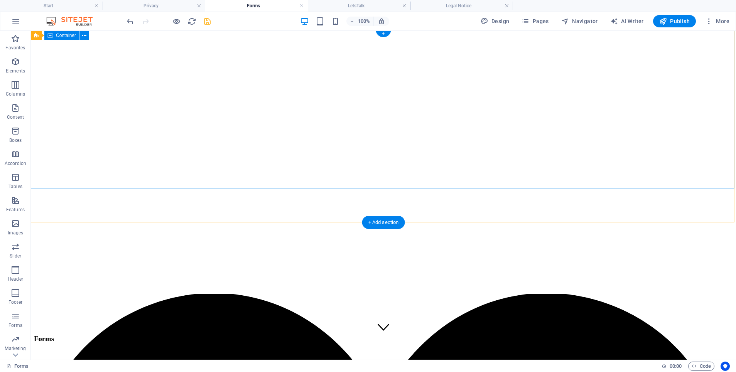
scroll to position [1, 0]
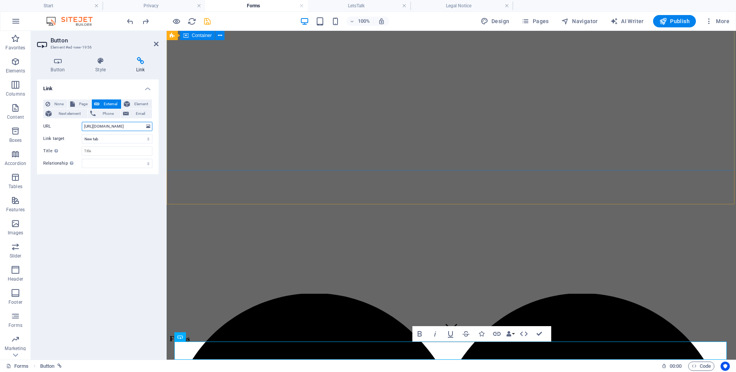
drag, startPoint x: 250, startPoint y: 155, endPoint x: 183, endPoint y: 130, distance: 71.5
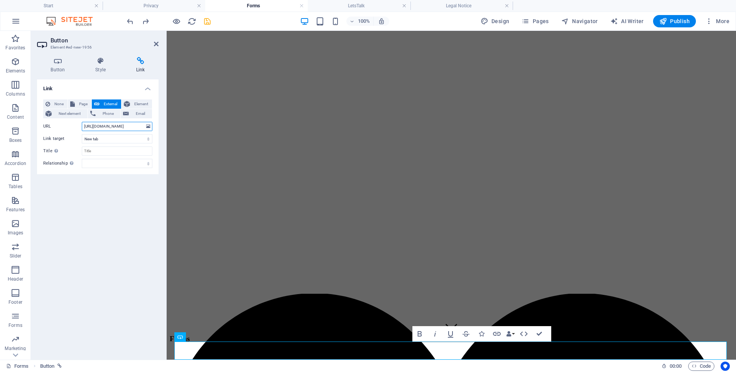
drag, startPoint x: 84, startPoint y: 124, endPoint x: 137, endPoint y: 130, distance: 53.9
click at [165, 128] on aside "Button Element #ed-new-1956 Button Style Link Button Design Default Primary Sec…" at bounding box center [99, 195] width 136 height 329
type input "https://forms.gle/mtcsfeVBbTg6rNYk6"
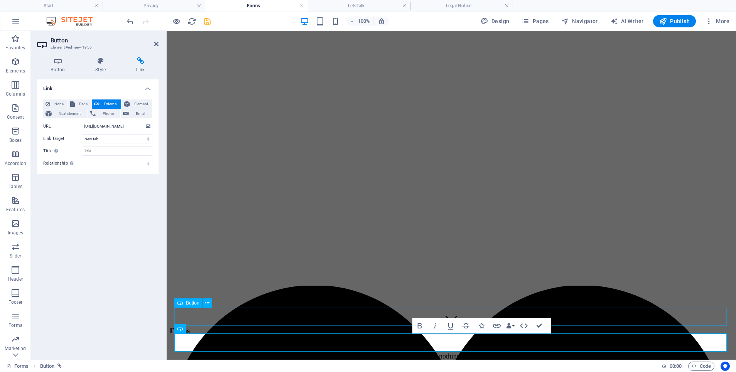
scroll to position [27, 0]
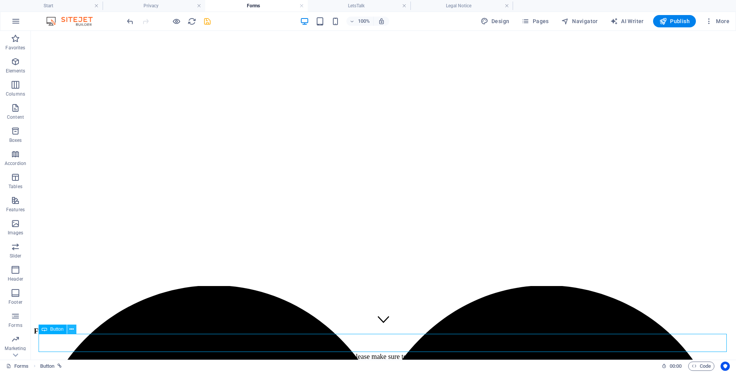
click at [71, 329] on icon at bounding box center [71, 329] width 4 height 8
click at [70, 330] on icon at bounding box center [71, 329] width 4 height 8
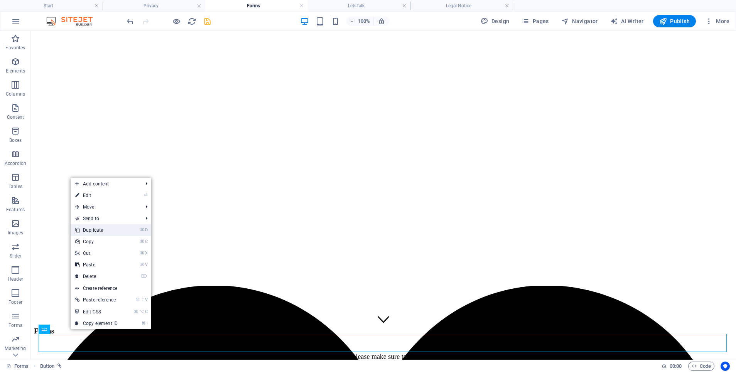
click at [93, 230] on link "⌘ D Duplicate" at bounding box center [97, 230] width 52 height 12
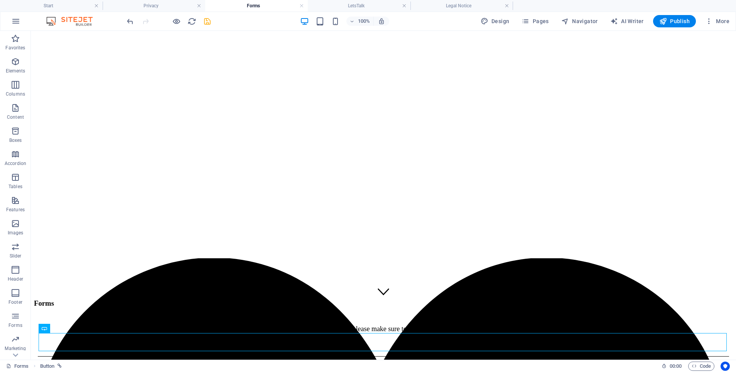
scroll to position [53, 0]
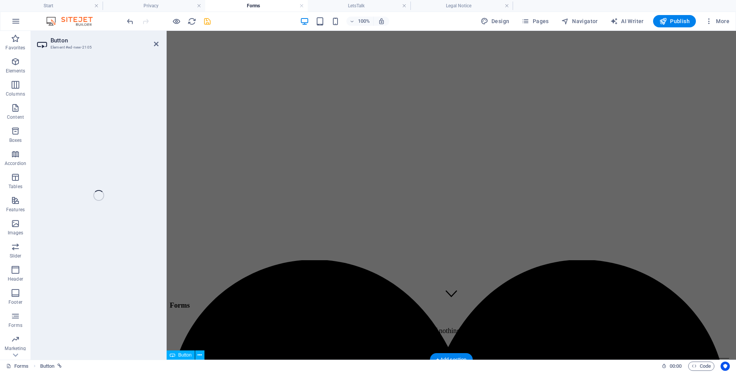
scroll to position [45, 0]
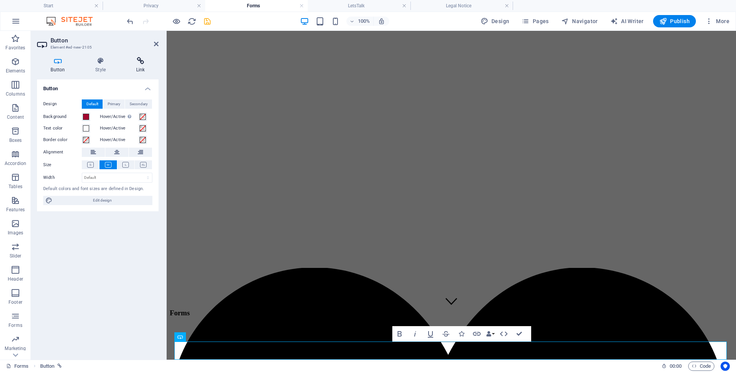
click at [136, 64] on icon at bounding box center [140, 61] width 36 height 8
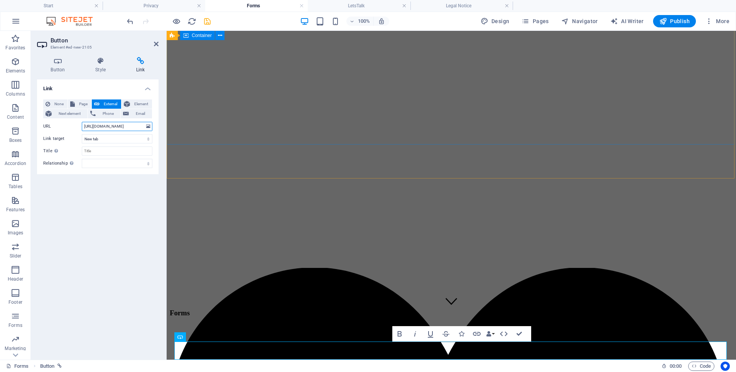
drag, startPoint x: 249, startPoint y: 157, endPoint x: 167, endPoint y: 127, distance: 87.5
drag, startPoint x: 83, startPoint y: 125, endPoint x: 143, endPoint y: 126, distance: 59.4
click at [143, 126] on input "https://forms.gle/mtcsfeVBbTg6rNYk6" at bounding box center [117, 126] width 71 height 9
paste input "https://forms.gle/rGiXg7VUn2U4UjEFA"
type input "https://forms.gle/rGiXg7VUn2U4UjEFA"
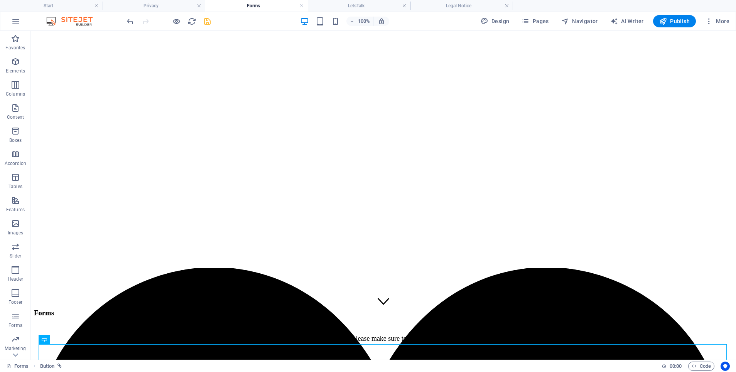
scroll to position [79, 0]
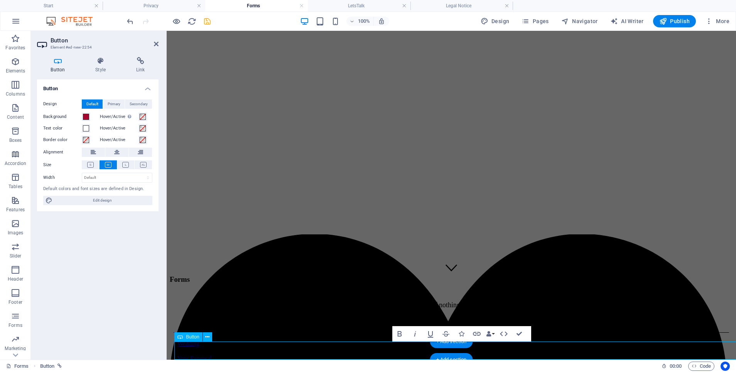
scroll to position [71, 0]
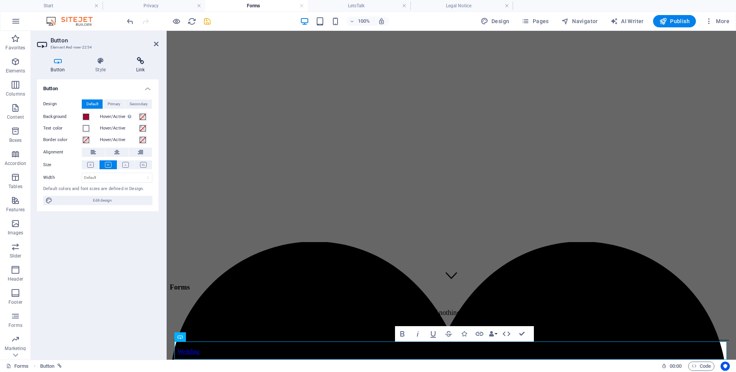
click at [137, 60] on icon at bounding box center [140, 61] width 36 height 8
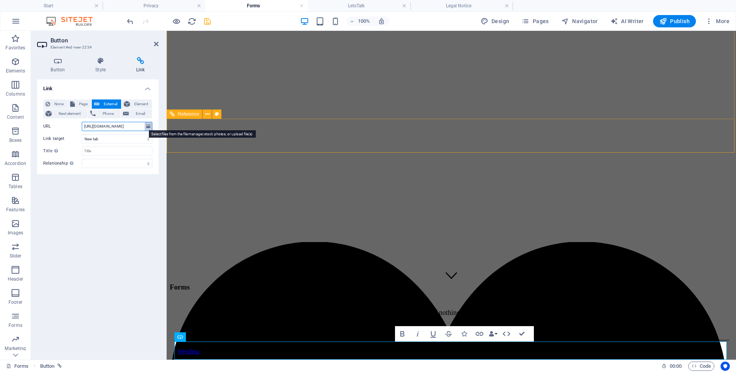
drag, startPoint x: 83, startPoint y: 126, endPoint x: 151, endPoint y: 129, distance: 68.3
click at [151, 129] on div "URL https://forms.gle/rGiXg7VUn2U4UjEFA" at bounding box center [97, 126] width 109 height 9
paste input "https://forms.gle/6FWR5VuzyKGdnxxz9"
type input "https://forms.gle/6FWR5VuzyKGdnxxz9"
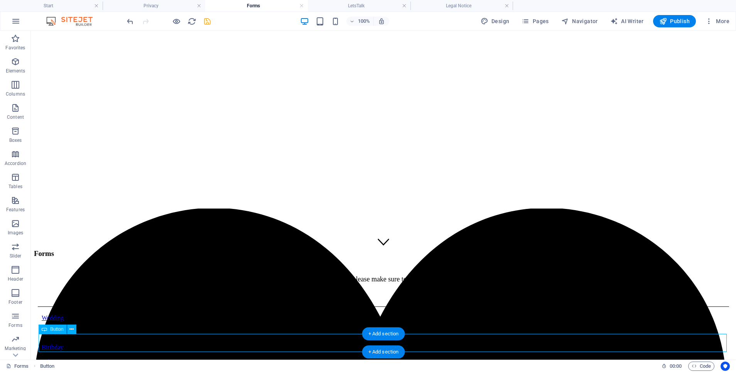
drag, startPoint x: 340, startPoint y: 341, endPoint x: 204, endPoint y: 341, distance: 135.4
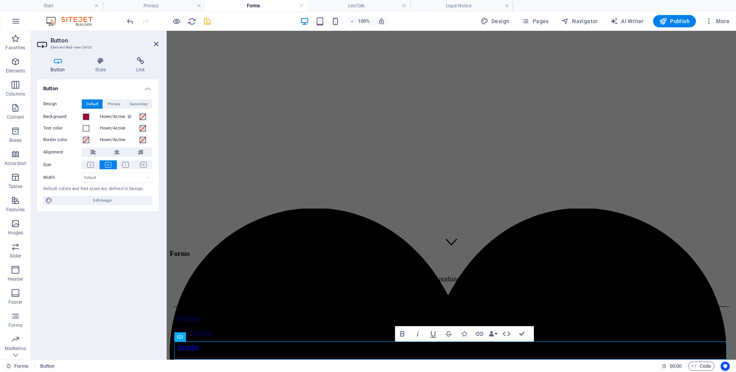
scroll to position [97, 0]
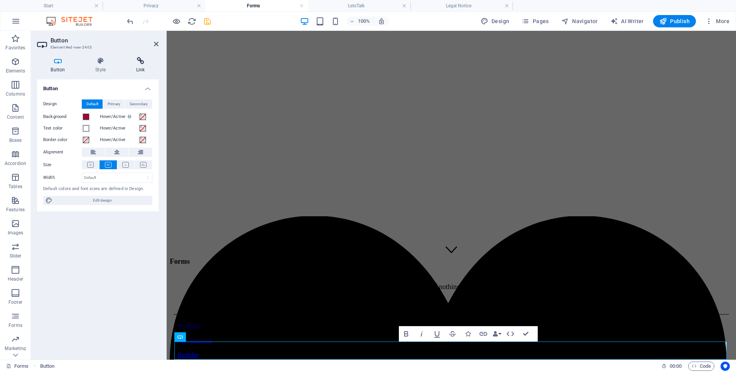
click at [134, 63] on icon at bounding box center [140, 61] width 36 height 8
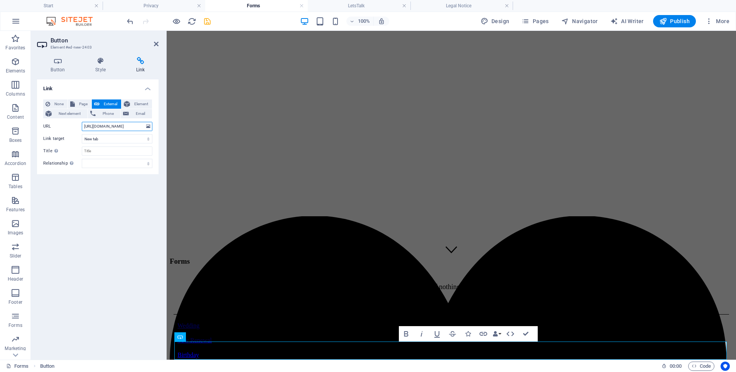
drag, startPoint x: 82, startPoint y: 126, endPoint x: 159, endPoint y: 125, distance: 77.1
click at [159, 125] on div "Button Style Link Button Design Default Primary Secondary Background Hover/Acti…" at bounding box center [98, 205] width 134 height 309
click at [146, 126] on button at bounding box center [148, 126] width 7 height 8
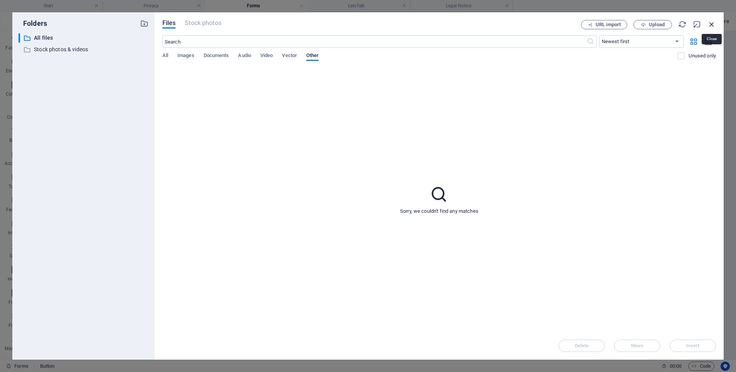
click at [709, 25] on icon "button" at bounding box center [711, 24] width 8 height 8
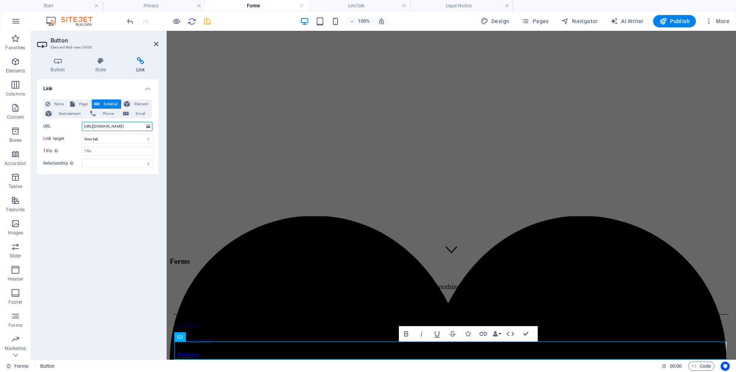
drag, startPoint x: 83, startPoint y: 126, endPoint x: 165, endPoint y: 126, distance: 82.1
click at [165, 126] on aside "Button Element #ed-new-2403 Button Style Link Button Design Default Primary Sec…" at bounding box center [99, 195] width 136 height 329
paste input "https://forms.gle/K4wKnrHGdPs5k1r98"
type input "https://forms.gle/K4wKnrHGdPs5k1r98"
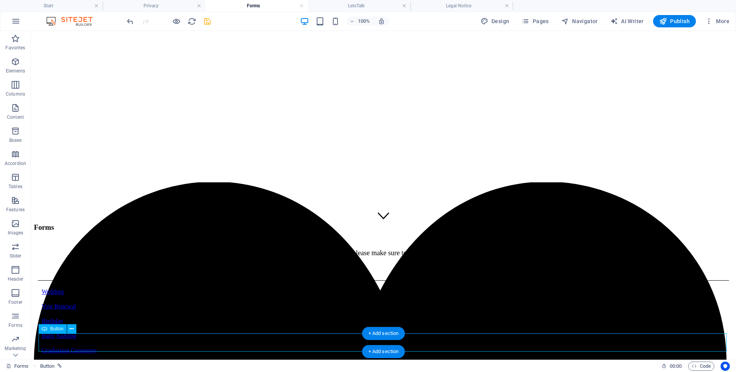
scroll to position [130, 0]
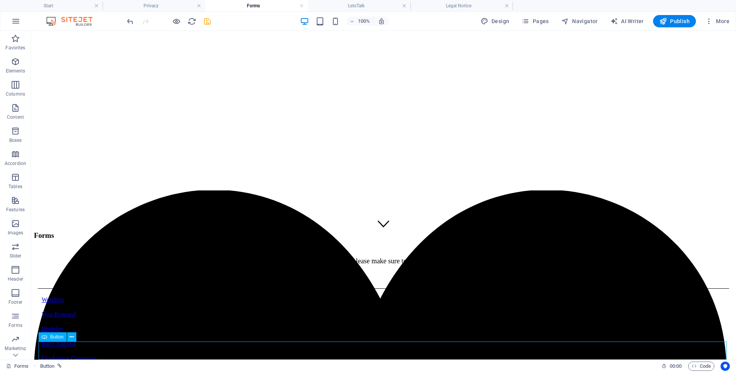
drag, startPoint x: 362, startPoint y: 351, endPoint x: 223, endPoint y: 334, distance: 140.3
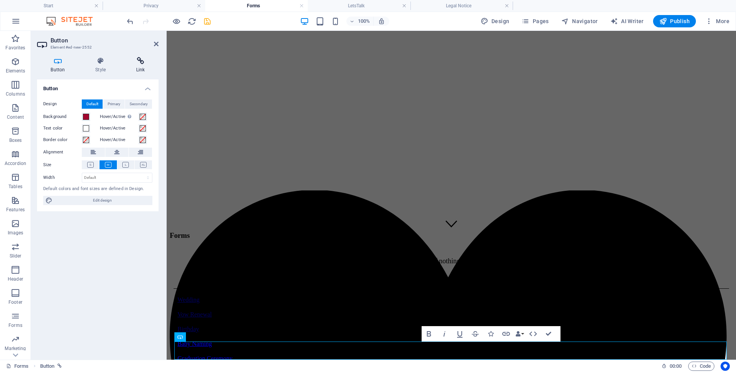
click at [133, 58] on icon at bounding box center [140, 61] width 36 height 8
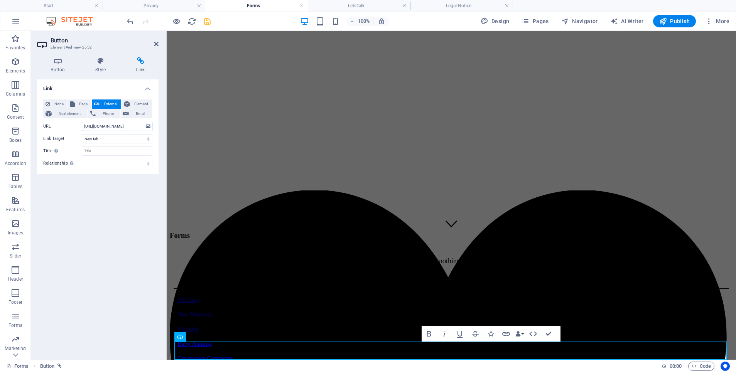
drag, startPoint x: 84, startPoint y: 125, endPoint x: 166, endPoint y: 128, distance: 82.6
click at [166, 128] on aside "Button Element #ed-new-2552 Button Style Link Button Design Default Primary Sec…" at bounding box center [99, 195] width 136 height 329
paste input "https://forms.gle/S5Nx9u8n1qtn1z576"
type input "https://forms.gle/S5Nx9u8n1qtn1z576"
drag, startPoint x: 546, startPoint y: 330, endPoint x: 515, endPoint y: 299, distance: 43.6
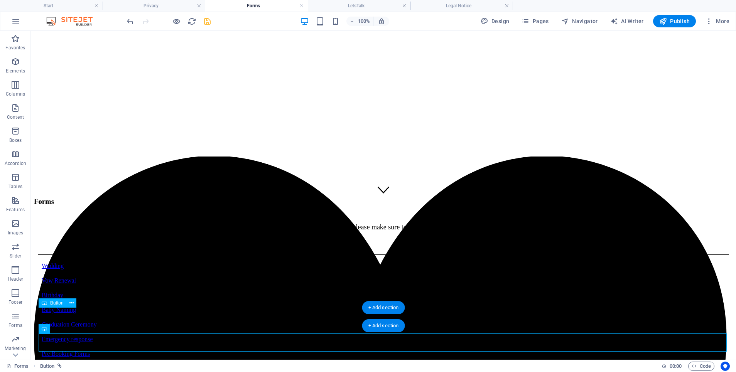
scroll to position [156, 0]
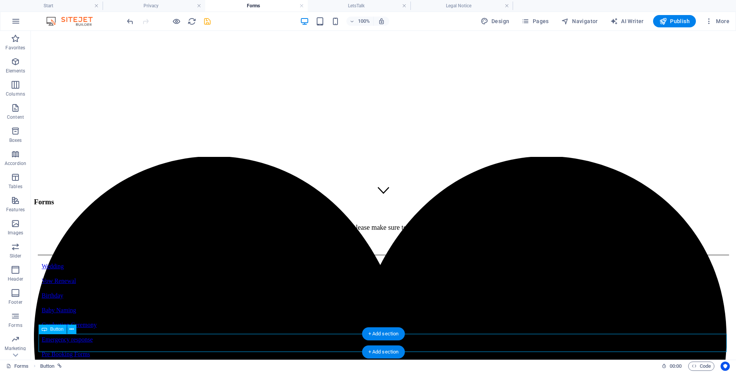
click at [374, 347] on div "+ Add section" at bounding box center [383, 352] width 43 height 13
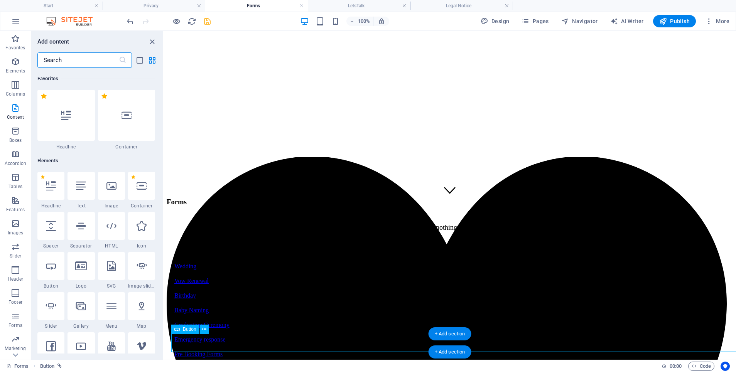
drag, startPoint x: 509, startPoint y: 352, endPoint x: 374, endPoint y: 347, distance: 135.4
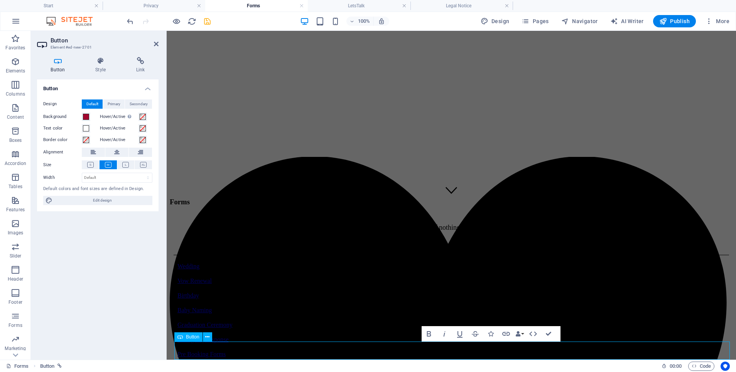
scroll to position [148, 0]
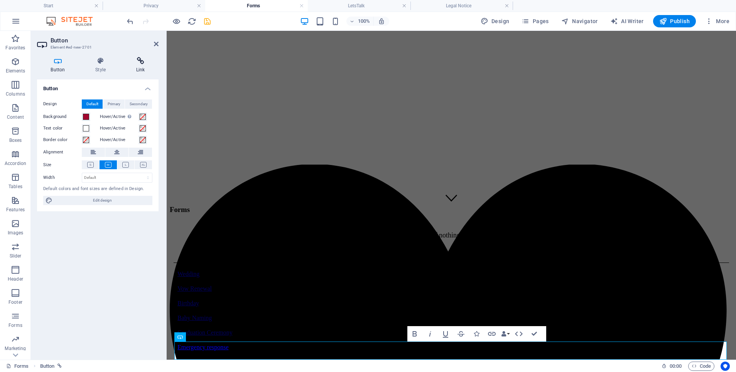
click at [141, 63] on icon at bounding box center [140, 61] width 36 height 8
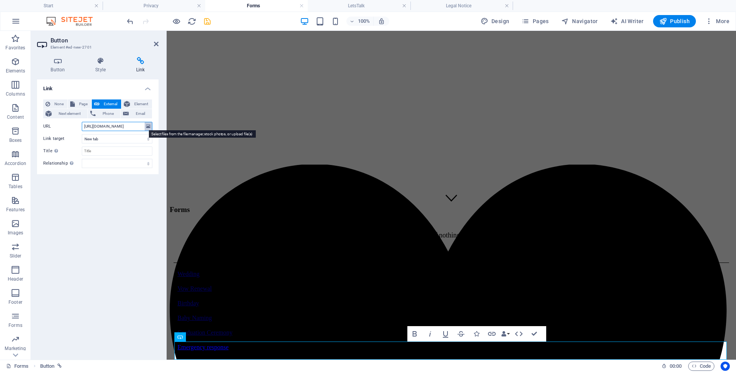
drag, startPoint x: 83, startPoint y: 124, endPoint x: 147, endPoint y: 128, distance: 63.7
click at [147, 128] on div "URL https://forms.gle/S5Nx9u8n1qtn1z576" at bounding box center [97, 126] width 109 height 9
paste input "https://forms.gle/zg3a5sEEhboyeZ4f7"
type input "https://forms.gle/zg3a5sEEhboyeZ4f7"
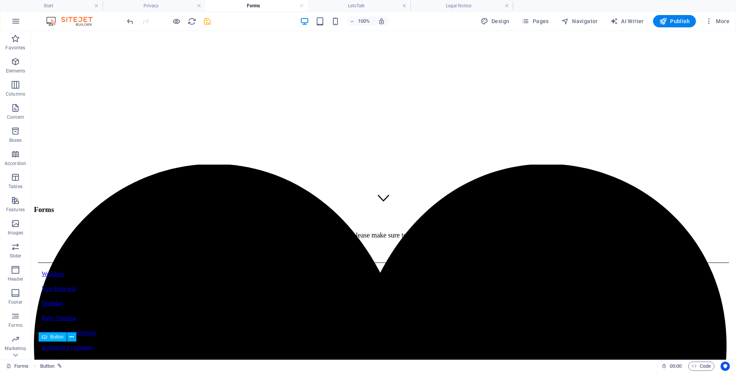
scroll to position [182, 0]
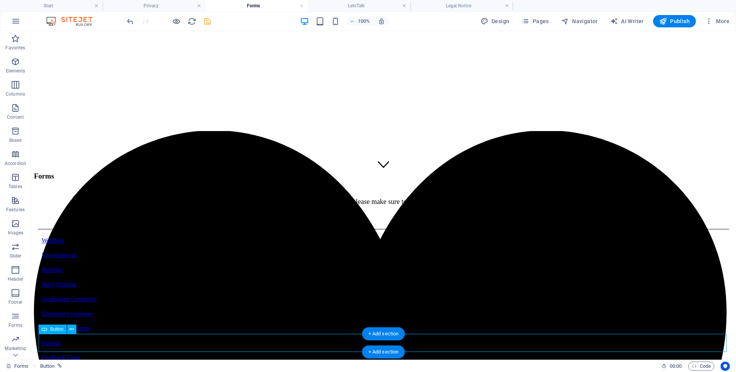
click at [352, 369] on div "Feedback Form" at bounding box center [383, 372] width 683 height 7
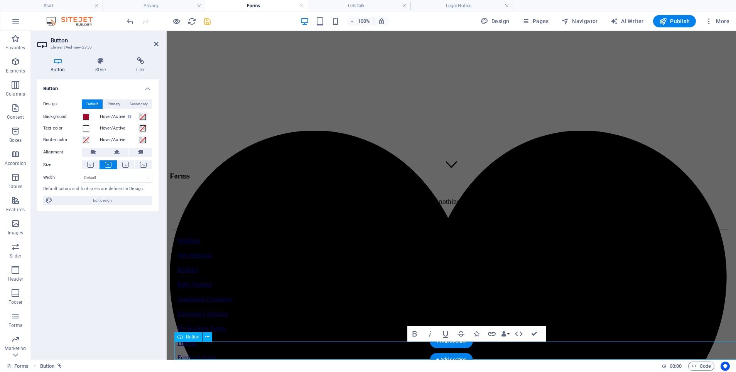
scroll to position [174, 0]
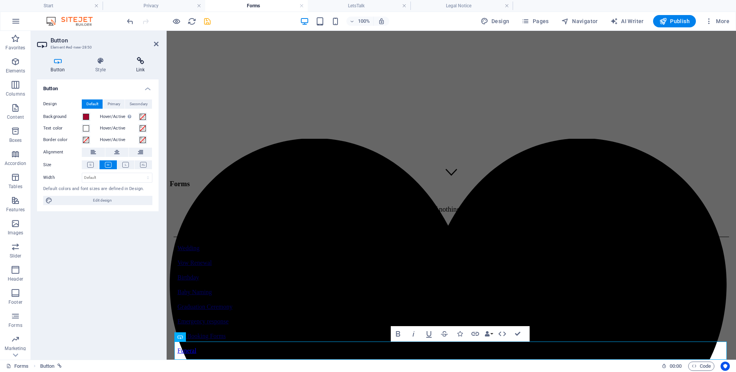
click at [138, 61] on icon at bounding box center [140, 61] width 36 height 8
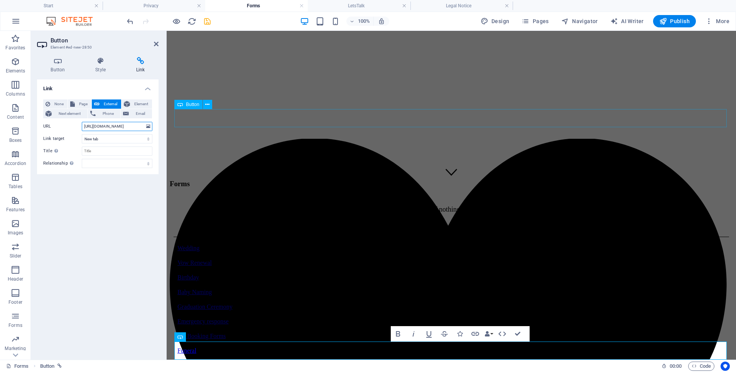
drag, startPoint x: 250, startPoint y: 156, endPoint x: 257, endPoint y: 179, distance: 23.7
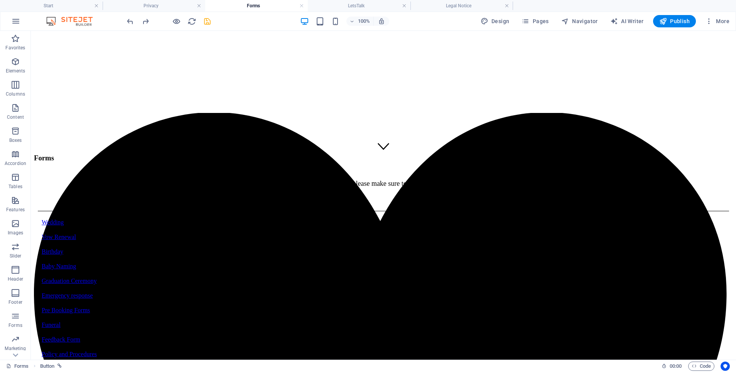
scroll to position [182, 0]
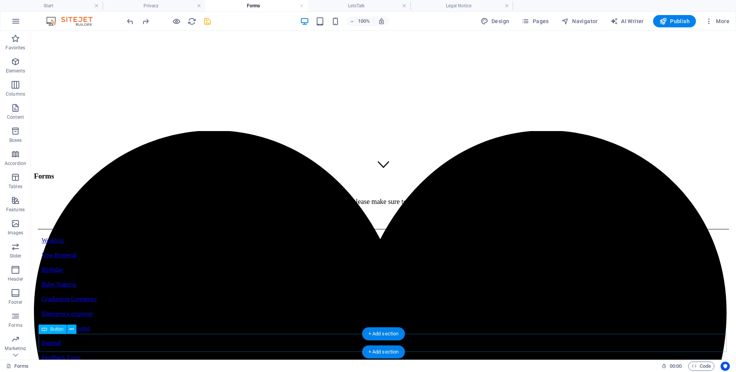
click at [326, 369] on div "Policy and Procedures" at bounding box center [383, 372] width 683 height 7
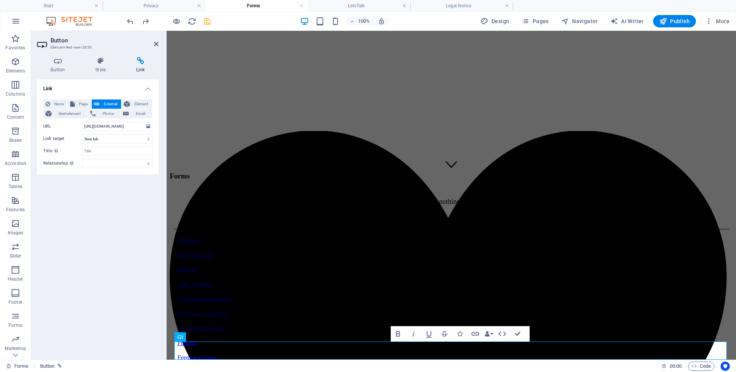
scroll to position [174, 0]
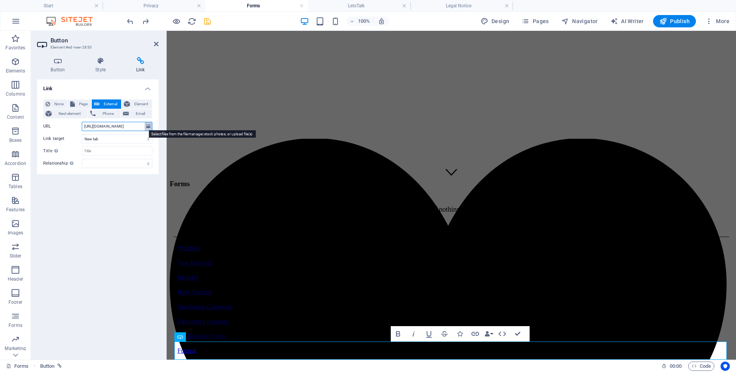
drag, startPoint x: 84, startPoint y: 125, endPoint x: 145, endPoint y: 128, distance: 61.4
click at [149, 127] on div "URL https://forms.gle/zg3a5sEEhboyeZ4f7" at bounding box center [97, 126] width 109 height 9
type input "https://forms.gle/UTERaKXuVqqZvpu1A"
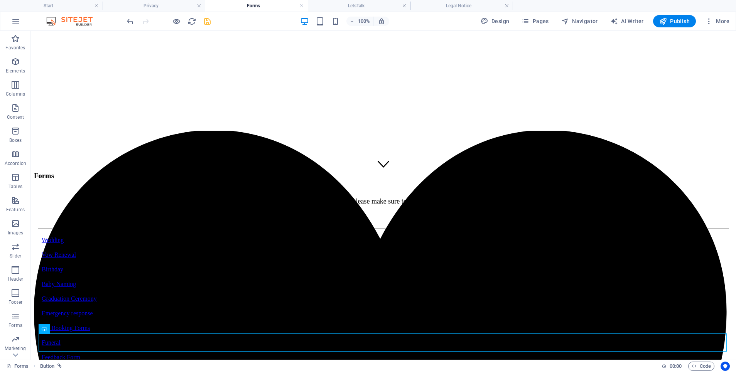
scroll to position [182, 0]
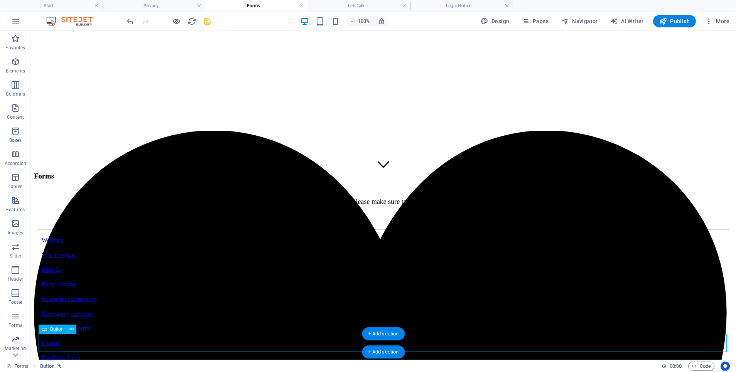
click at [325, 369] on div "Policy and Procedures" at bounding box center [383, 372] width 683 height 7
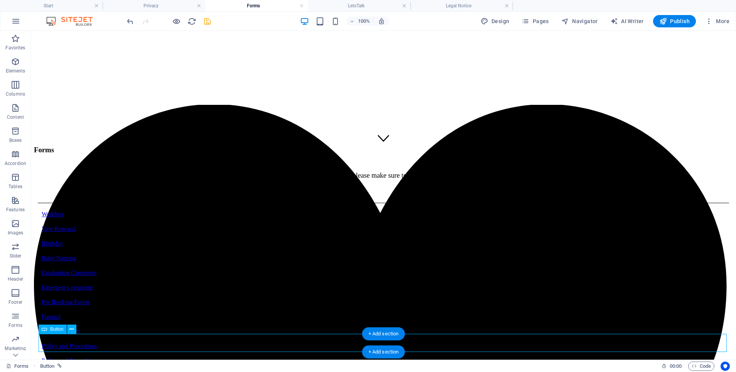
scroll to position [208, 0]
click at [327, 358] on div "Policy and Procedures" at bounding box center [383, 361] width 683 height 7
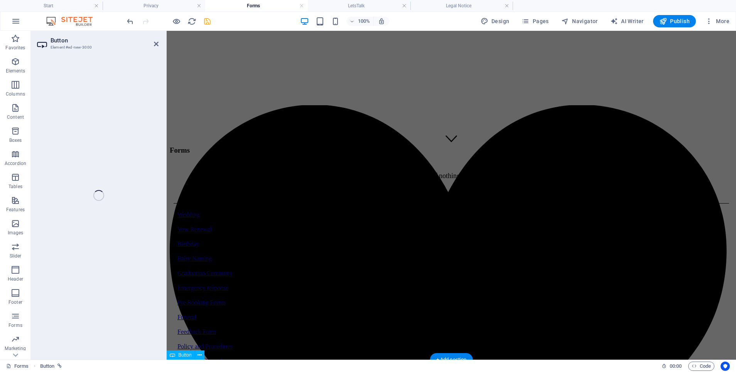
scroll to position [200, 0]
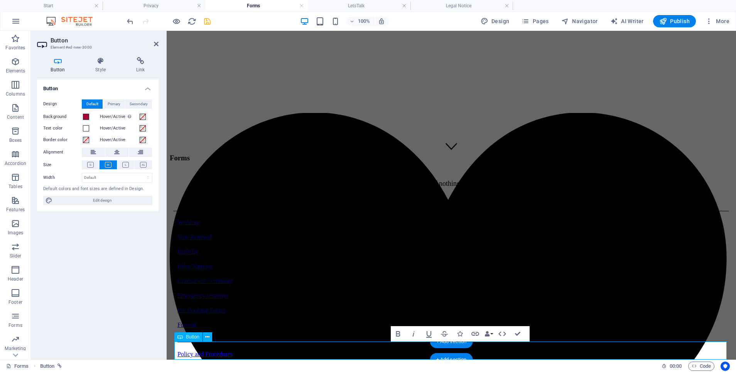
click at [233, 366] on link "Policy and Procedures" at bounding box center [204, 369] width 55 height 7
drag, startPoint x: 400, startPoint y: 349, endPoint x: 497, endPoint y: 351, distance: 96.4
click at [233, 366] on link "Policy and Procedures" at bounding box center [204, 369] width 55 height 7
click at [144, 59] on icon at bounding box center [140, 61] width 36 height 8
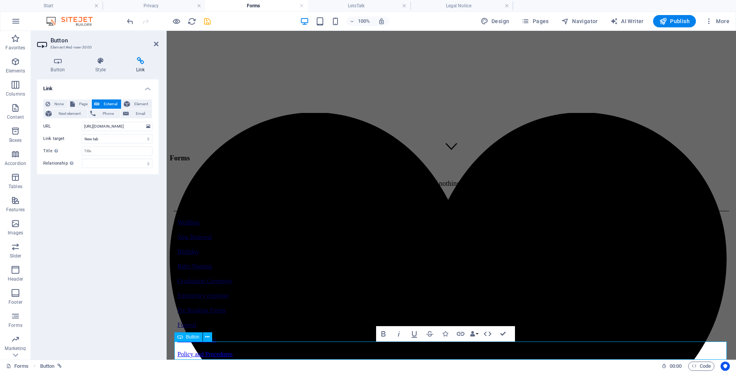
click at [251, 366] on link "Incident Reporting and Forms" at bounding box center [214, 369] width 74 height 7
drag, startPoint x: 498, startPoint y: 352, endPoint x: 508, endPoint y: 353, distance: 9.7
click at [251, 366] on link "Incident Reporting and Forms" at bounding box center [214, 369] width 74 height 7
drag, startPoint x: 249, startPoint y: 157, endPoint x: 172, endPoint y: 128, distance: 81.4
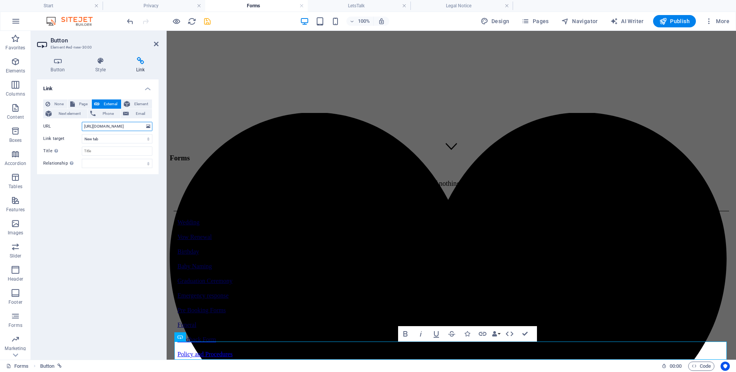
drag, startPoint x: 84, startPoint y: 126, endPoint x: 152, endPoint y: 127, distance: 68.7
click at [152, 127] on div "None Page External Element Next element Phone Email Page Start LetsTalk Wedding…" at bounding box center [97, 133] width 121 height 81
paste input "https://forms.gle/Lwvyw3TZJ37ztJiR6"
type input "https://forms.gle/Lwvyw3TZJ37ztJiR6"
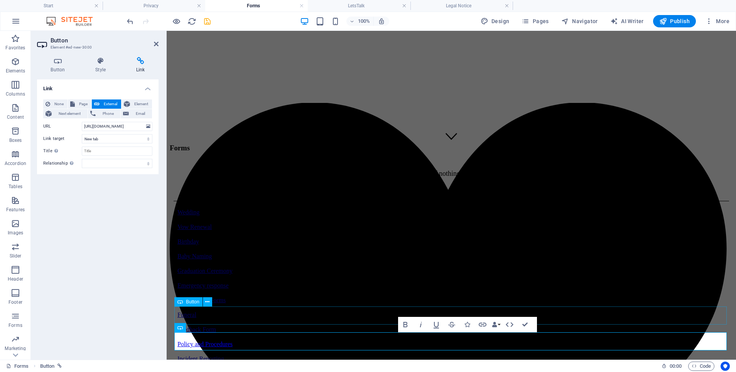
scroll to position [208, 0]
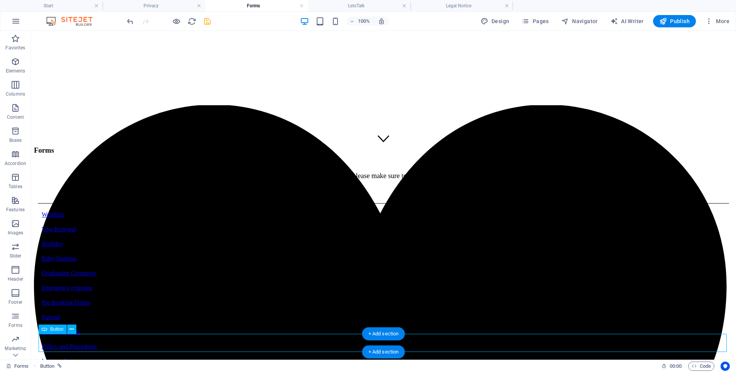
click at [338, 358] on div "Incident Reporting" at bounding box center [383, 361] width 683 height 7
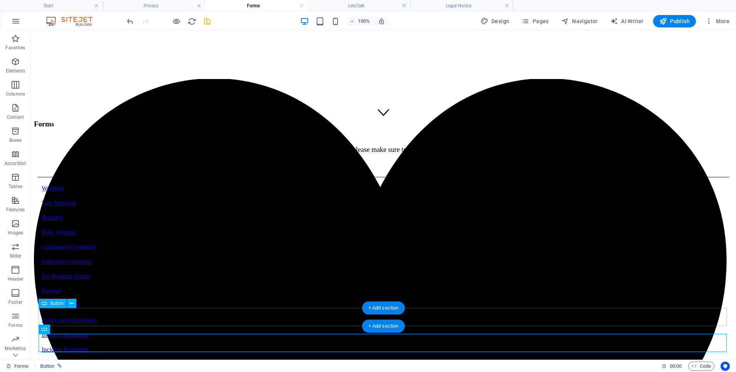
scroll to position [234, 0]
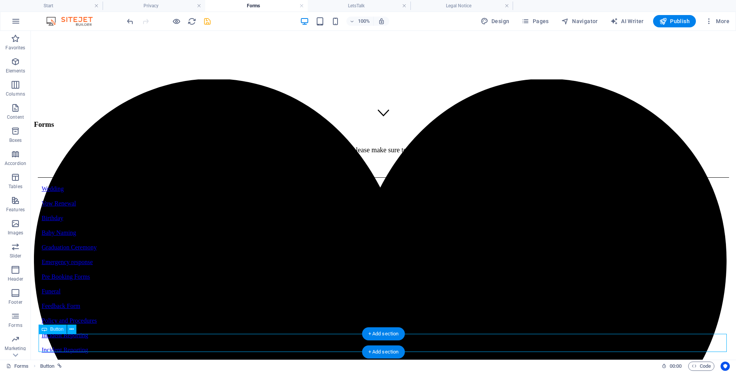
click at [342, 347] on div "Incident Reporting" at bounding box center [383, 350] width 683 height 7
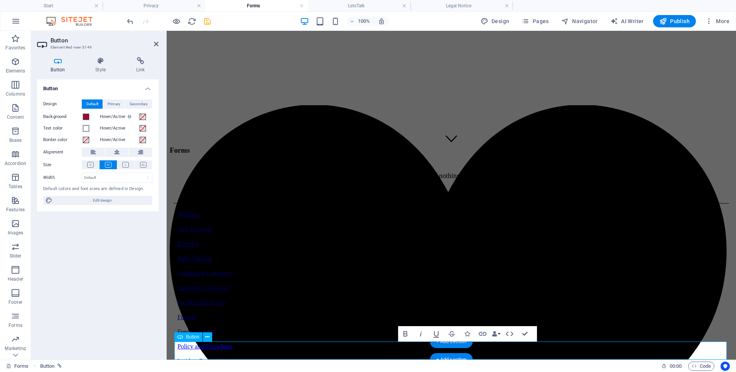
scroll to position [226, 0]
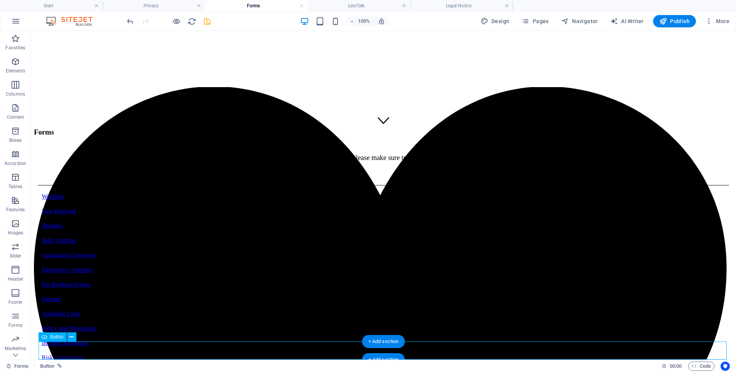
click at [340, 354] on div "Risk Assessment" at bounding box center [383, 357] width 683 height 7
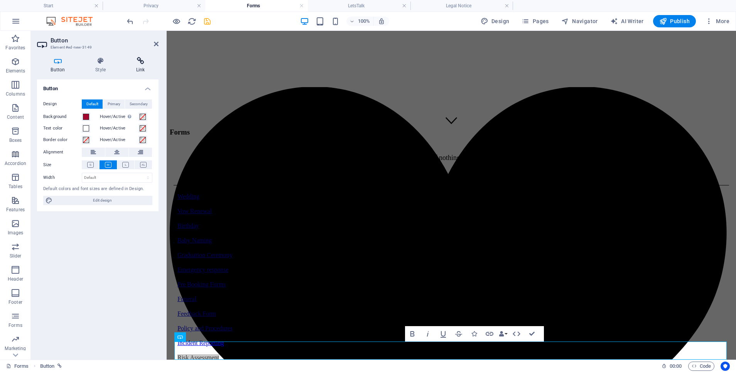
click at [135, 64] on icon at bounding box center [140, 61] width 36 height 8
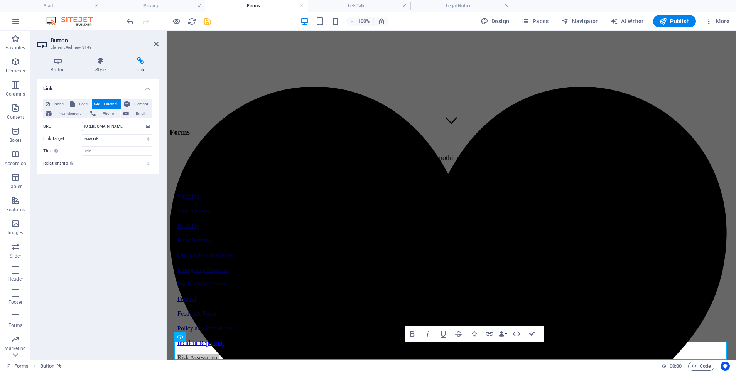
drag, startPoint x: 83, startPoint y: 126, endPoint x: 160, endPoint y: 131, distance: 77.7
click at [160, 131] on div "Button Style Link Button Design Default Primary Secondary Background Hover/Acti…" at bounding box center [98, 205] width 134 height 309
paste input "https://forms.gle/BkBJK2PrNxjkABr69"
type input "https://forms.gle/BkBJK2PrNxjkABr69"
click at [113, 237] on div "Link None Page External Element Next element Phone Email Page Start LetsTalk We…" at bounding box center [97, 216] width 121 height 274
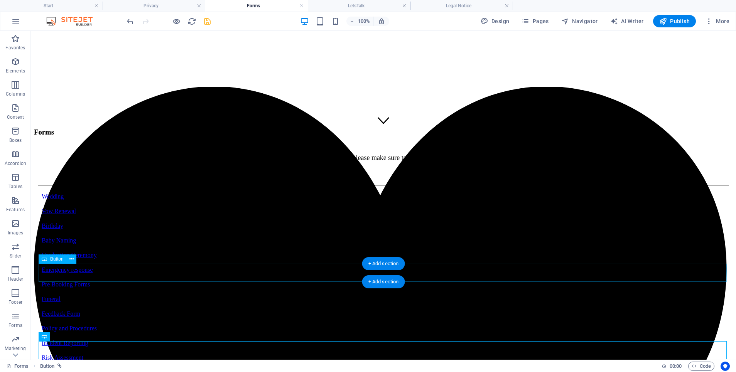
scroll to position [226, 0]
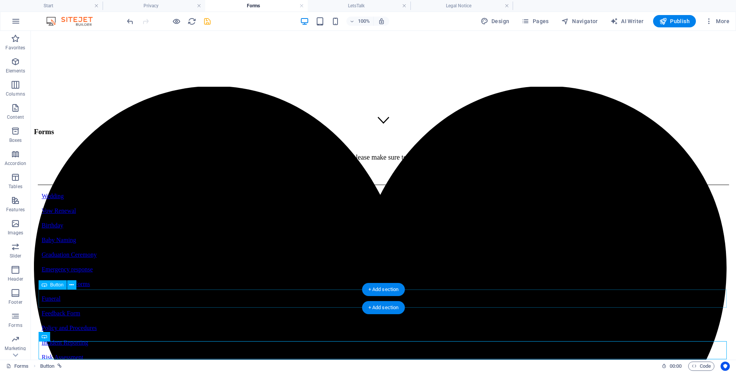
click at [326, 325] on div "Policy and Procedures" at bounding box center [383, 328] width 683 height 7
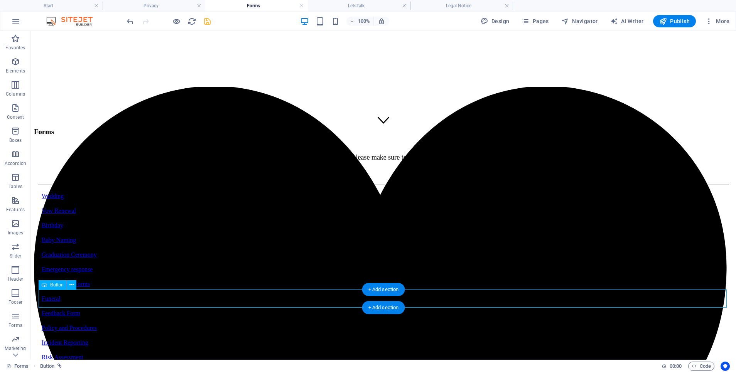
click at [326, 325] on div "Policy and Procedures" at bounding box center [383, 328] width 683 height 7
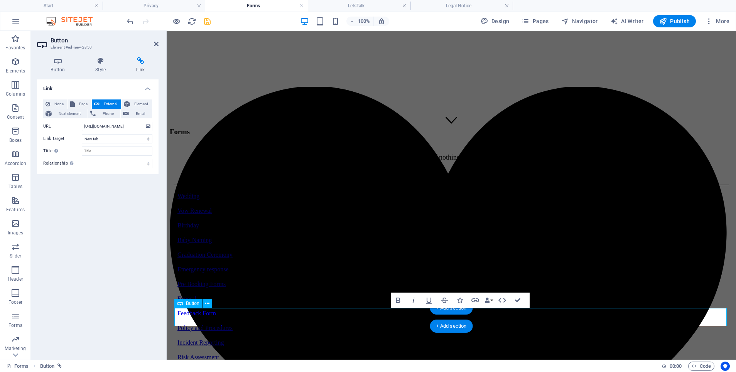
scroll to position [208, 0]
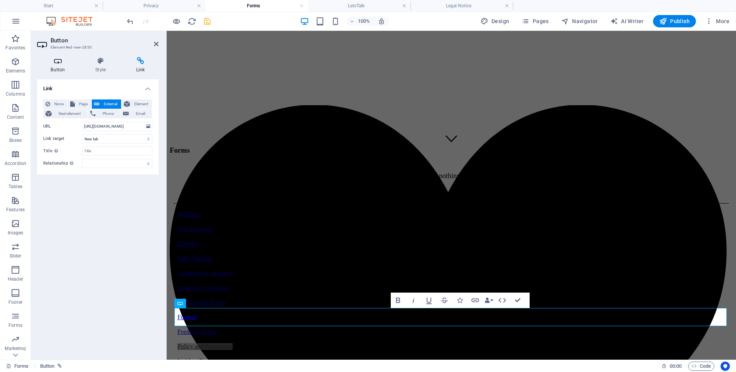
click at [49, 61] on icon at bounding box center [58, 61] width 42 height 8
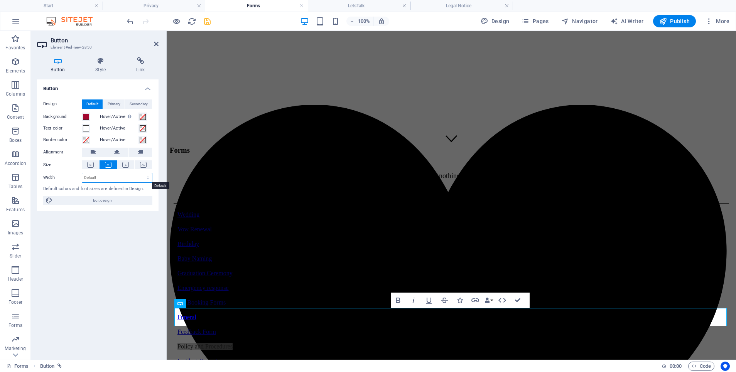
select select "px"
type input "310"
click at [421, 211] on div "Wedding" at bounding box center [451, 214] width 548 height 7
select select "px"
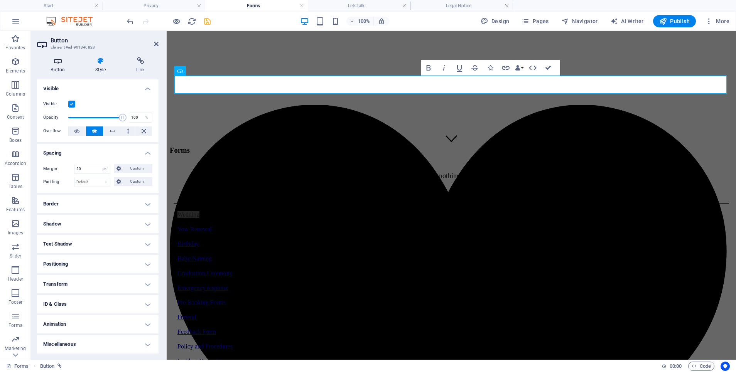
click at [60, 66] on h4 "Button" at bounding box center [59, 65] width 45 height 16
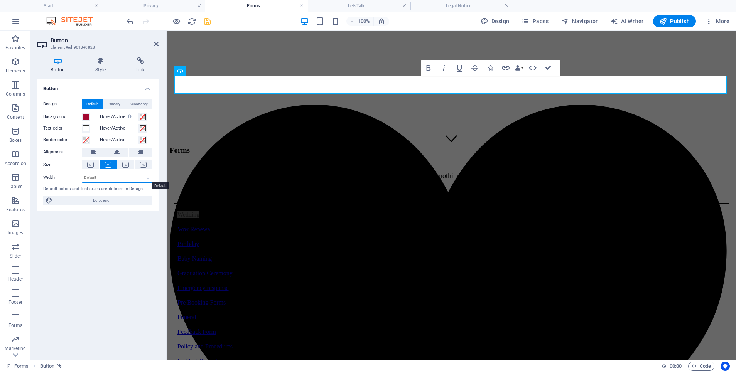
select select "px"
type input "310"
drag, startPoint x: 96, startPoint y: 179, endPoint x: 61, endPoint y: 172, distance: 36.1
click at [61, 173] on div "Width 310 Default px rem % em vh vw" at bounding box center [97, 178] width 109 height 10
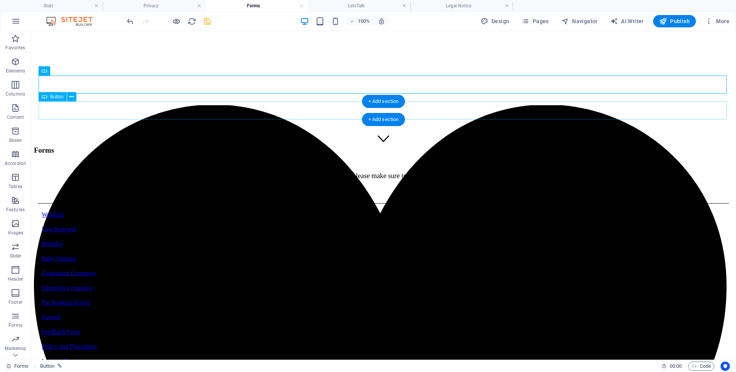
click at [346, 226] on div "Vow Renewal" at bounding box center [383, 229] width 683 height 7
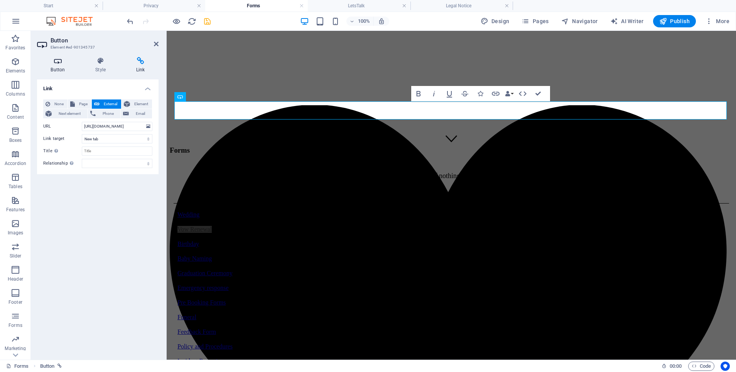
click at [55, 62] on icon at bounding box center [58, 61] width 42 height 8
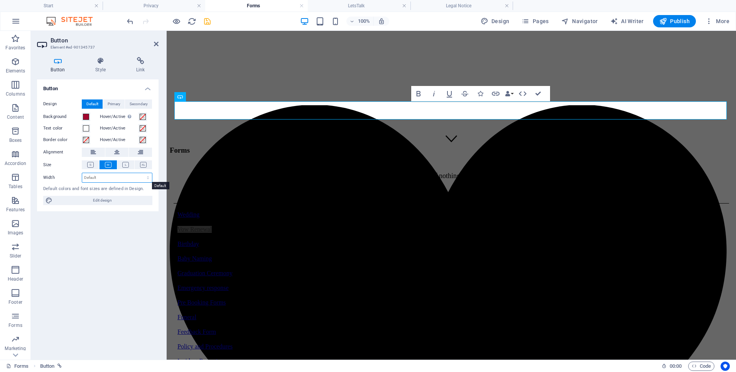
select select "px"
drag, startPoint x: 80, startPoint y: 177, endPoint x: 56, endPoint y: 174, distance: 24.9
click at [55, 174] on div "Width 204 Default px rem % em vh vw" at bounding box center [97, 178] width 109 height 10
type input "310"
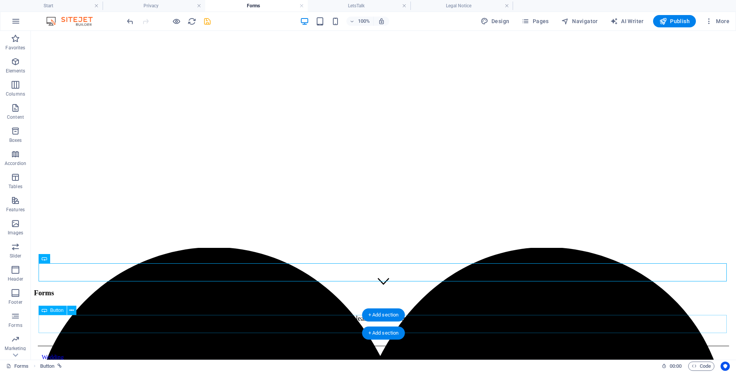
scroll to position [204, 0]
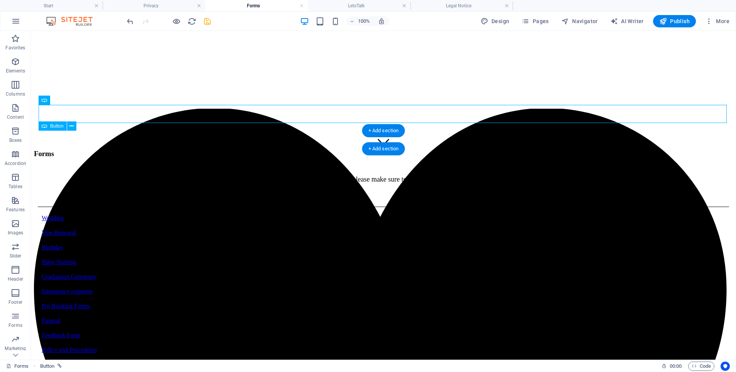
click at [359, 244] on div "Birthday" at bounding box center [383, 247] width 683 height 7
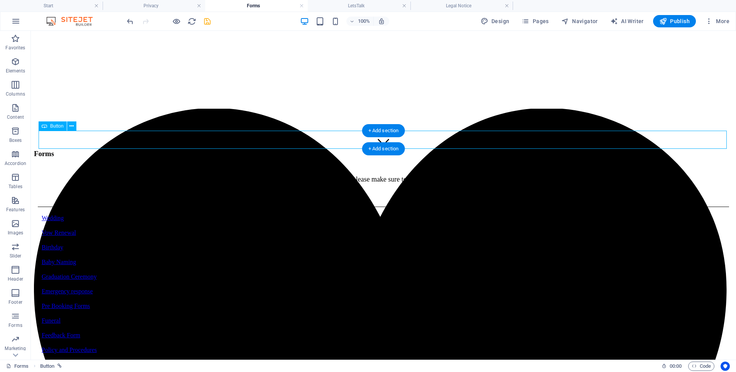
click at [359, 244] on div "Birthday" at bounding box center [383, 247] width 683 height 7
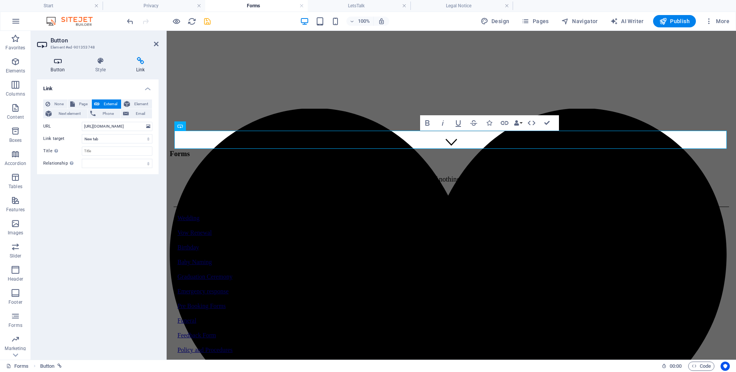
click at [56, 64] on icon at bounding box center [58, 61] width 42 height 8
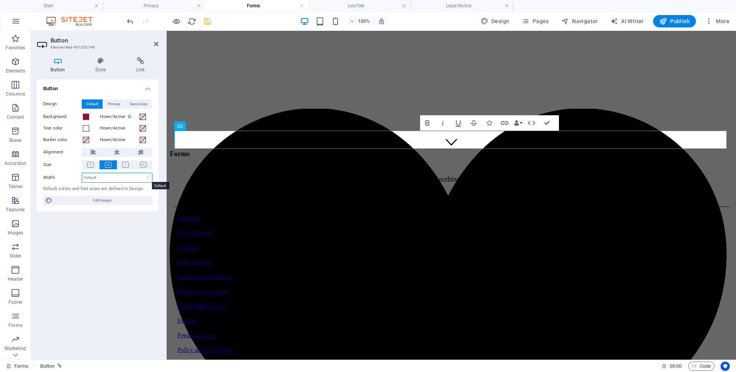
select select "px"
type input "2"
type input "310"
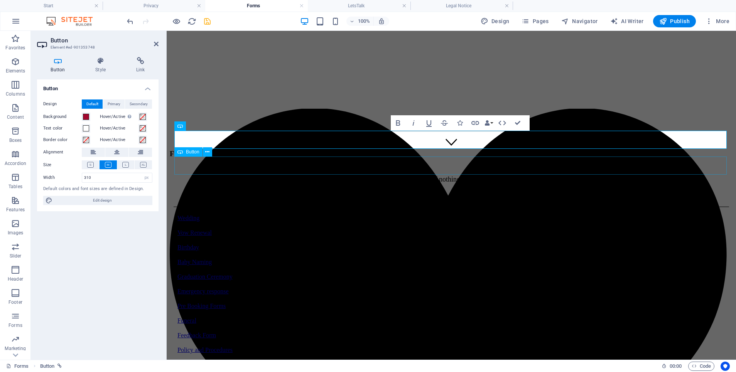
click at [418, 259] on div "Baby Naming" at bounding box center [451, 262] width 548 height 7
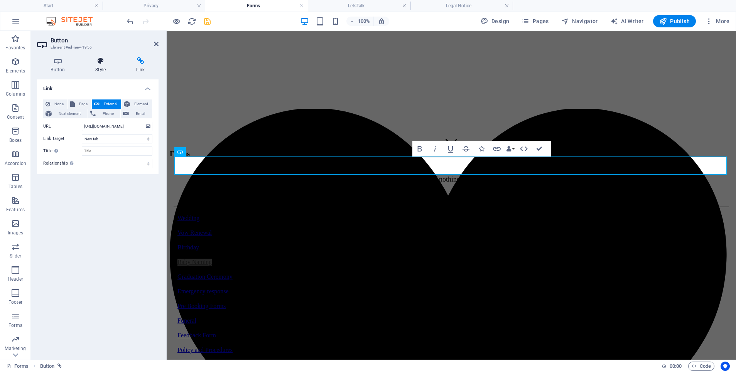
click at [99, 61] on icon at bounding box center [101, 61] width 38 height 8
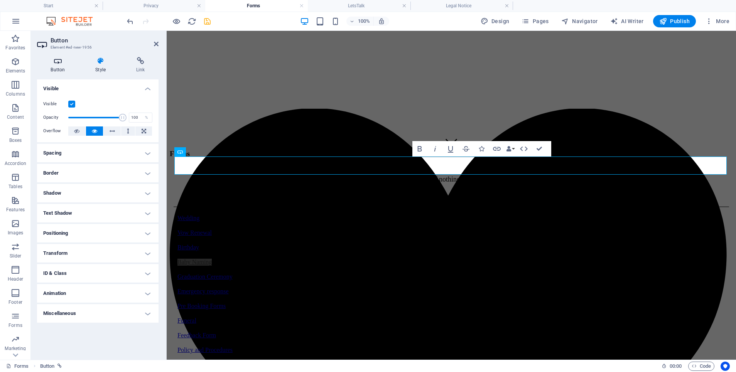
click at [59, 61] on icon at bounding box center [58, 61] width 42 height 8
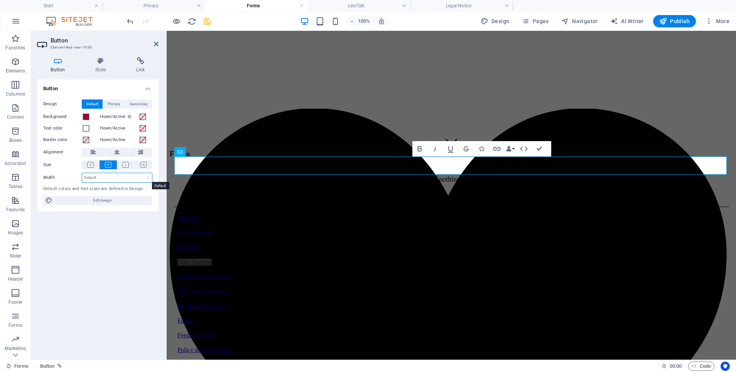
select select "px"
type input "310"
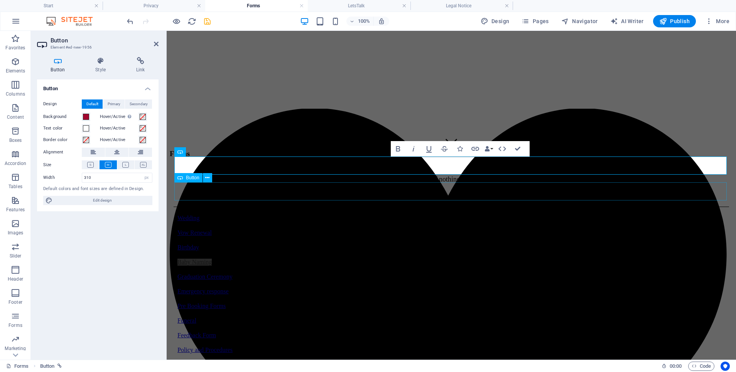
click at [398, 273] on div "Graduation Ceremony" at bounding box center [451, 276] width 548 height 7
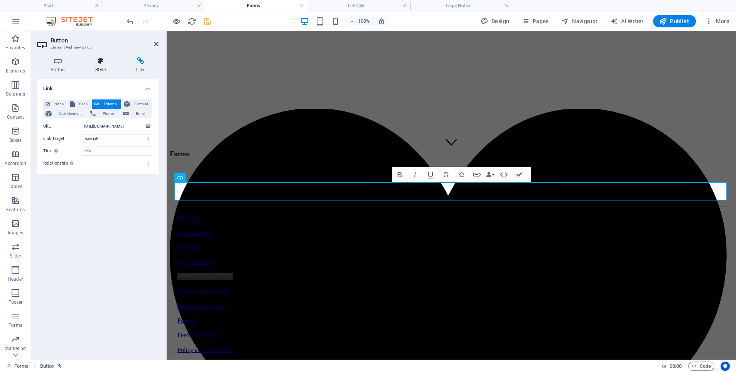
click at [94, 63] on icon at bounding box center [101, 61] width 38 height 8
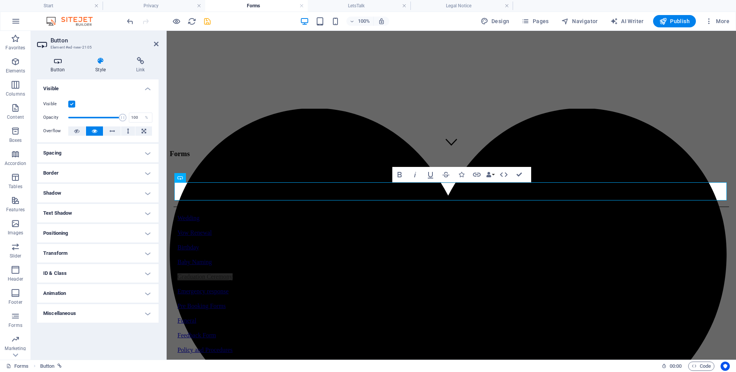
click at [49, 62] on icon at bounding box center [58, 61] width 42 height 8
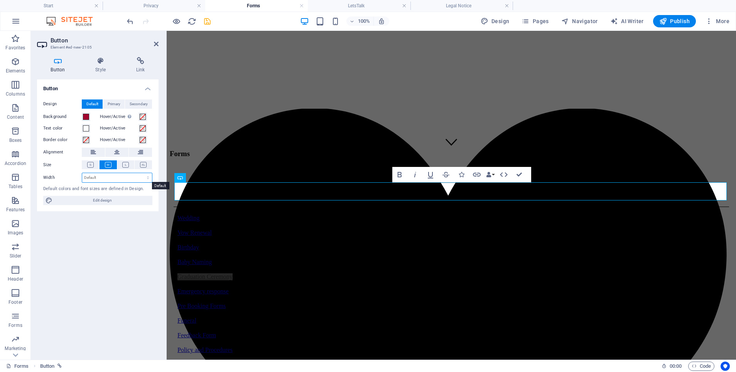
select select "px"
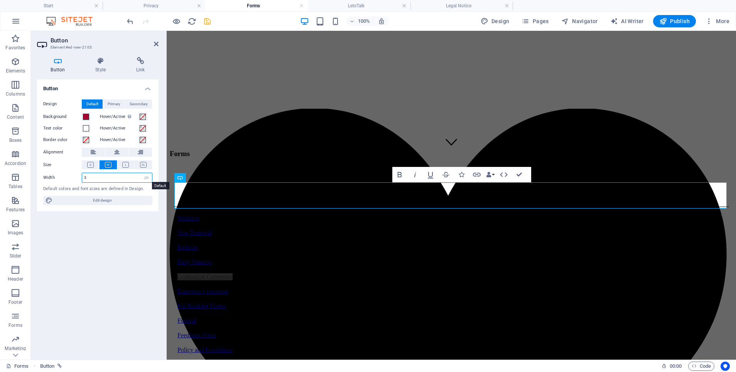
type input "31"
type input "310"
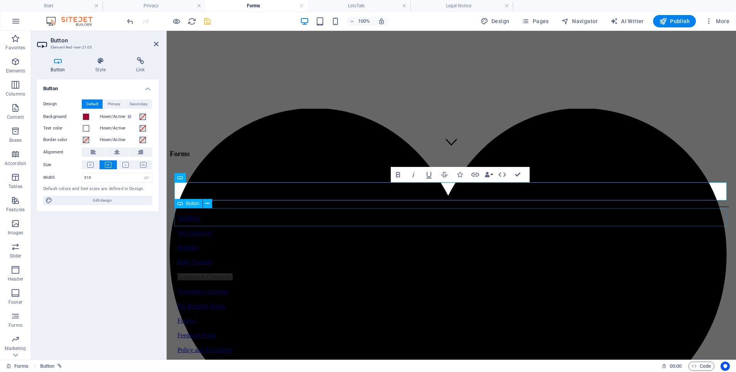
click at [399, 288] on div "Emergency response" at bounding box center [451, 291] width 548 height 7
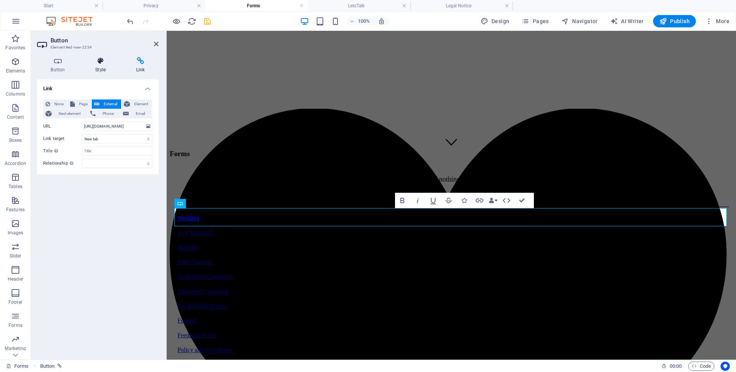
click at [102, 61] on icon at bounding box center [101, 61] width 38 height 8
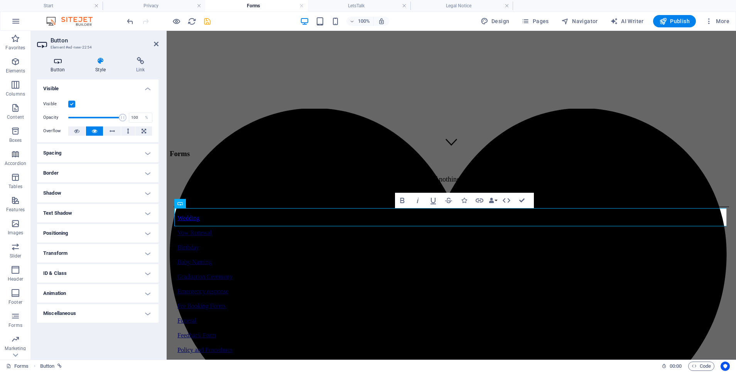
click at [64, 62] on icon at bounding box center [58, 61] width 42 height 8
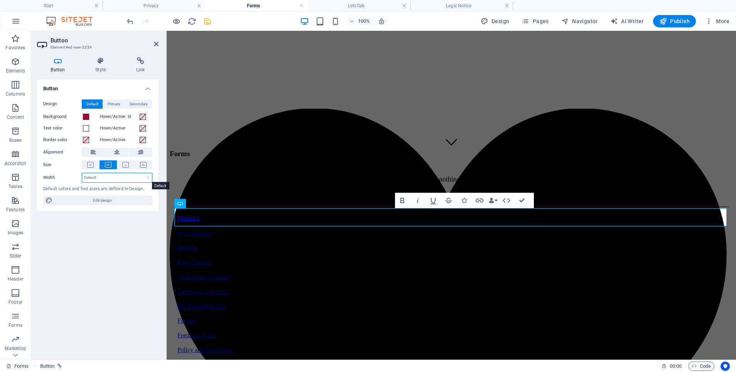
select select "px"
type input "310"
click at [405, 303] on div "Pre Booking Forms" at bounding box center [451, 306] width 548 height 7
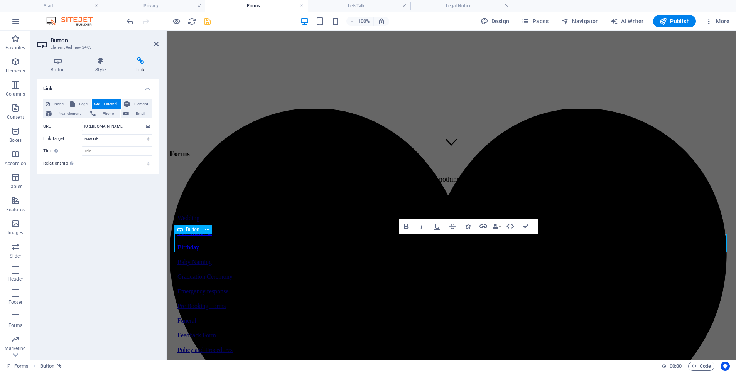
click at [226, 303] on link "Pre Booking Forms" at bounding box center [201, 306] width 48 height 7
click at [97, 59] on icon at bounding box center [101, 61] width 38 height 8
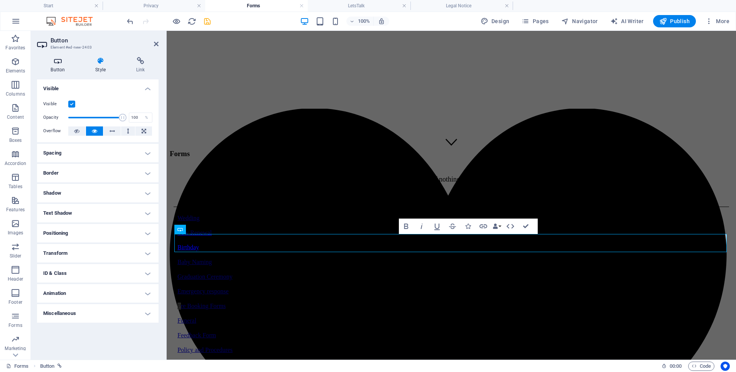
click at [61, 60] on icon at bounding box center [58, 61] width 42 height 8
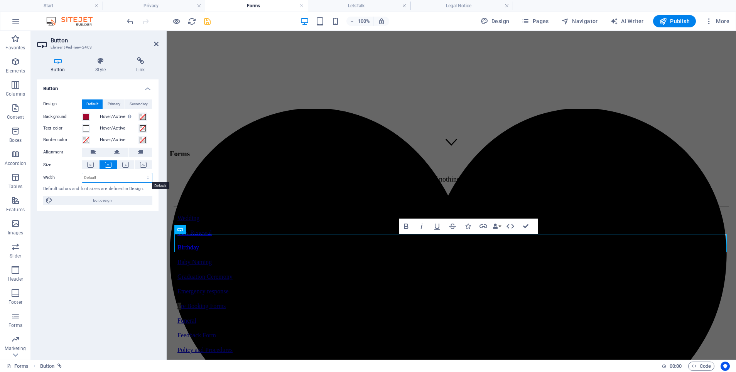
select select "px"
type input "310"
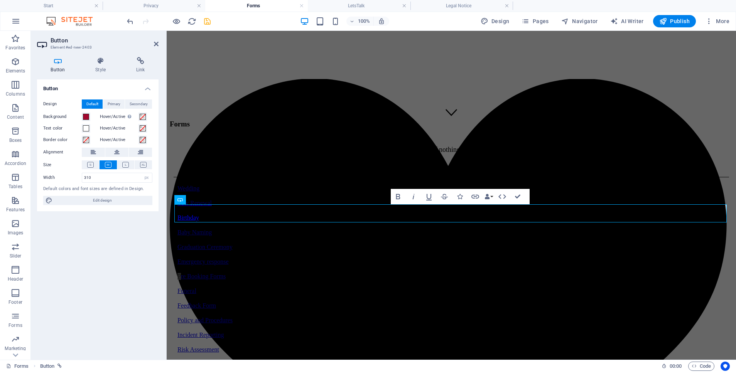
scroll to position [234, 0]
click at [423, 288] on div "Funeral" at bounding box center [451, 291] width 548 height 7
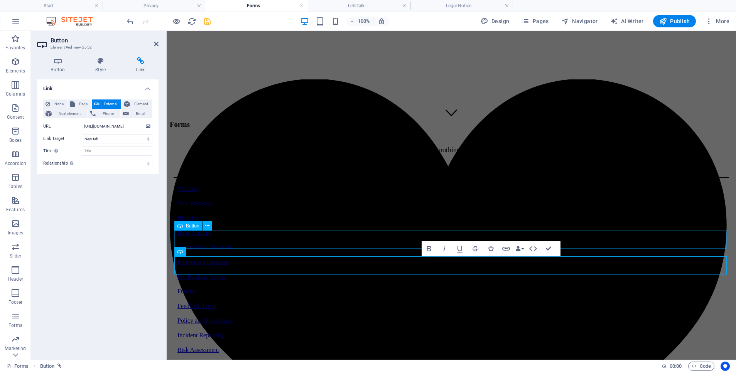
scroll to position [208, 0]
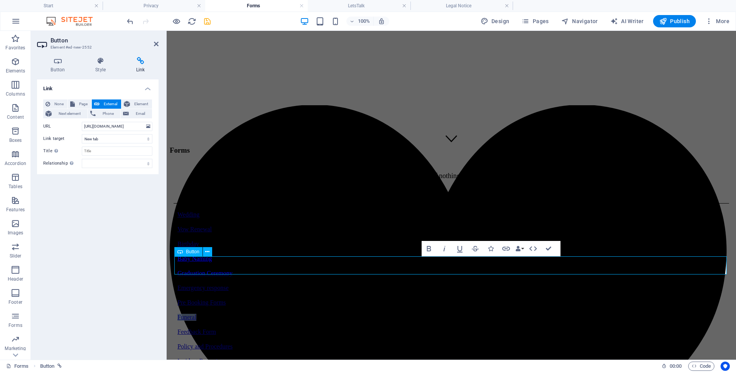
click at [196, 314] on link "Funeral" at bounding box center [186, 317] width 19 height 7
click at [55, 62] on icon at bounding box center [58, 61] width 42 height 8
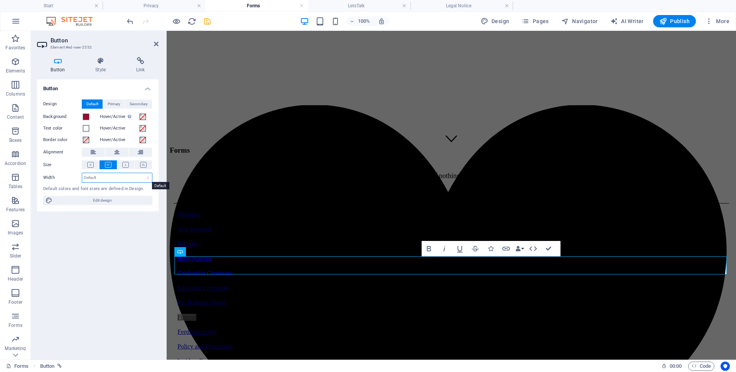
select select "px"
type input "310"
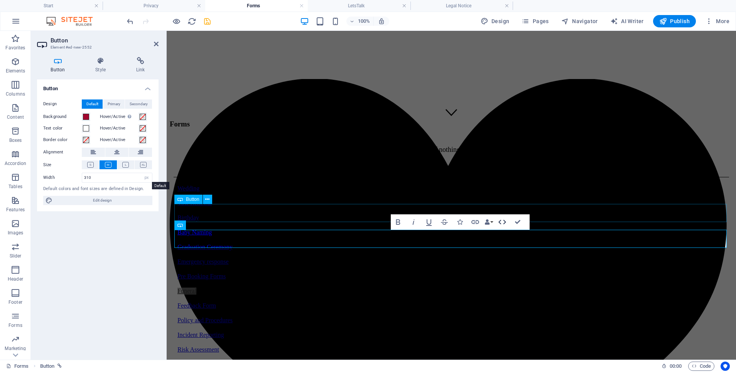
scroll to position [234, 0]
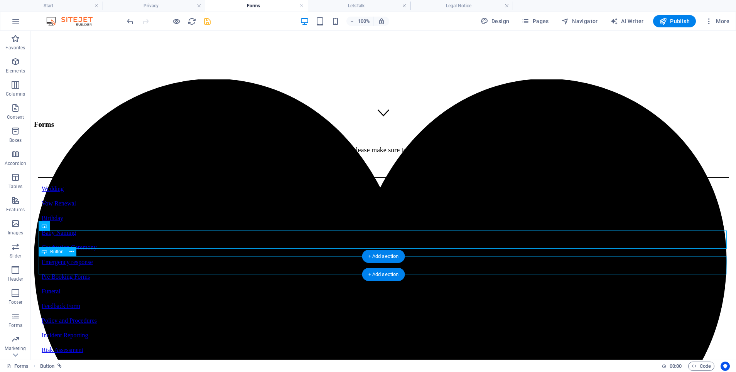
click at [344, 303] on div "Feedback Form" at bounding box center [383, 306] width 683 height 7
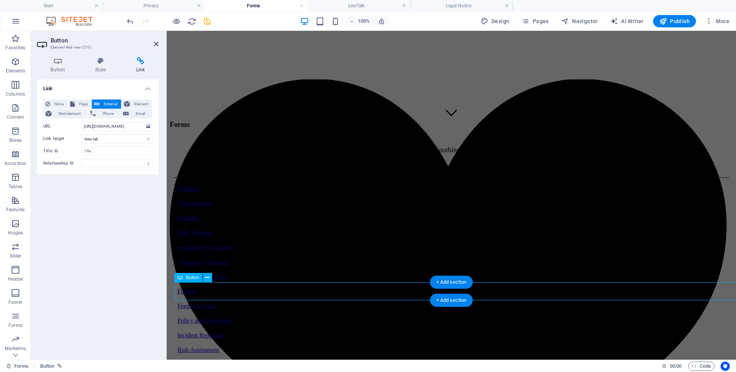
scroll to position [208, 0]
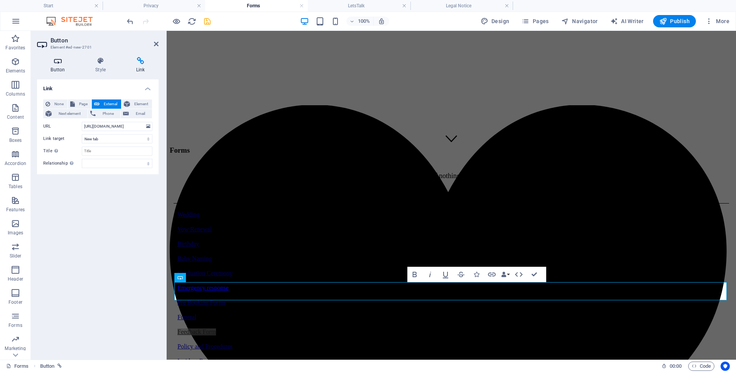
click at [64, 63] on icon at bounding box center [58, 61] width 42 height 8
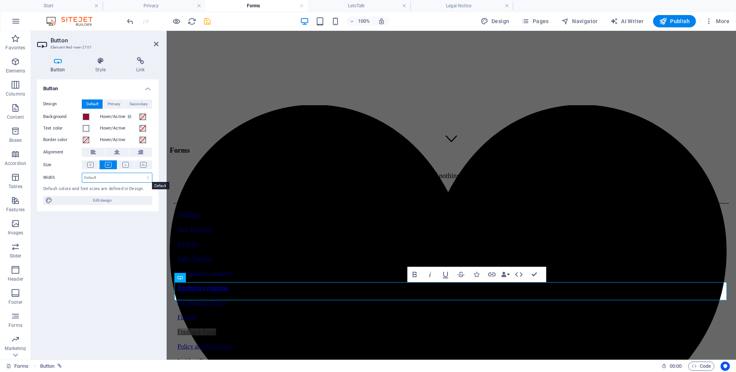
select select "px"
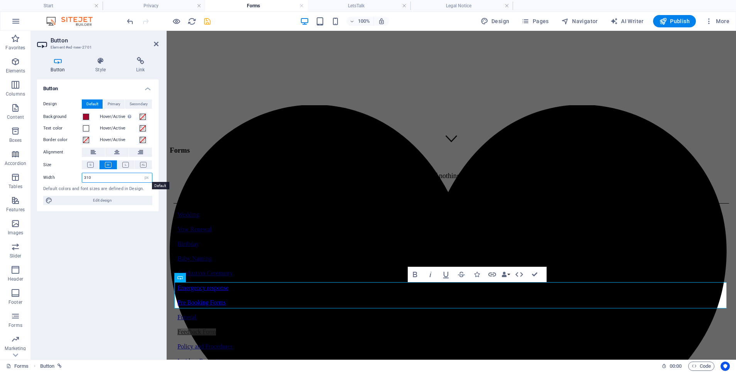
type input "310"
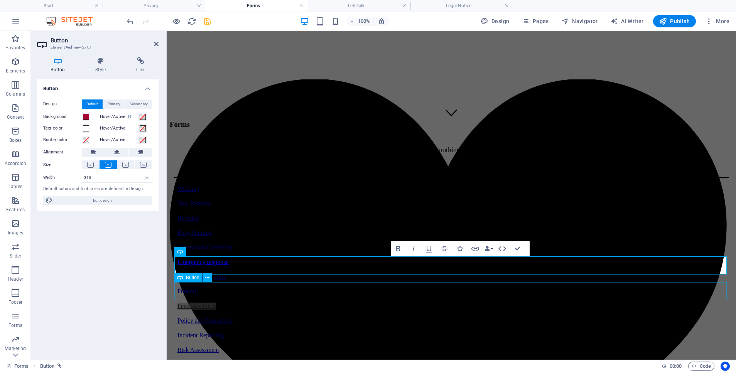
click at [393, 317] on div "Policy and Procedures" at bounding box center [451, 320] width 548 height 7
select select "px"
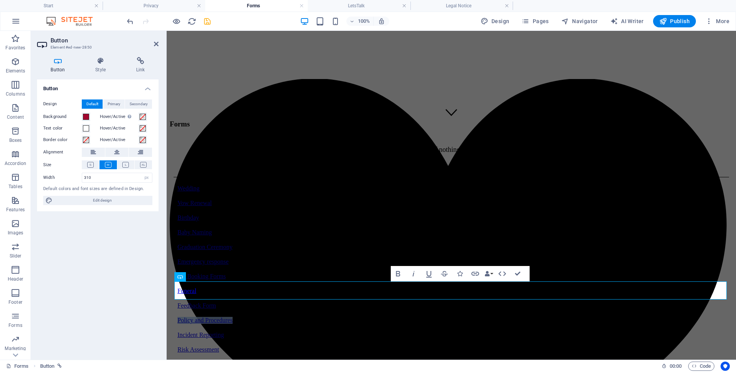
scroll to position [234, 0]
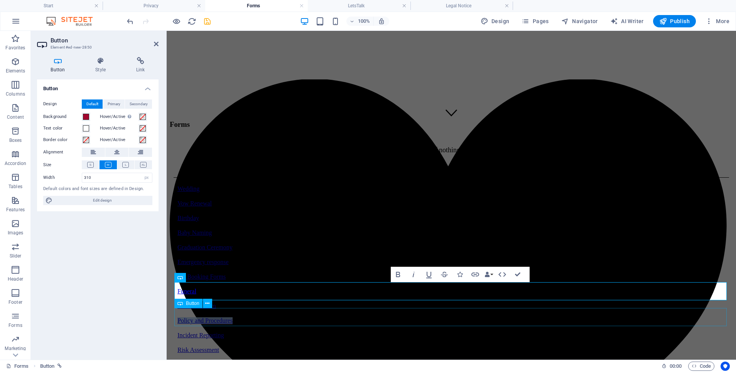
click at [405, 332] on div "Incident Reporting" at bounding box center [451, 335] width 548 height 7
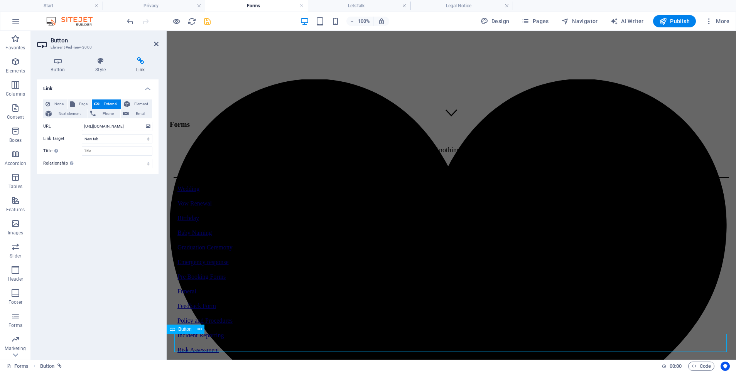
scroll to position [208, 0]
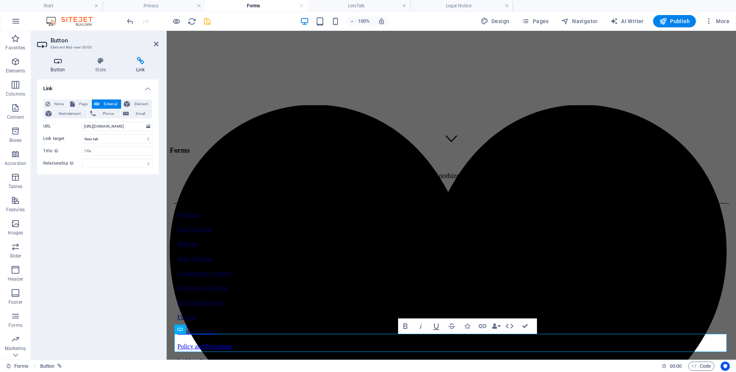
click at [53, 66] on h4 "Button" at bounding box center [59, 65] width 45 height 16
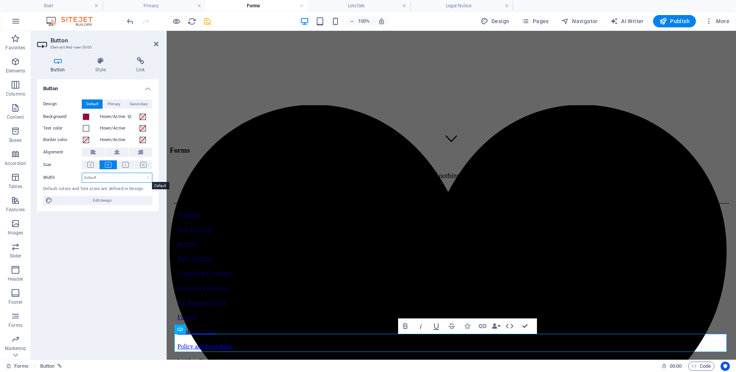
select select "px"
type input "310"
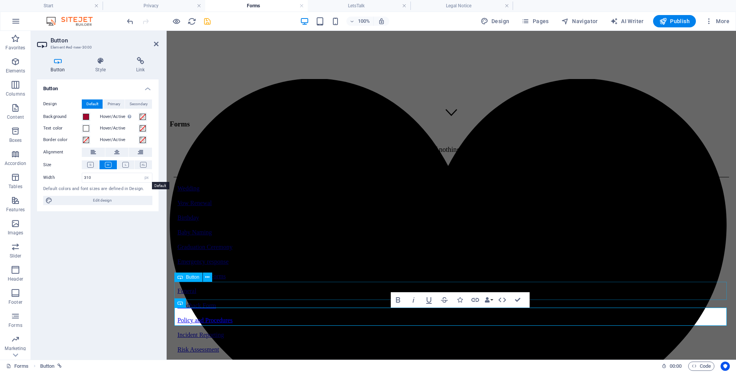
scroll to position [234, 0]
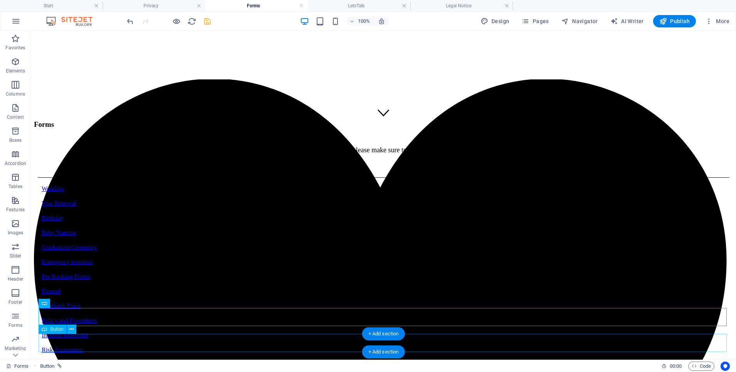
click at [341, 347] on div "Risk Assessment" at bounding box center [383, 350] width 683 height 7
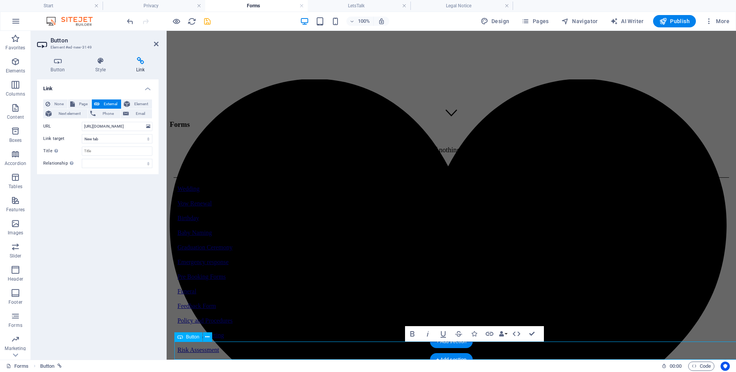
scroll to position [226, 0]
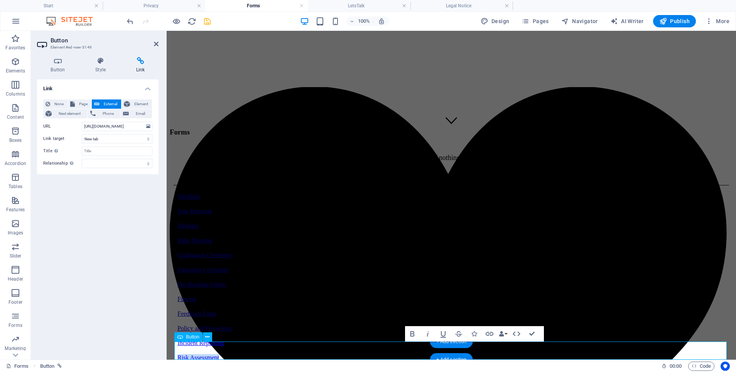
click at [219, 354] on link "Risk Assessment" at bounding box center [198, 357] width 42 height 7
click at [53, 60] on icon at bounding box center [58, 61] width 42 height 8
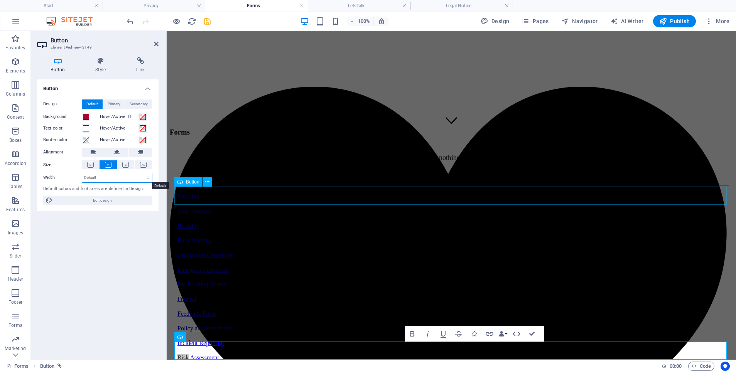
select select "px"
type input "310"
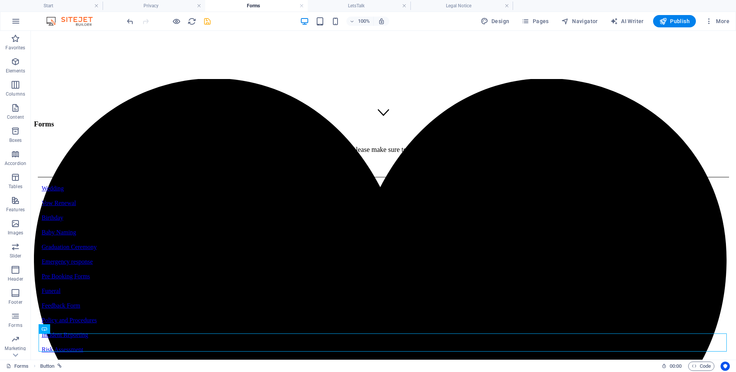
scroll to position [234, 0]
click at [209, 20] on icon "save" at bounding box center [207, 21] width 9 height 9
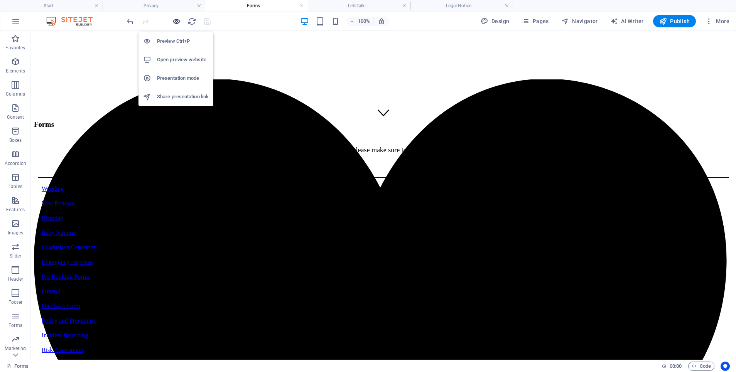
click at [176, 21] on icon "button" at bounding box center [176, 21] width 9 height 9
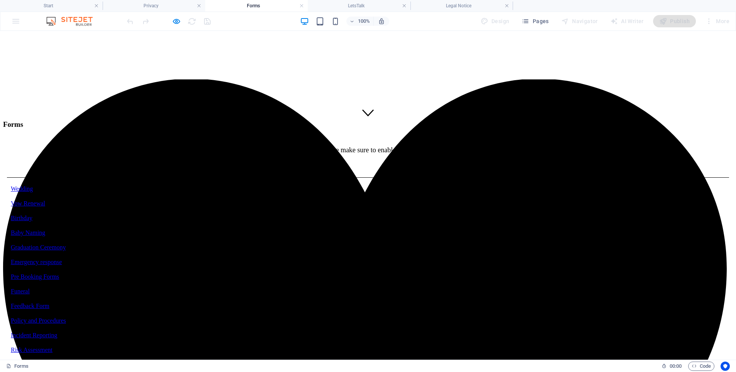
click at [33, 185] on link "Wedding" at bounding box center [22, 188] width 22 height 7
click at [45, 200] on link "Vow Renewal" at bounding box center [28, 203] width 34 height 7
click at [32, 215] on link "Birthday" at bounding box center [22, 218] width 22 height 7
click at [45, 229] on link "Baby Naming" at bounding box center [28, 232] width 34 height 7
click at [66, 244] on link "Graduation Ceremony" at bounding box center [38, 247] width 55 height 7
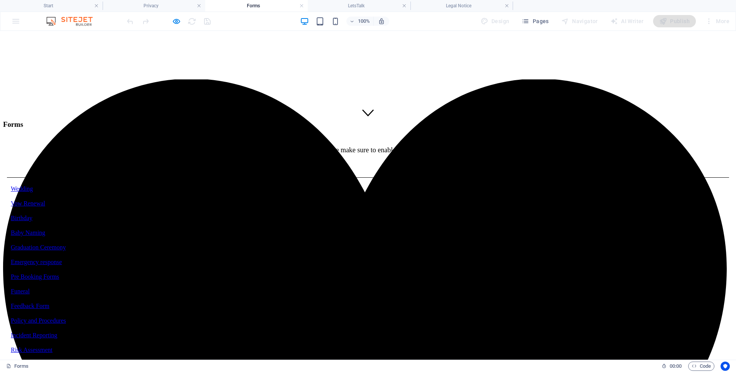
click at [62, 259] on link "Emergency response" at bounding box center [36, 262] width 51 height 7
click at [59, 273] on link "Pre Booking Forms" at bounding box center [35, 276] width 48 height 7
click at [30, 288] on link "Funeral" at bounding box center [20, 291] width 19 height 7
click at [49, 303] on link "Feedback Form" at bounding box center [30, 306] width 39 height 7
click at [66, 317] on link "Policy and Procedures" at bounding box center [38, 320] width 55 height 7
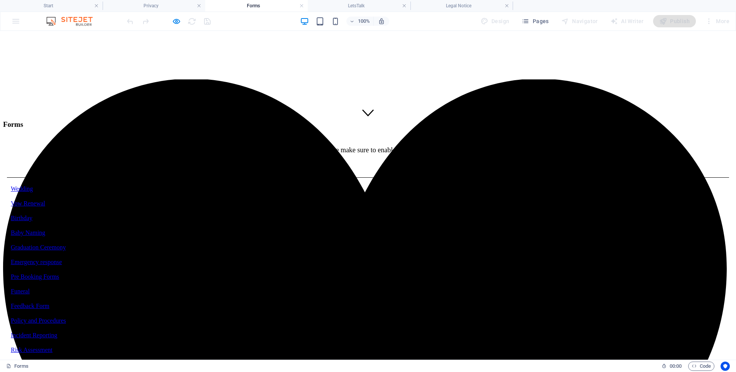
click at [57, 332] on link "Incident Reporting" at bounding box center [34, 335] width 46 height 7
click at [52, 347] on link "Risk Assessment" at bounding box center [32, 350] width 42 height 7
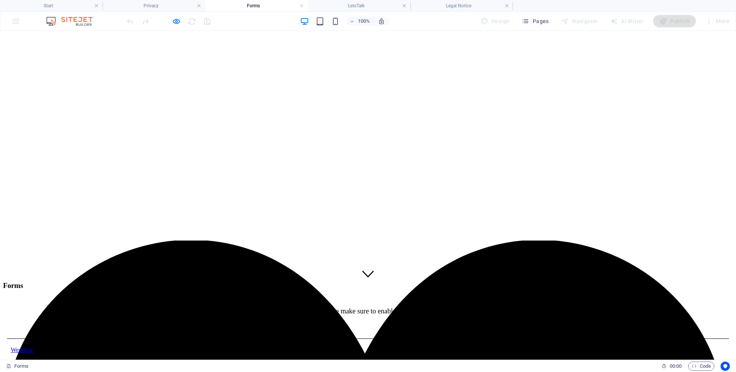
scroll to position [0, 0]
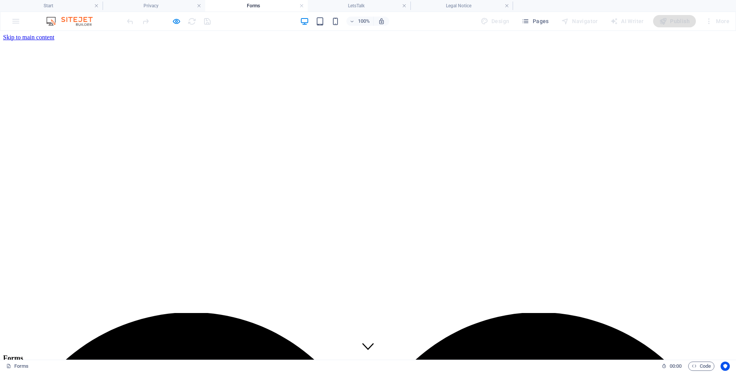
click at [171, 22] on div at bounding box center [168, 21] width 86 height 12
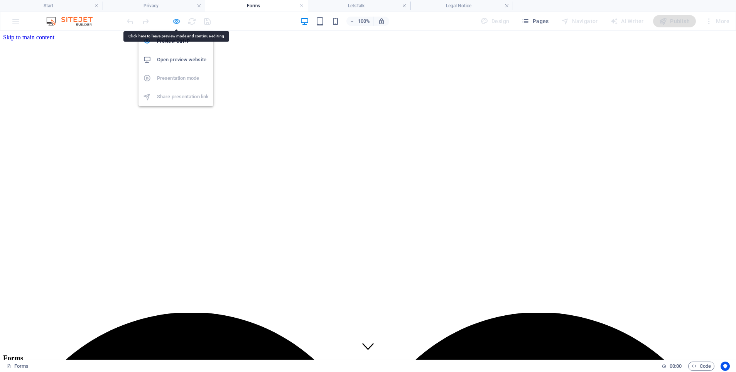
click at [174, 22] on icon "button" at bounding box center [176, 21] width 9 height 9
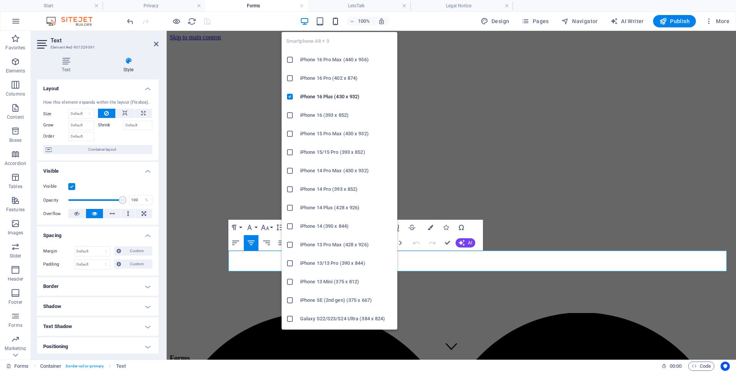
click at [336, 20] on icon "button" at bounding box center [335, 21] width 9 height 9
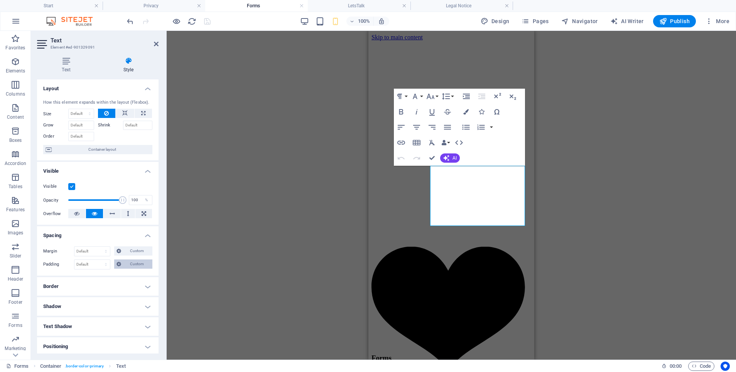
click at [134, 263] on span "Custom" at bounding box center [136, 264] width 27 height 9
click at [61, 285] on input "number" at bounding box center [64, 284] width 26 height 9
type input "10"
type input "0"
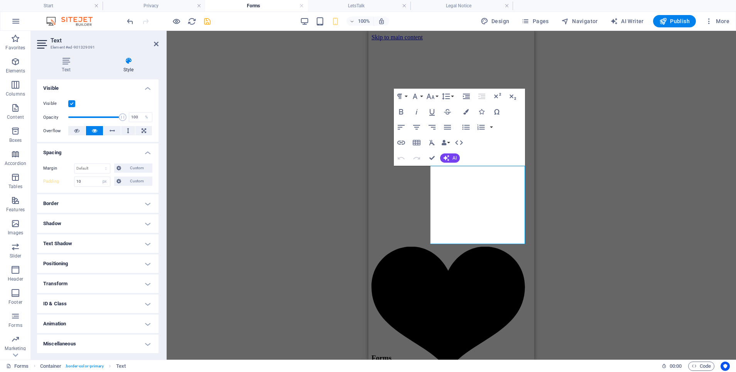
scroll to position [82, 0]
click at [63, 267] on h4 "Positioning" at bounding box center [97, 264] width 121 height 19
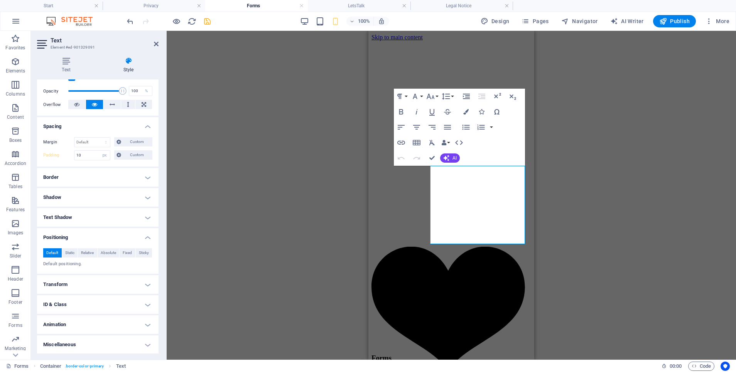
scroll to position [109, 0]
click at [65, 280] on h4 "Transform" at bounding box center [97, 285] width 121 height 19
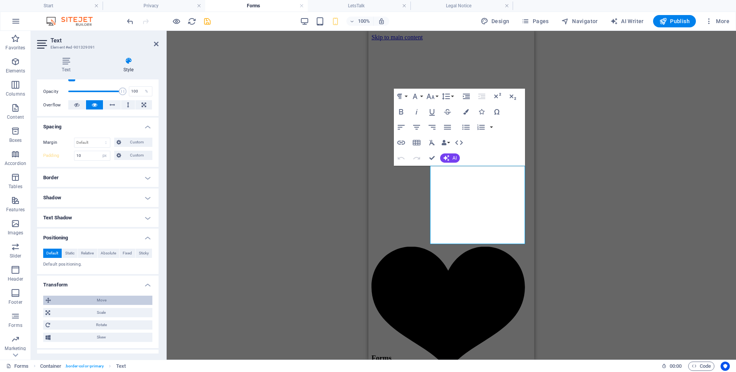
click at [78, 297] on span "Move" at bounding box center [101, 300] width 97 height 9
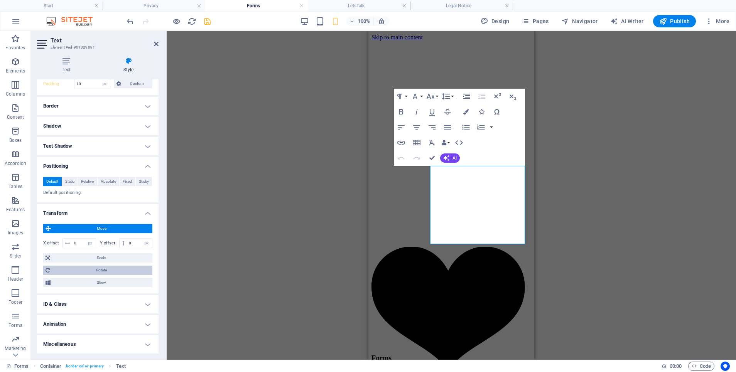
scroll to position [180, 0]
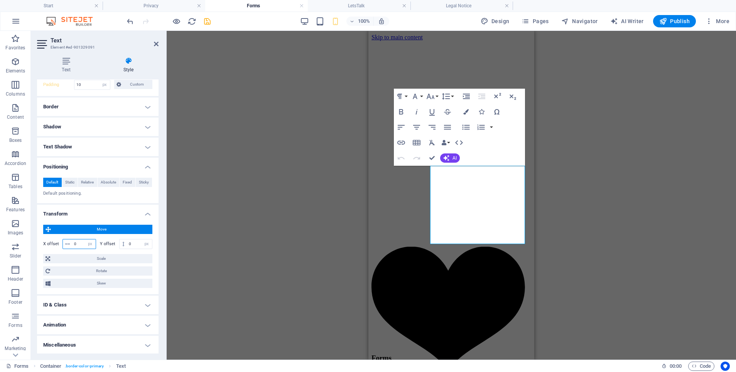
drag, startPoint x: 77, startPoint y: 242, endPoint x: 66, endPoint y: 240, distance: 11.3
click at [66, 240] on div "0 px rem % em vh vw" at bounding box center [79, 244] width 34 height 10
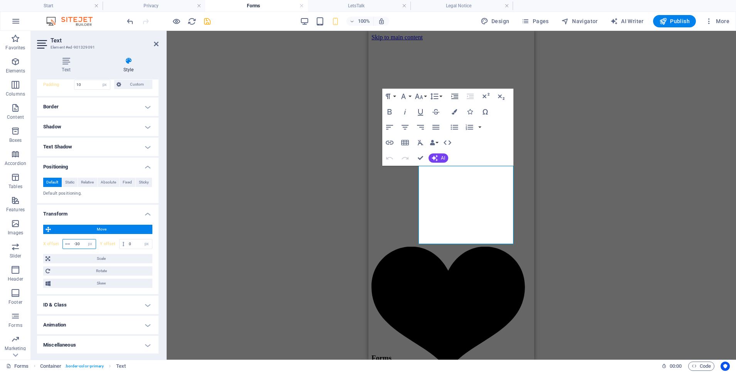
click at [76, 243] on input "-30" at bounding box center [84, 243] width 24 height 9
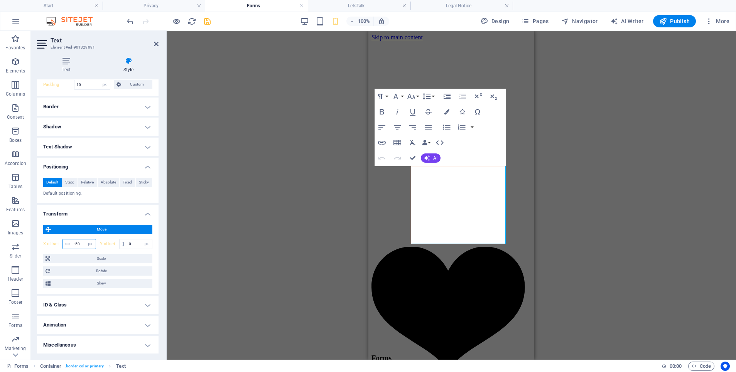
click at [78, 244] on input "-50" at bounding box center [84, 243] width 24 height 9
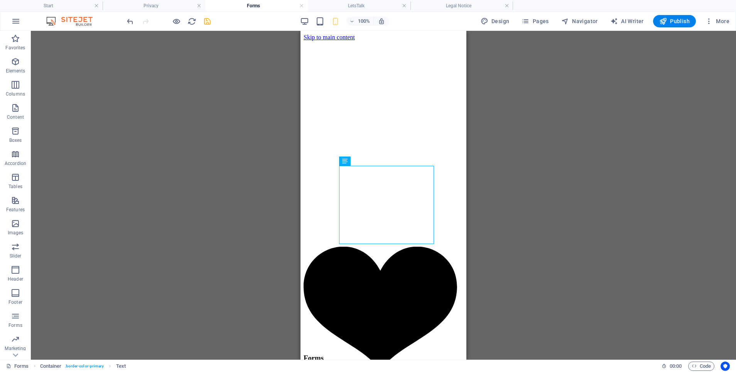
click at [219, 196] on div "Banner Container Banner Reference Container Privacy H3 Container Placeholder H3…" at bounding box center [383, 195] width 705 height 329
click at [204, 20] on icon "save" at bounding box center [207, 21] width 9 height 9
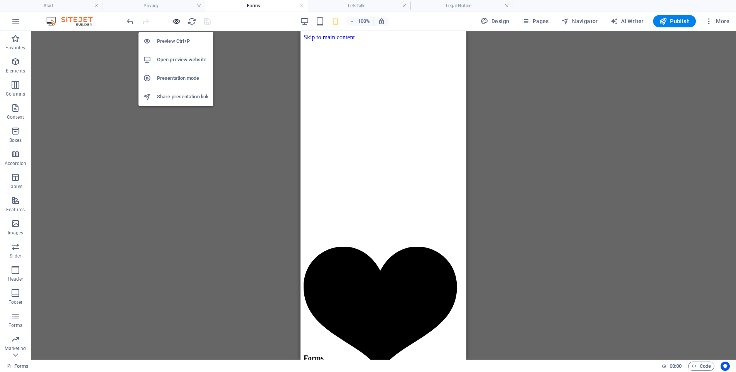
click at [174, 22] on icon "button" at bounding box center [176, 21] width 9 height 9
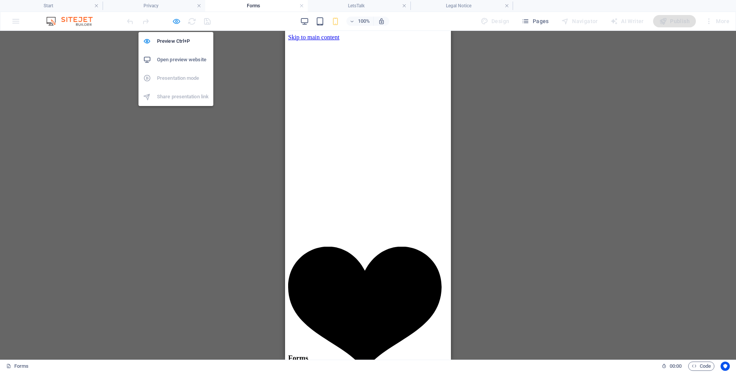
click at [179, 23] on icon "button" at bounding box center [176, 21] width 9 height 9
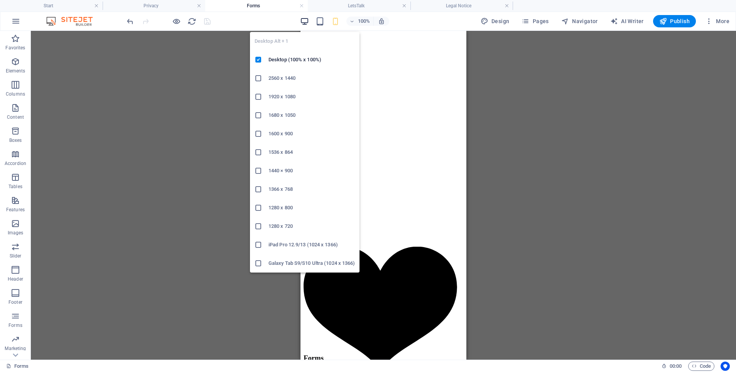
click at [309, 20] on icon "button" at bounding box center [304, 21] width 9 height 9
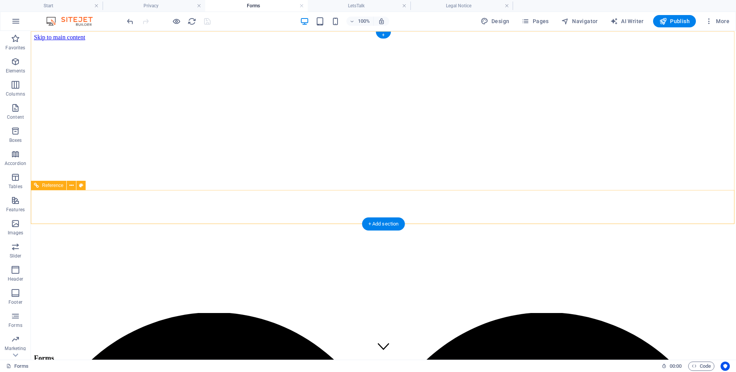
scroll to position [0, 0]
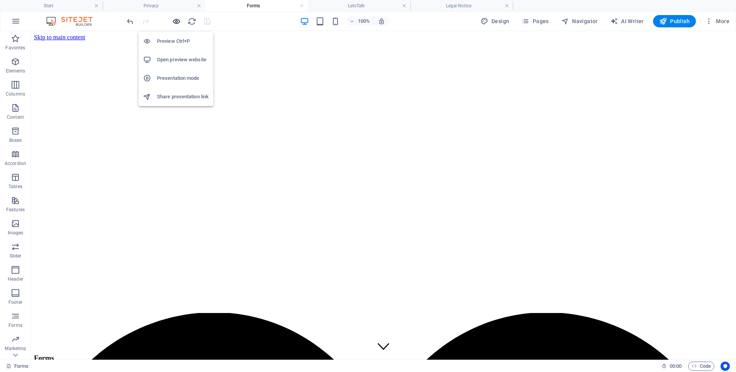
click at [175, 22] on icon "button" at bounding box center [176, 21] width 9 height 9
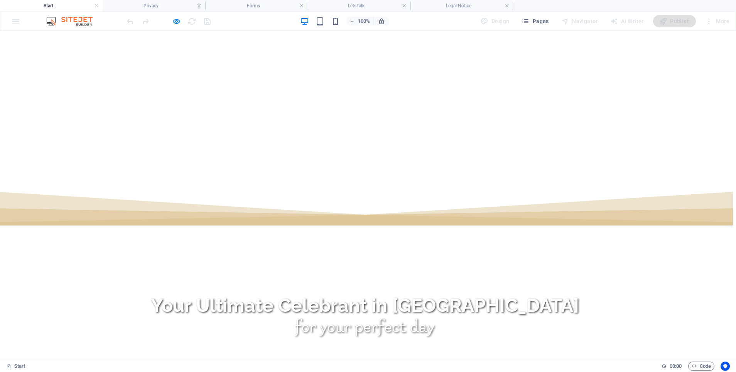
scroll to position [0, 3]
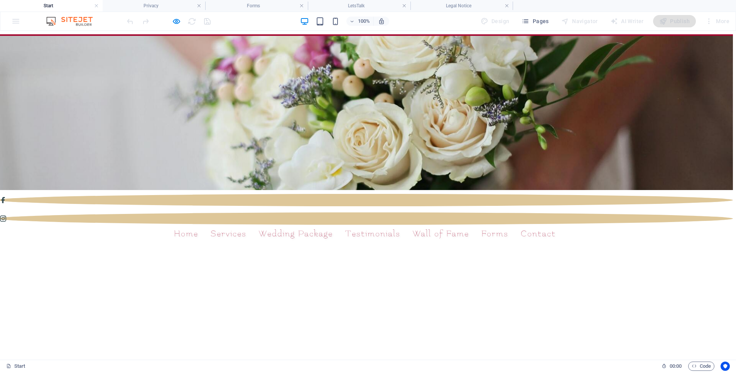
drag, startPoint x: 487, startPoint y: 217, endPoint x: 487, endPoint y: 279, distance: 61.7
click at [487, 223] on link "Forms" at bounding box center [494, 234] width 27 height 22
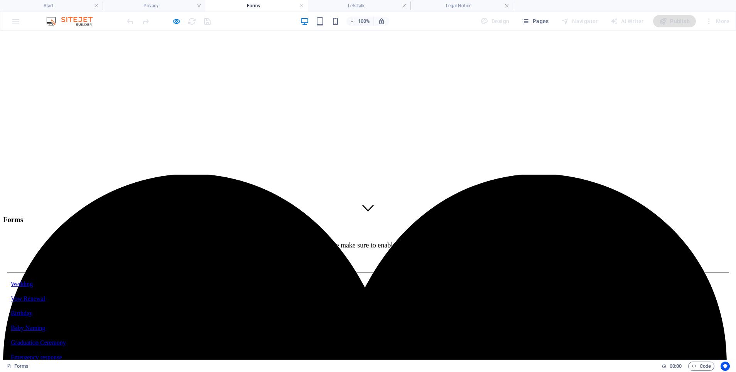
scroll to position [140, 0]
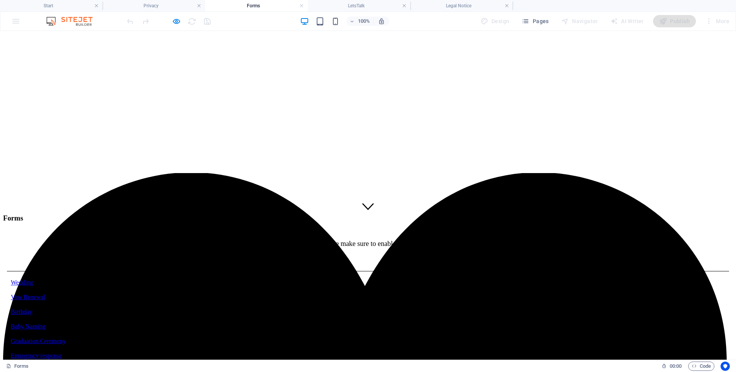
click at [33, 279] on link "Wedding" at bounding box center [22, 282] width 22 height 7
click at [45, 323] on link "Baby Naming" at bounding box center [28, 326] width 34 height 7
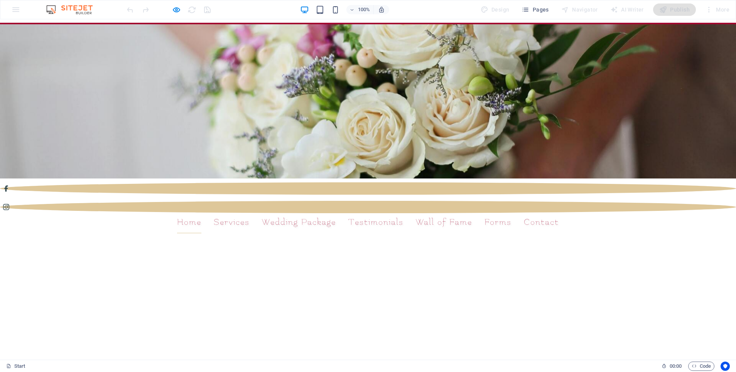
click at [482, 212] on ul "Home Services Wedding Package Testimonials Wall of Fame Forms Contact" at bounding box center [368, 223] width 574 height 22
click at [489, 212] on link "Forms" at bounding box center [497, 223] width 27 height 22
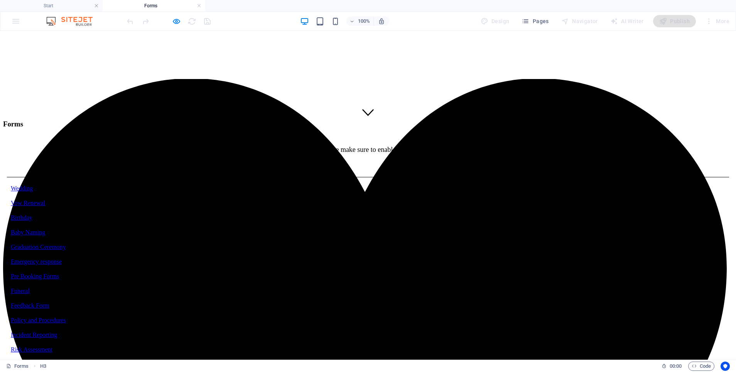
scroll to position [234, 0]
click at [357, 347] on div "Risk Assessment" at bounding box center [368, 350] width 714 height 7
click at [348, 347] on div "Risk Assessment" at bounding box center [368, 350] width 714 height 7
click at [357, 332] on div "Incident Reporting" at bounding box center [368, 335] width 714 height 7
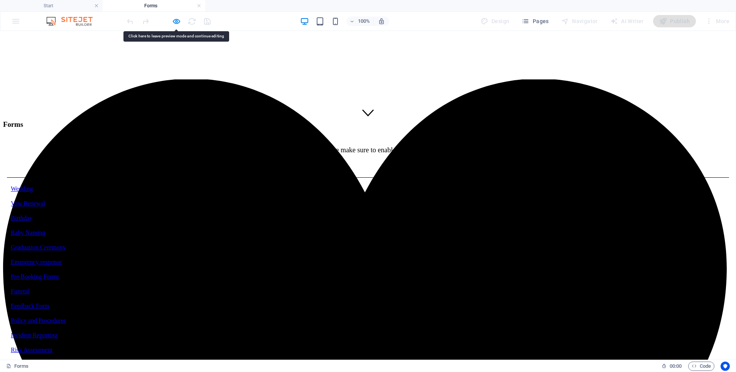
click at [356, 347] on div "Risk Assessment" at bounding box center [368, 350] width 714 height 7
click at [342, 185] on div "Wedding" at bounding box center [368, 188] width 714 height 7
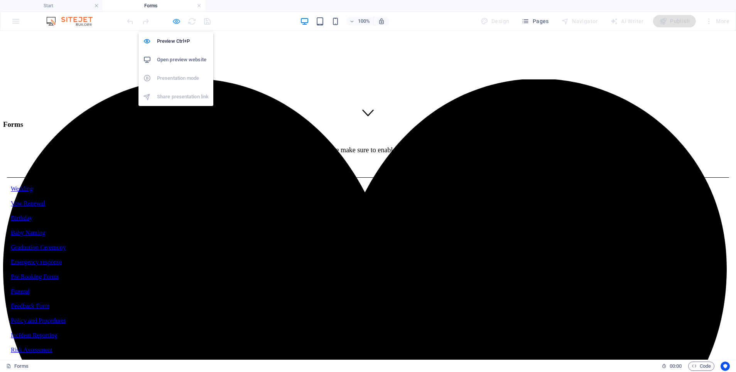
click at [0, 0] on icon "button" at bounding box center [0, 0] width 0 height 0
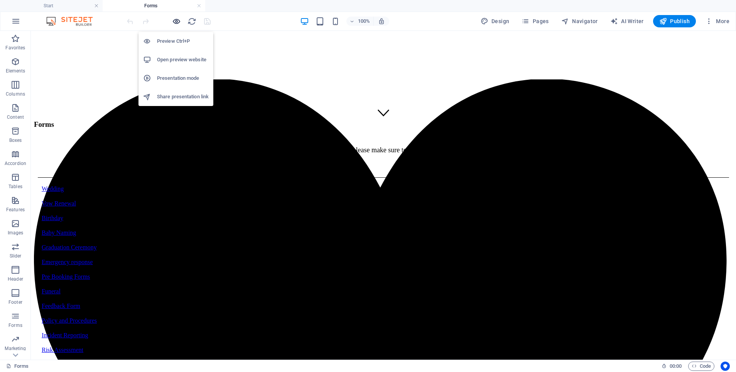
click at [0, 0] on icon "button" at bounding box center [0, 0] width 0 height 0
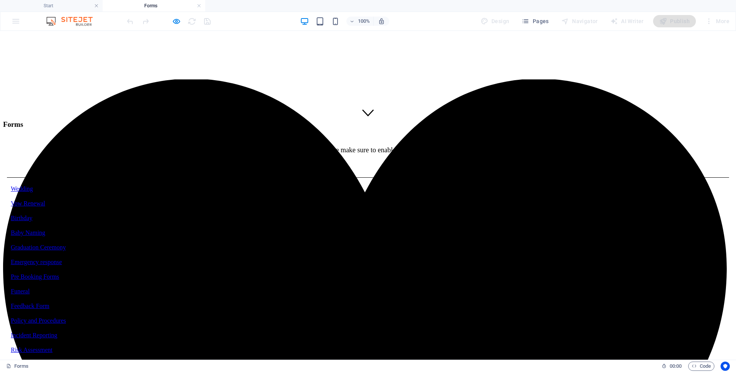
click at [33, 185] on link "Wedding" at bounding box center [22, 188] width 22 height 7
click at [52, 347] on link "Risk Assessment" at bounding box center [32, 350] width 42 height 7
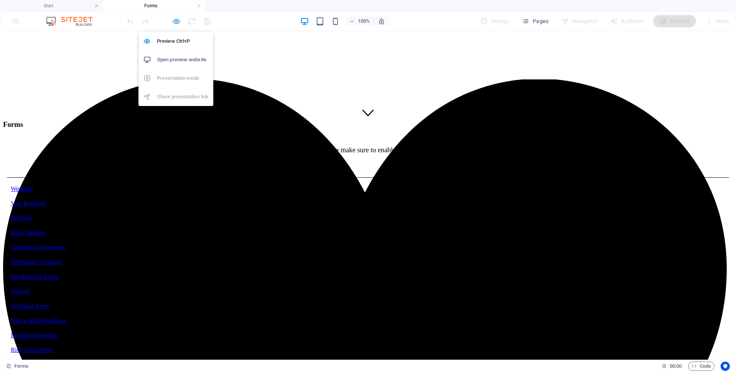
click at [0, 0] on icon "button" at bounding box center [0, 0] width 0 height 0
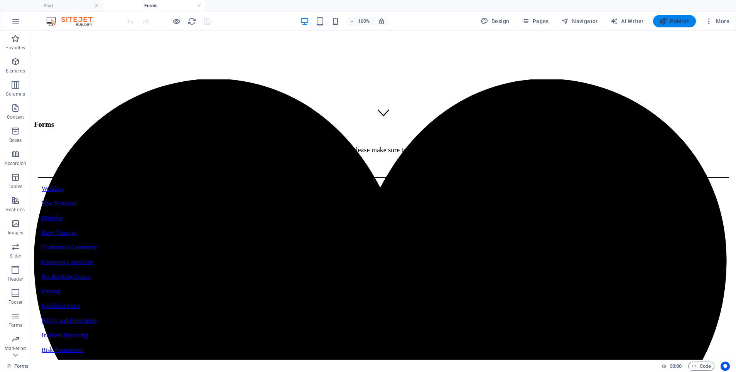
click at [0, 0] on span "Publish" at bounding box center [0, 0] width 0 height 0
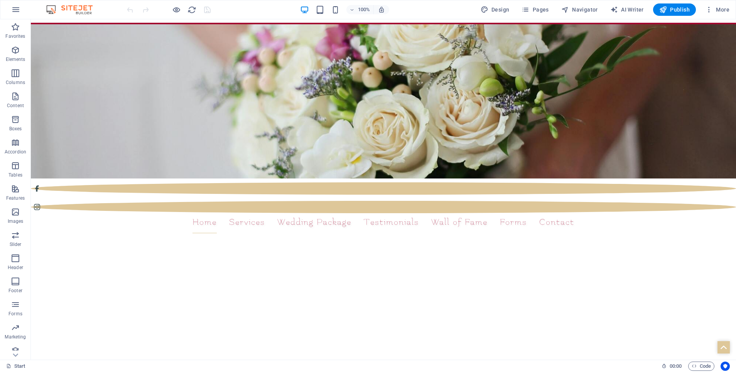
scroll to position [0, 0]
click at [366, 190] on figure at bounding box center [383, 188] width 705 height 12
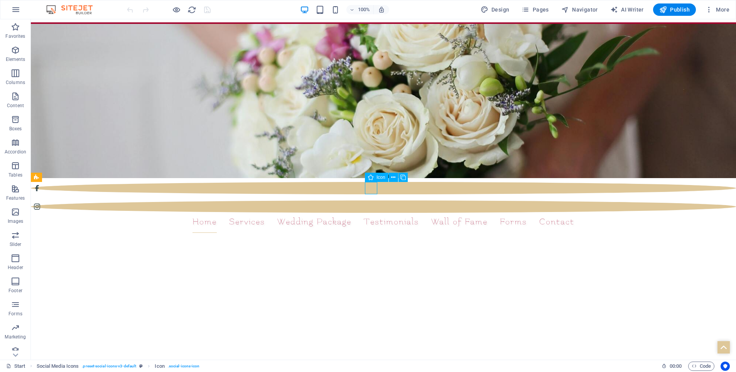
click at [366, 190] on figure at bounding box center [383, 188] width 705 height 12
select select "xMidYMid"
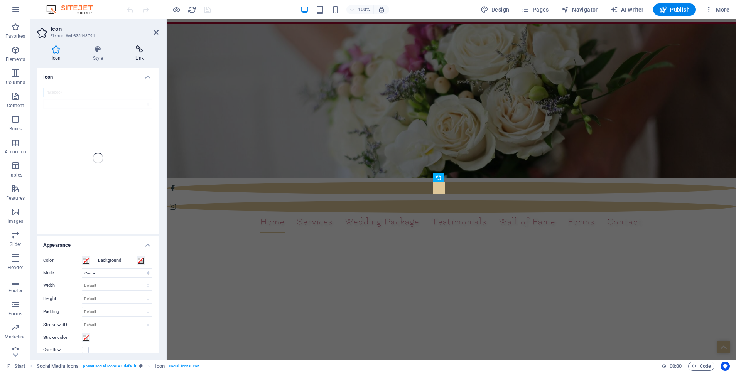
click at [137, 46] on icon at bounding box center [140, 50] width 38 height 8
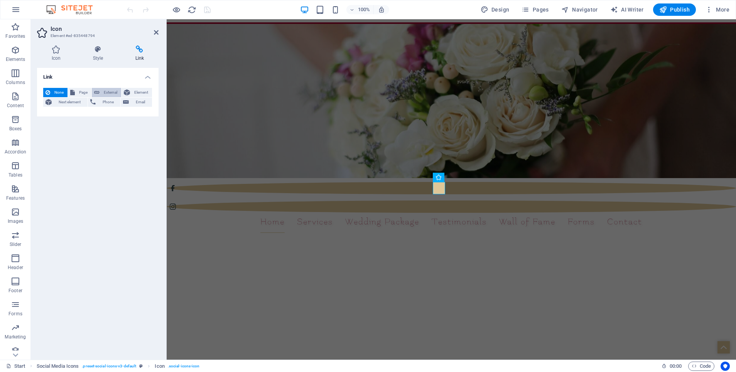
click at [101, 92] on button "External" at bounding box center [106, 92] width 29 height 9
select select "blank"
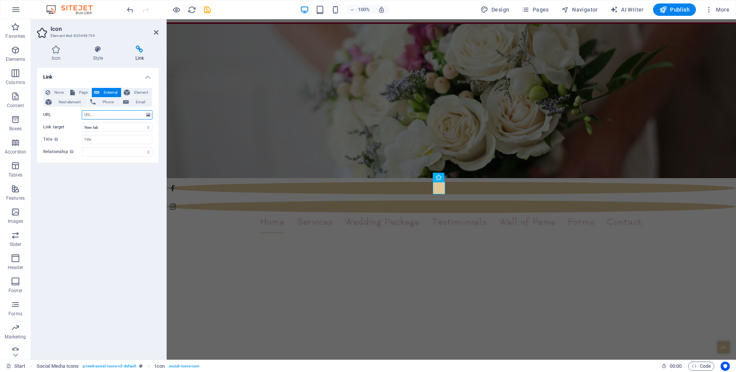
click at [87, 117] on input "URL" at bounding box center [117, 114] width 71 height 9
paste input "https://www.facebook.com/MarjorieCelebrant/"
type input "https://www.facebook.com/MarjorieCelebrant/"
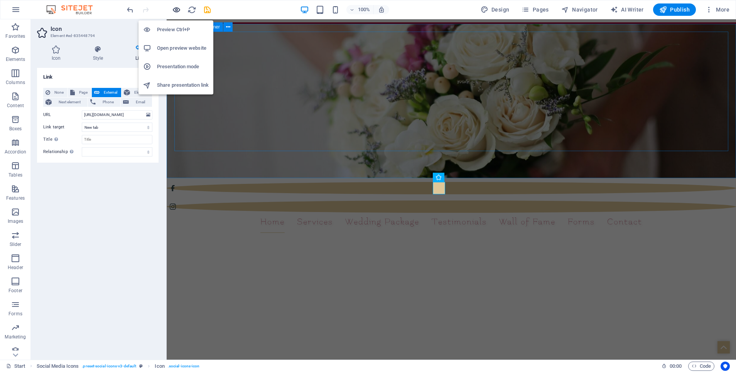
click at [175, 8] on icon "button" at bounding box center [176, 9] width 9 height 9
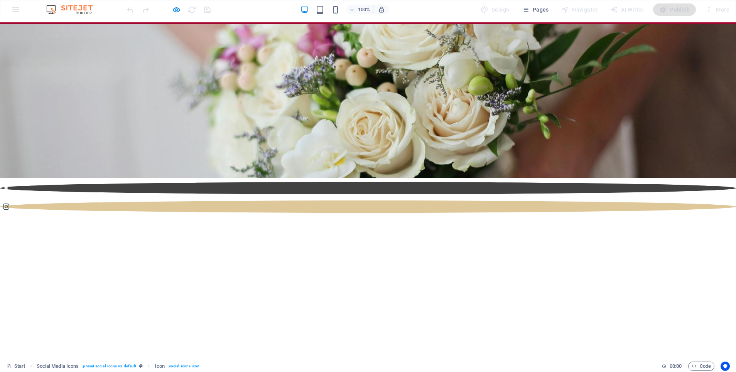
click at [9, 189] on icon at bounding box center [6, 188] width 6 height 6
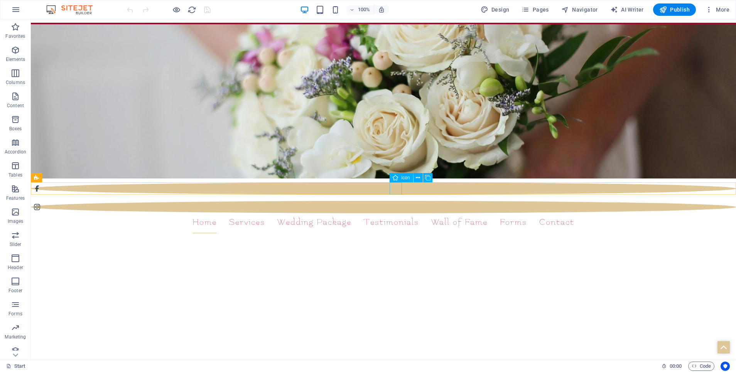
click at [393, 201] on figure at bounding box center [383, 207] width 705 height 12
select select "xMidYMid"
select select "px"
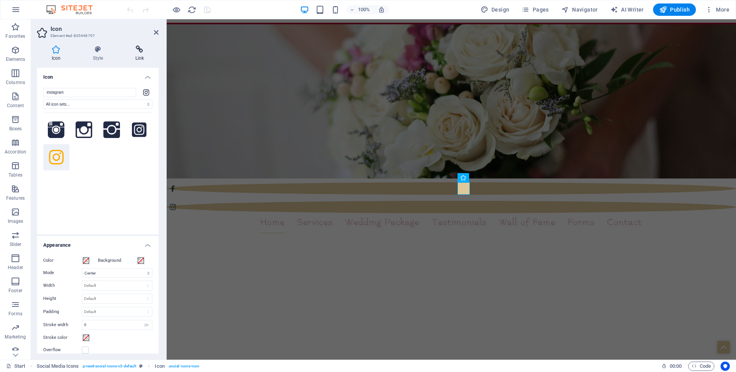
click at [142, 46] on icon at bounding box center [140, 50] width 38 height 8
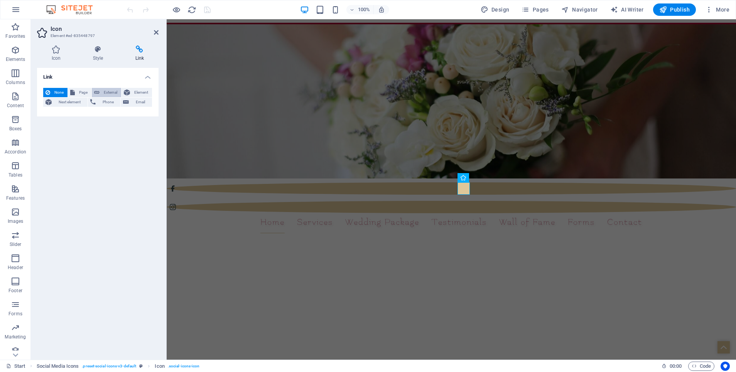
click at [106, 90] on span "External" at bounding box center [110, 92] width 17 height 9
select select "blank"
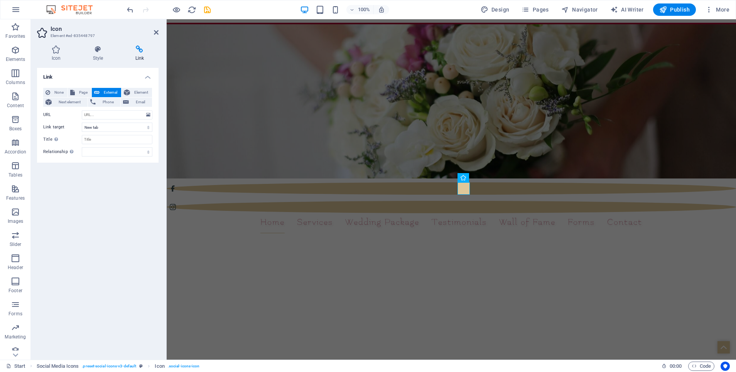
click at [89, 115] on input "URL" at bounding box center [117, 114] width 71 height 9
paste input "[URL][DOMAIN_NAME]"
type input "[URL][DOMAIN_NAME]"
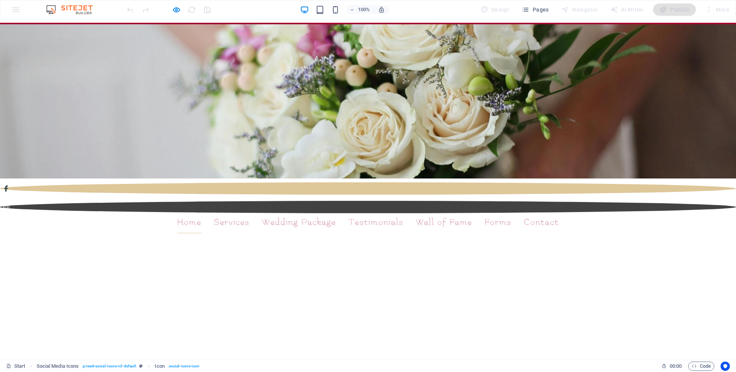
click at [9, 204] on icon at bounding box center [6, 207] width 6 height 6
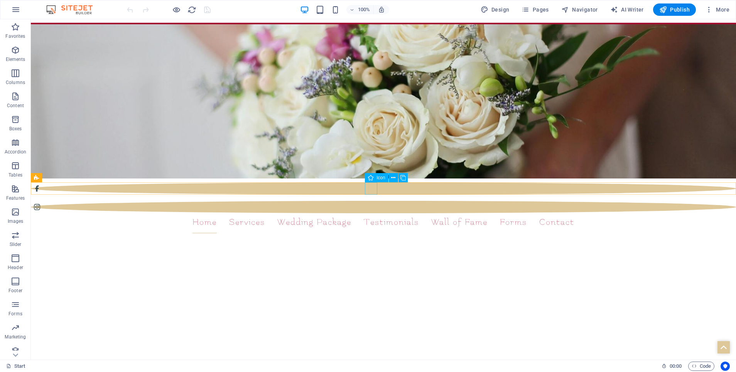
click at [367, 189] on figure at bounding box center [383, 188] width 705 height 12
select select "xMidYMid"
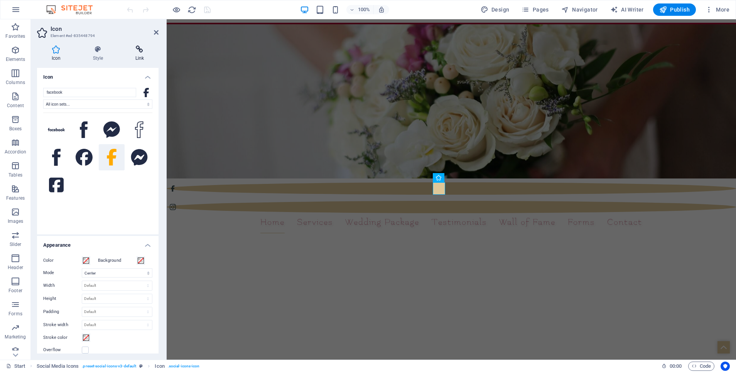
click at [140, 51] on icon at bounding box center [140, 50] width 38 height 8
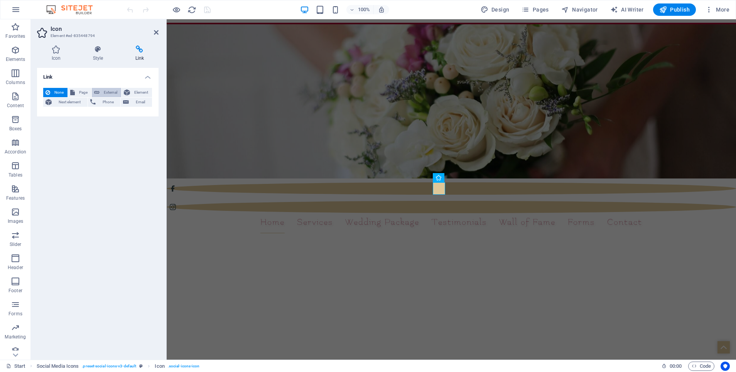
click at [103, 93] on span "External" at bounding box center [110, 92] width 17 height 9
select select "blank"
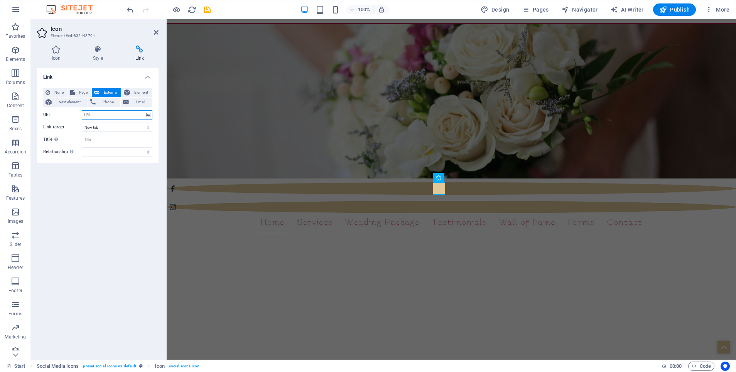
click at [94, 116] on input "URL" at bounding box center [117, 114] width 71 height 9
paste input "[URL][DOMAIN_NAME]"
type input "[URL][DOMAIN_NAME]"
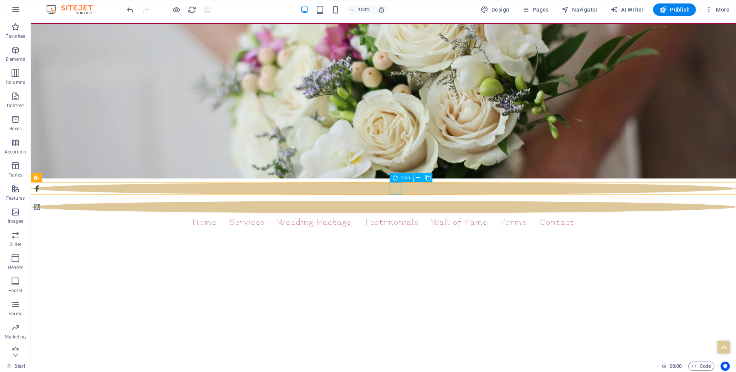
click at [391, 201] on figure at bounding box center [383, 207] width 705 height 12
select select "xMidYMid"
select select "px"
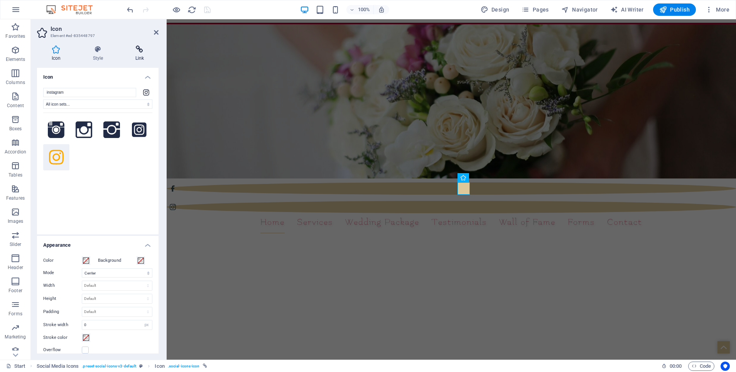
click at [140, 48] on icon at bounding box center [140, 50] width 38 height 8
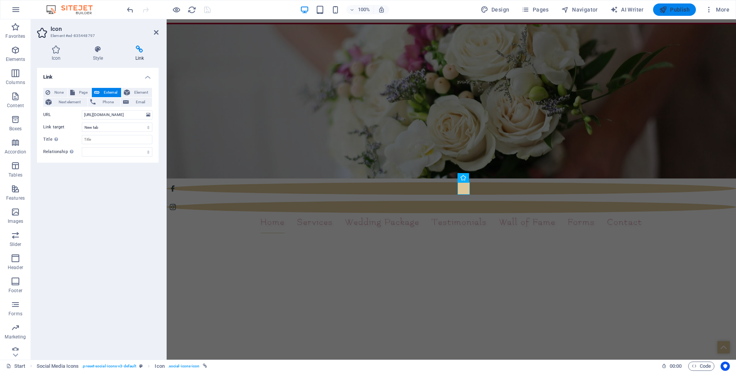
click at [664, 12] on icon "button" at bounding box center [663, 10] width 8 height 8
